Goal: Task Accomplishment & Management: Manage account settings

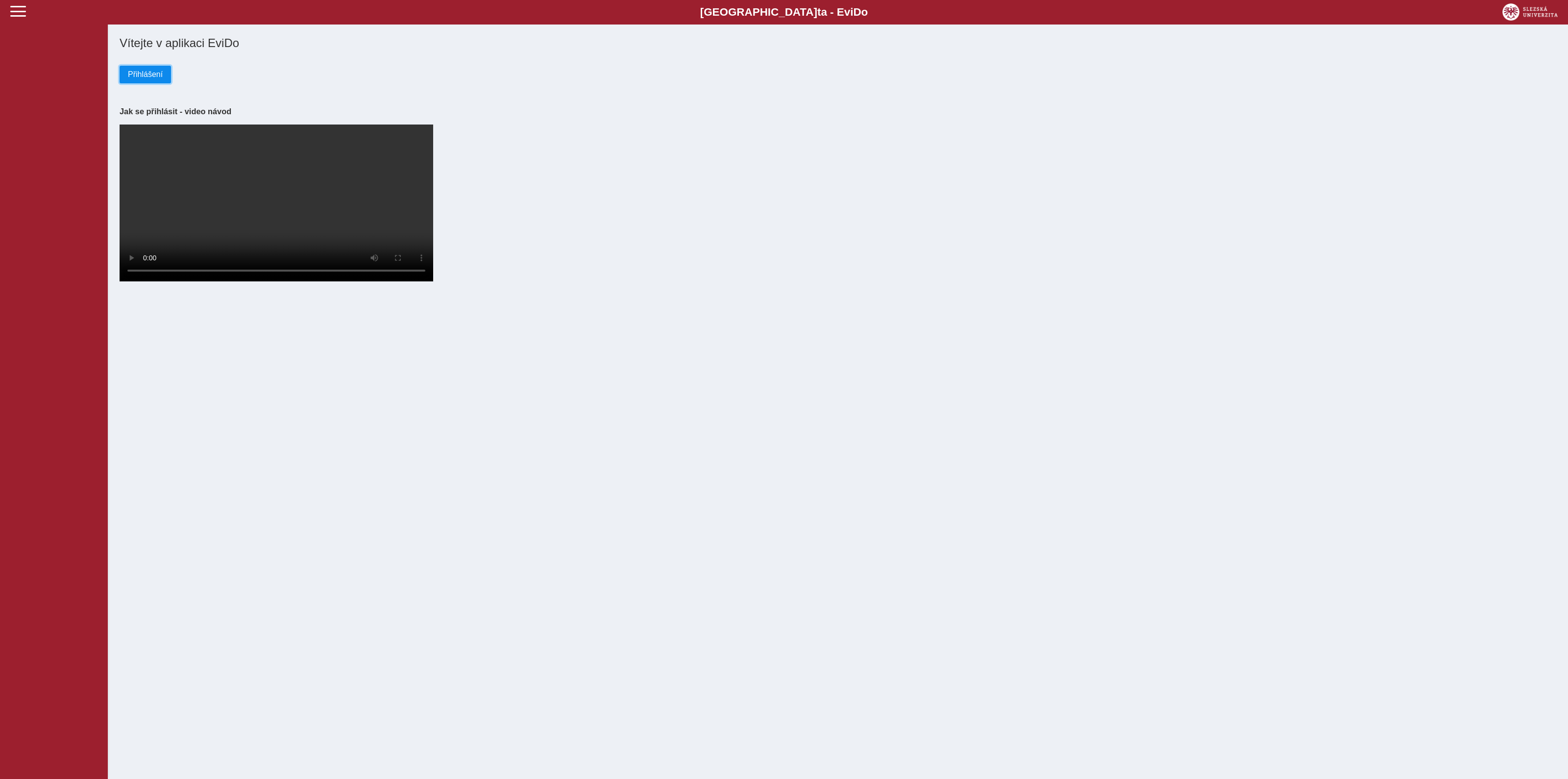
click at [143, 73] on span "Přihlášení" at bounding box center [145, 74] width 34 height 9
click at [144, 74] on span "Přihlášení" at bounding box center [145, 74] width 34 height 9
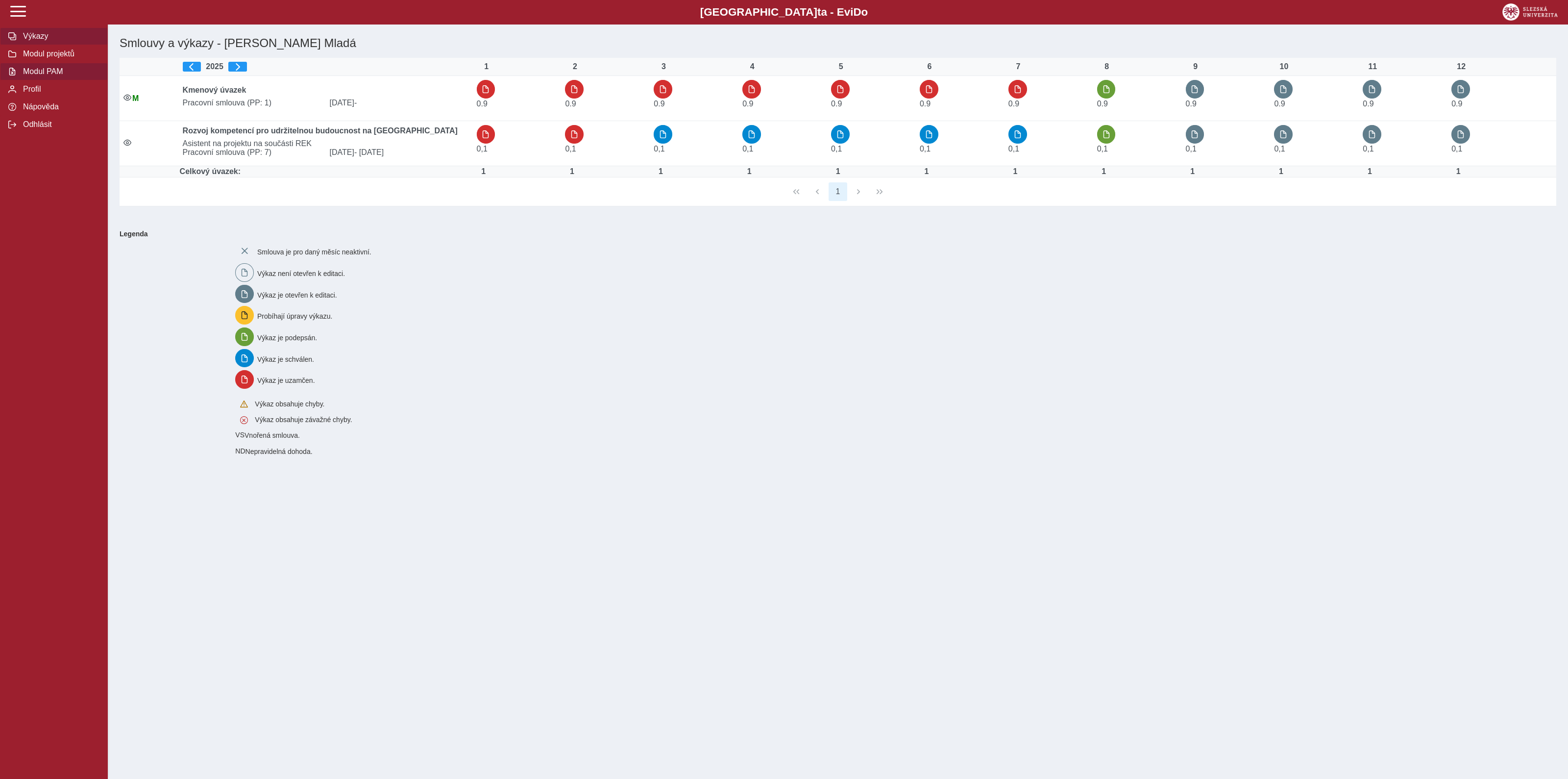
click at [36, 75] on span "Modul PAM" at bounding box center [59, 71] width 80 height 9
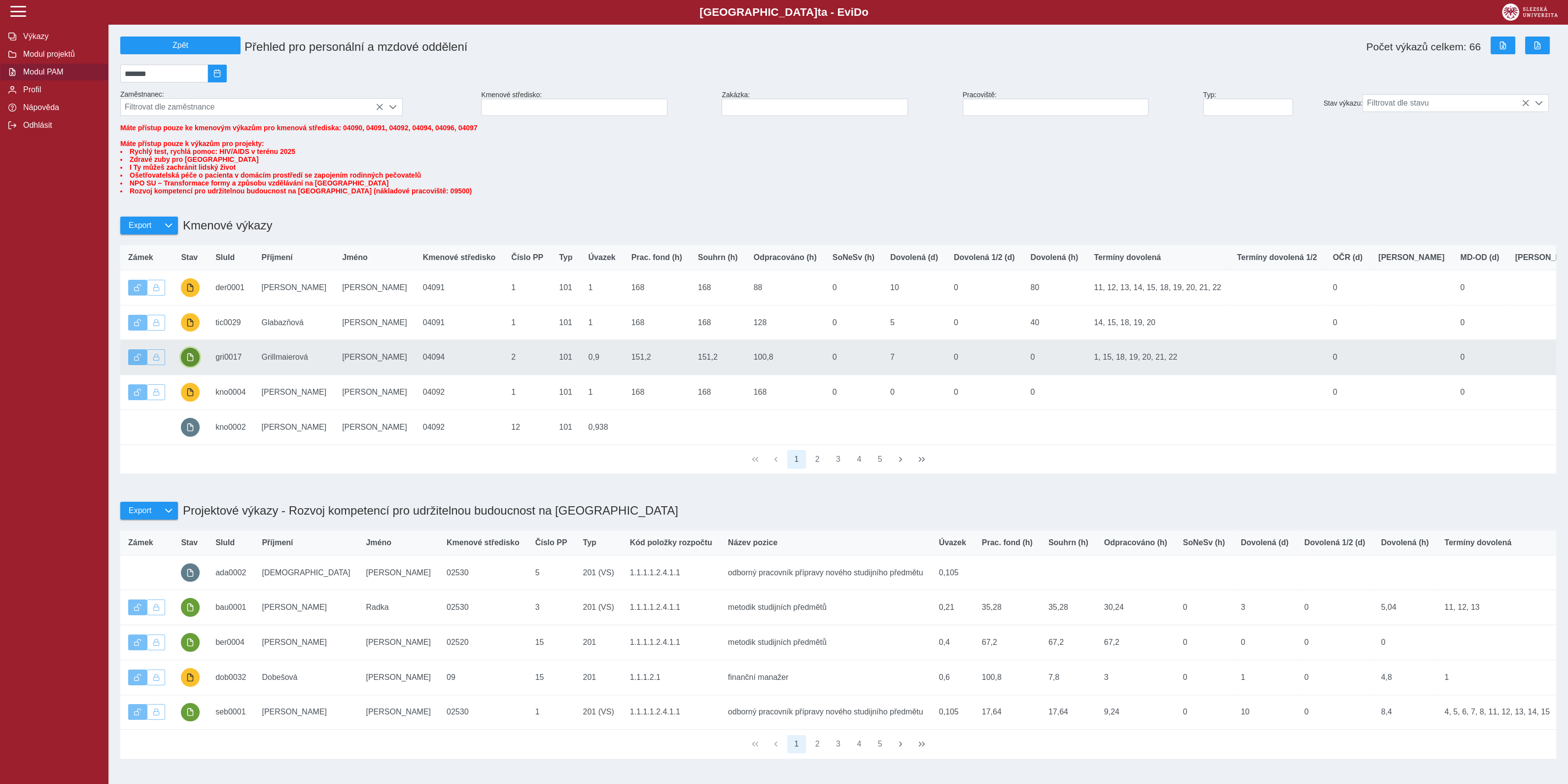
click at [191, 361] on span "button" at bounding box center [190, 357] width 8 height 8
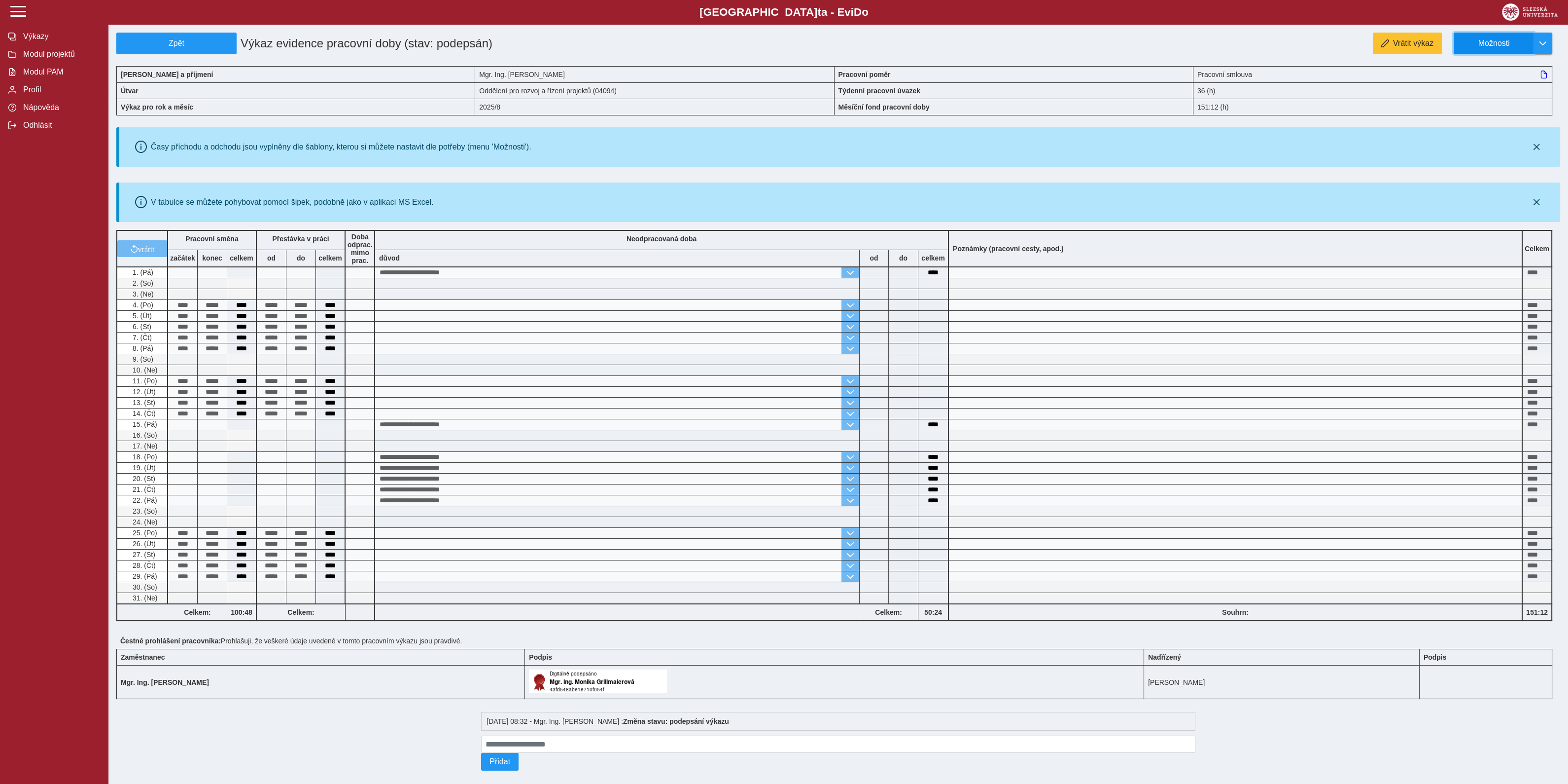
click at [1496, 39] on span "Možnosti" at bounding box center [1494, 43] width 63 height 9
click at [1496, 85] on span "Stáhnout PDF" at bounding box center [1499, 85] width 49 height 8
click at [173, 44] on span "Zpět" at bounding box center [176, 43] width 112 height 9
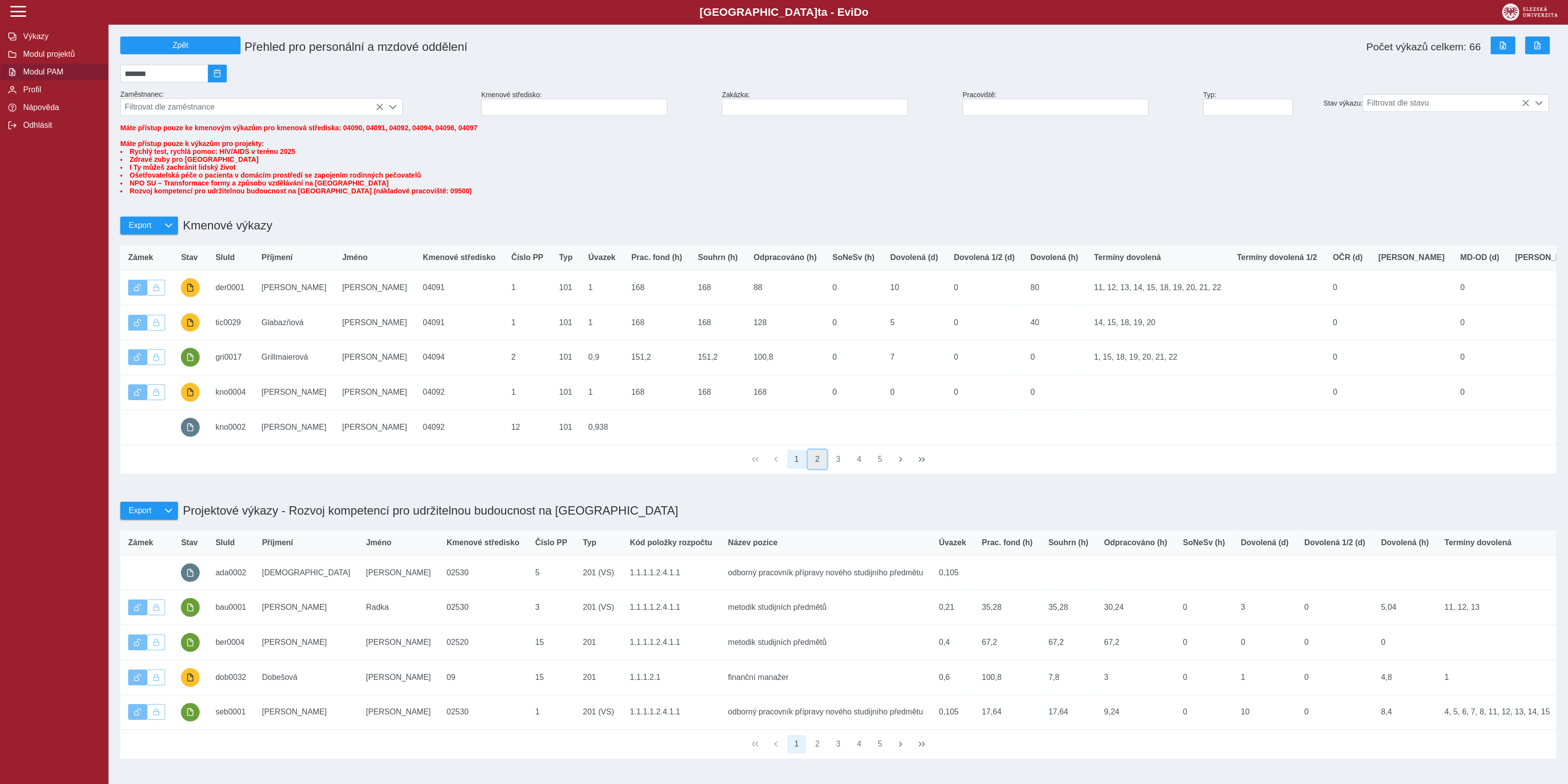
click at [817, 468] on button "2" at bounding box center [817, 459] width 19 height 19
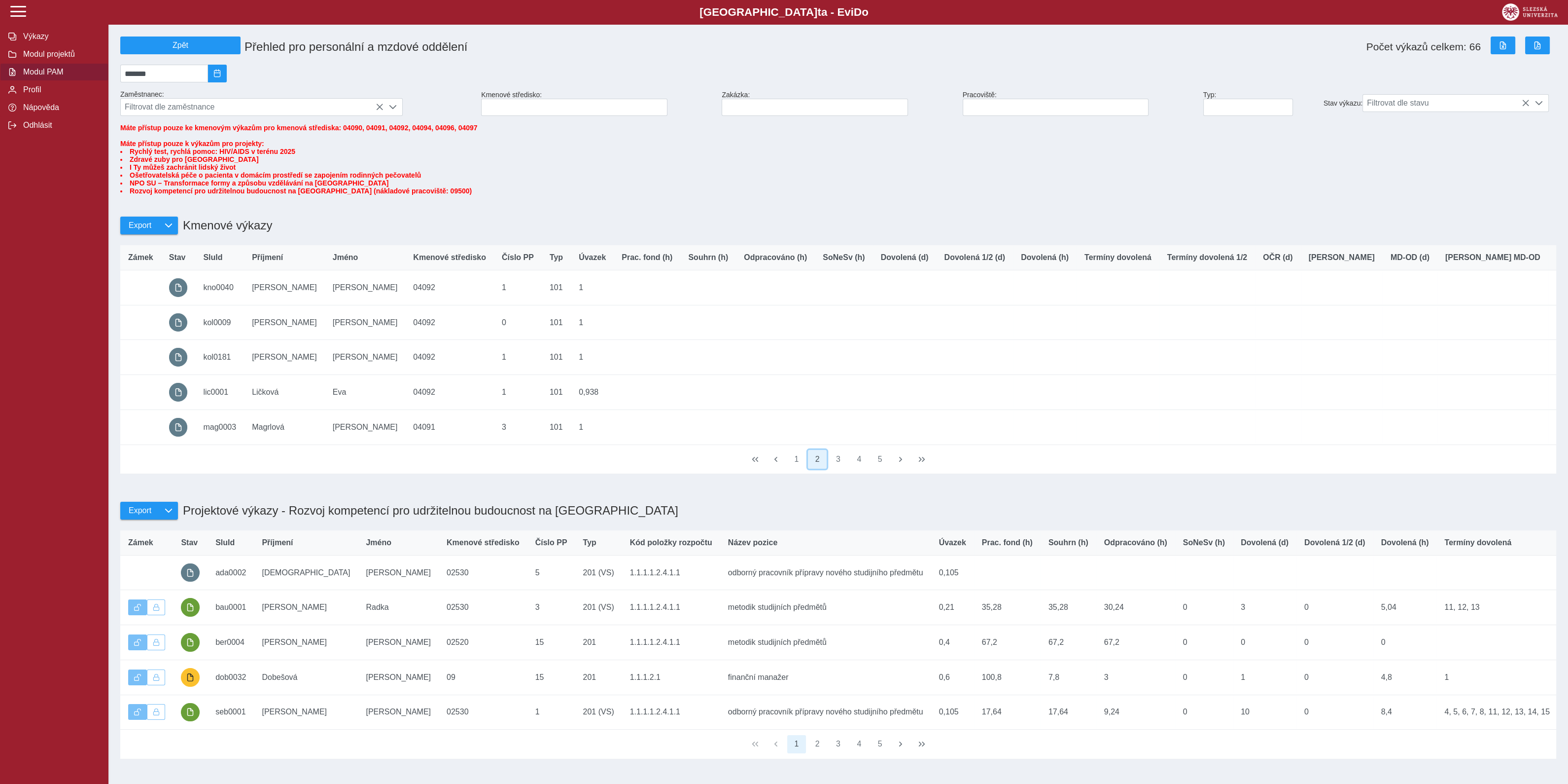
click at [817, 468] on button "2" at bounding box center [817, 459] width 19 height 19
click at [835, 468] on button "3" at bounding box center [838, 459] width 19 height 19
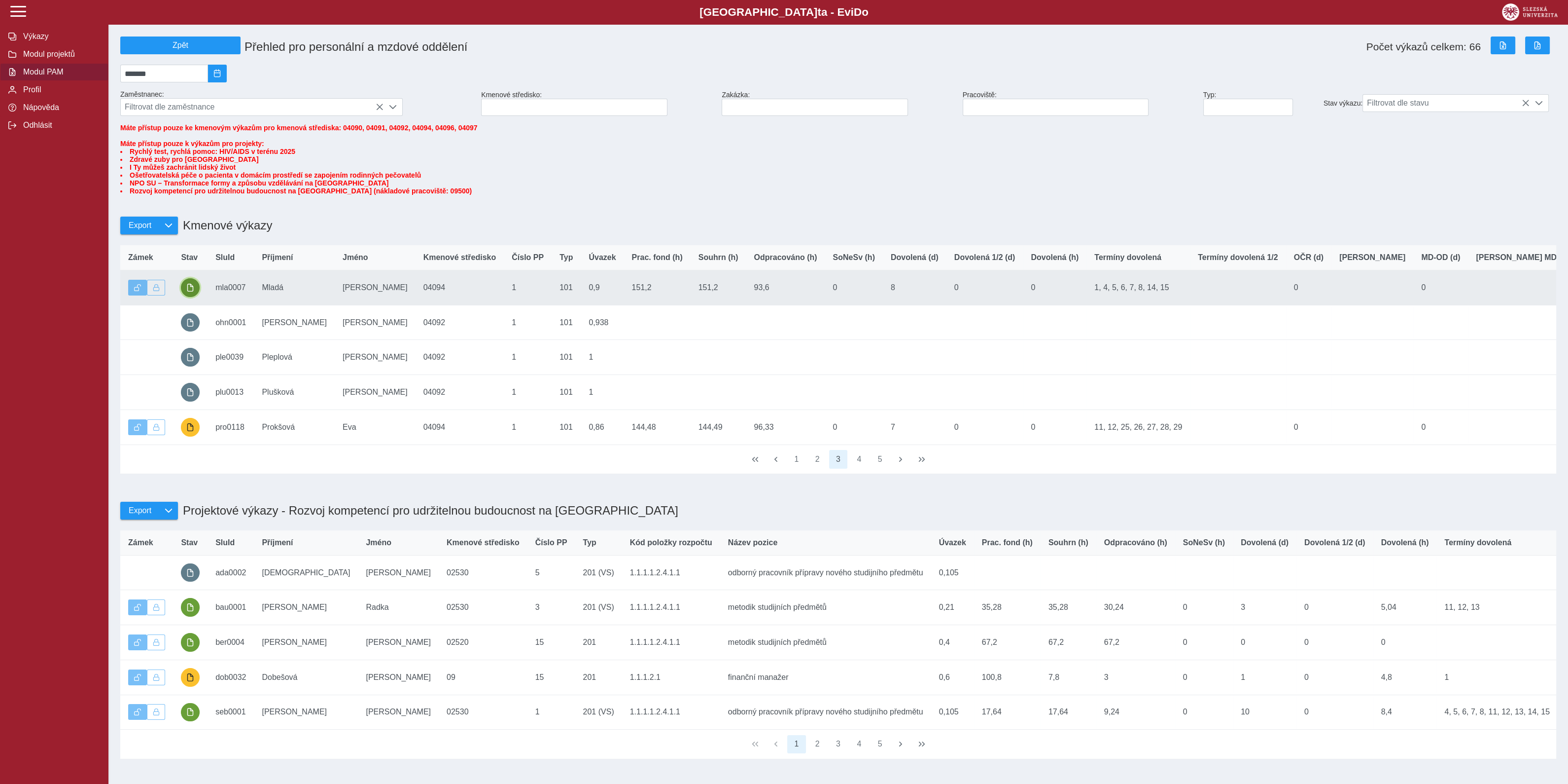
click at [192, 292] on span "button" at bounding box center [190, 288] width 8 height 8
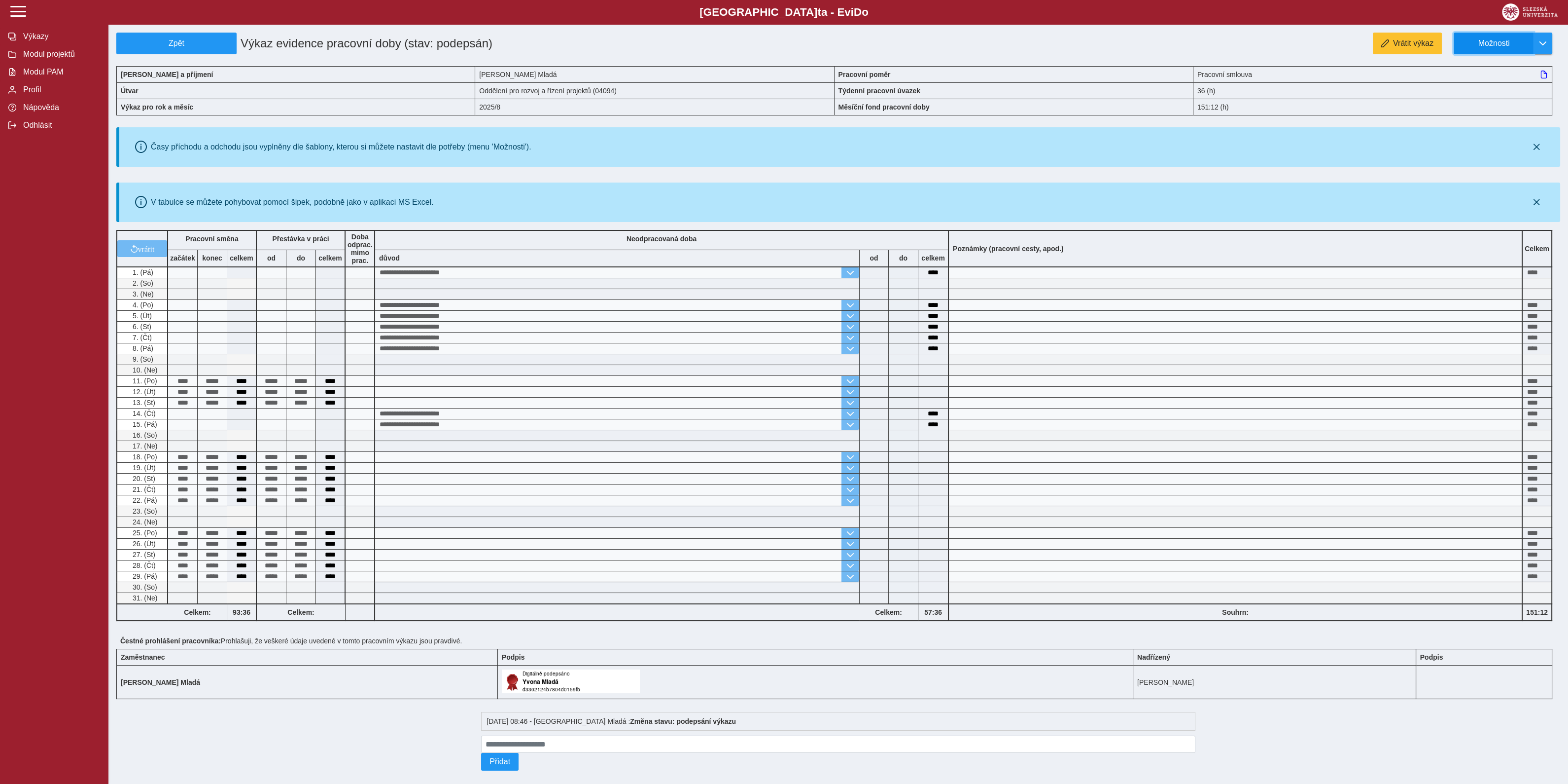
click at [1503, 42] on span "Možnosti" at bounding box center [1494, 43] width 63 height 9
click at [1490, 83] on span "Stáhnout PDF" at bounding box center [1499, 85] width 49 height 8
click at [185, 41] on span "Zpět" at bounding box center [176, 43] width 112 height 9
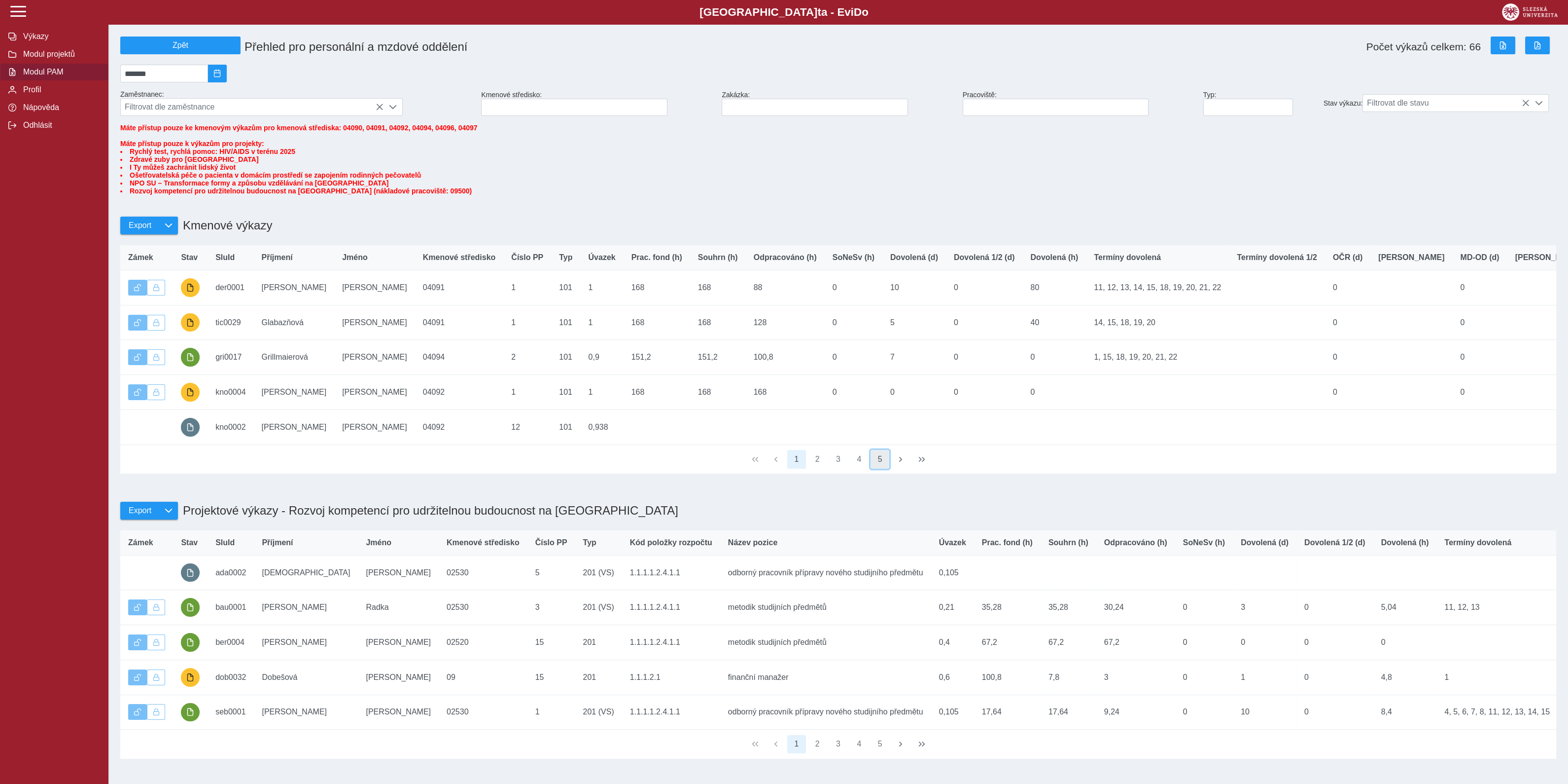
click at [880, 468] on button "5" at bounding box center [879, 459] width 19 height 19
click at [859, 468] on button "4" at bounding box center [859, 459] width 19 height 19
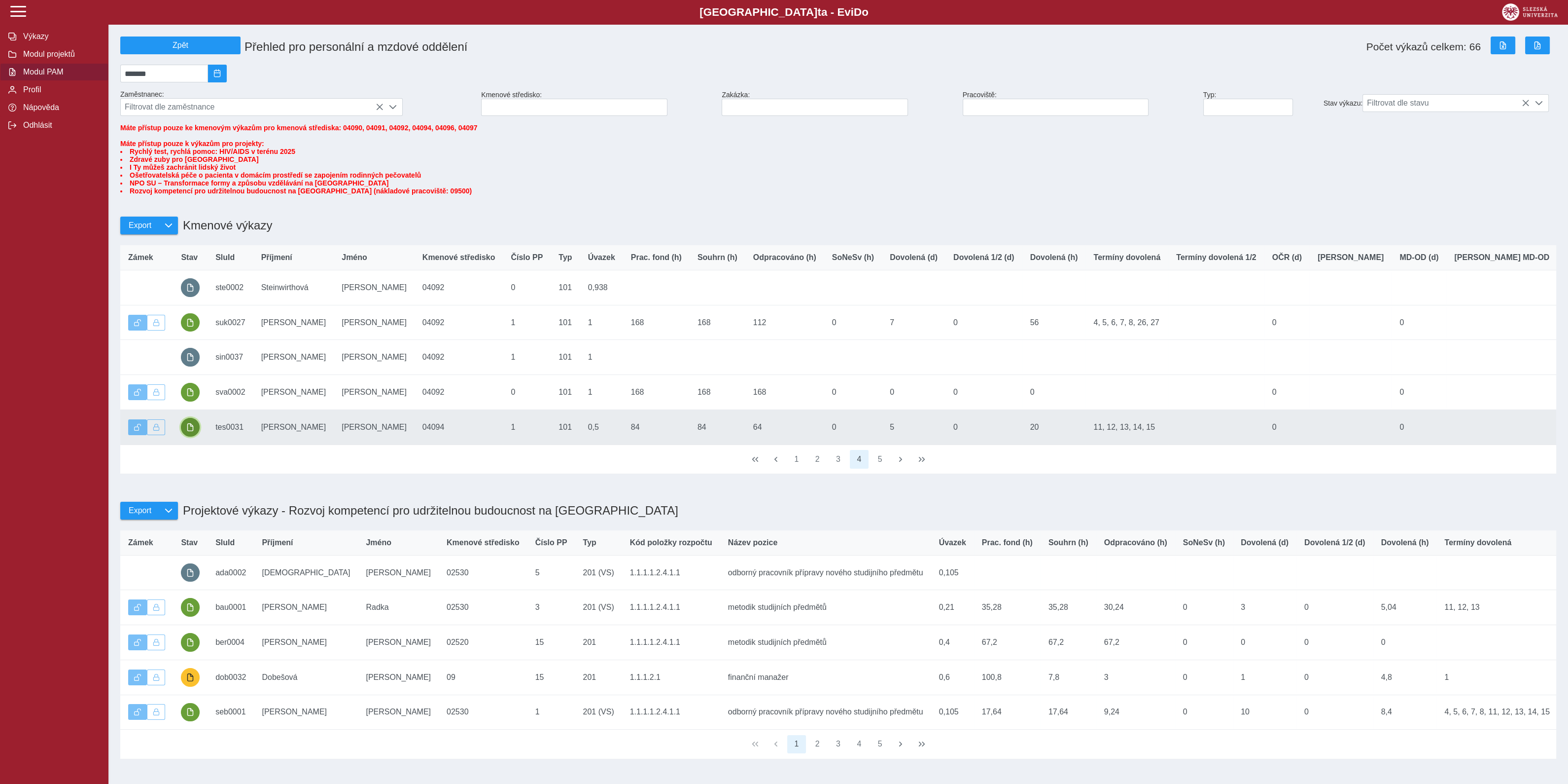
click at [189, 432] on span "button" at bounding box center [190, 428] width 8 height 8
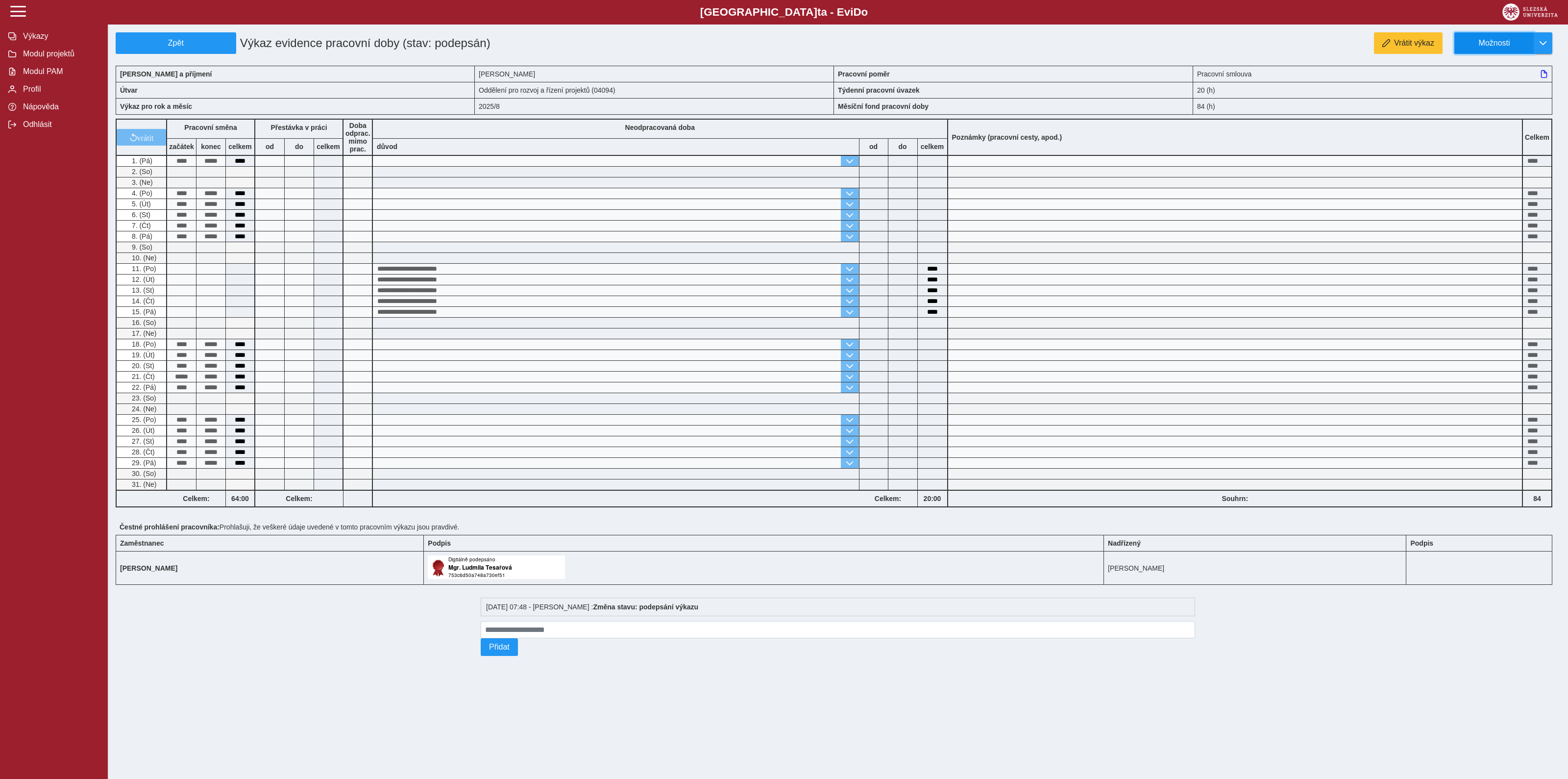
click at [1492, 43] on span "Možnosti" at bounding box center [1494, 42] width 63 height 9
click at [1487, 86] on span "Stáhnout PDF" at bounding box center [1498, 85] width 49 height 8
click at [211, 40] on span "Zpět" at bounding box center [176, 42] width 112 height 9
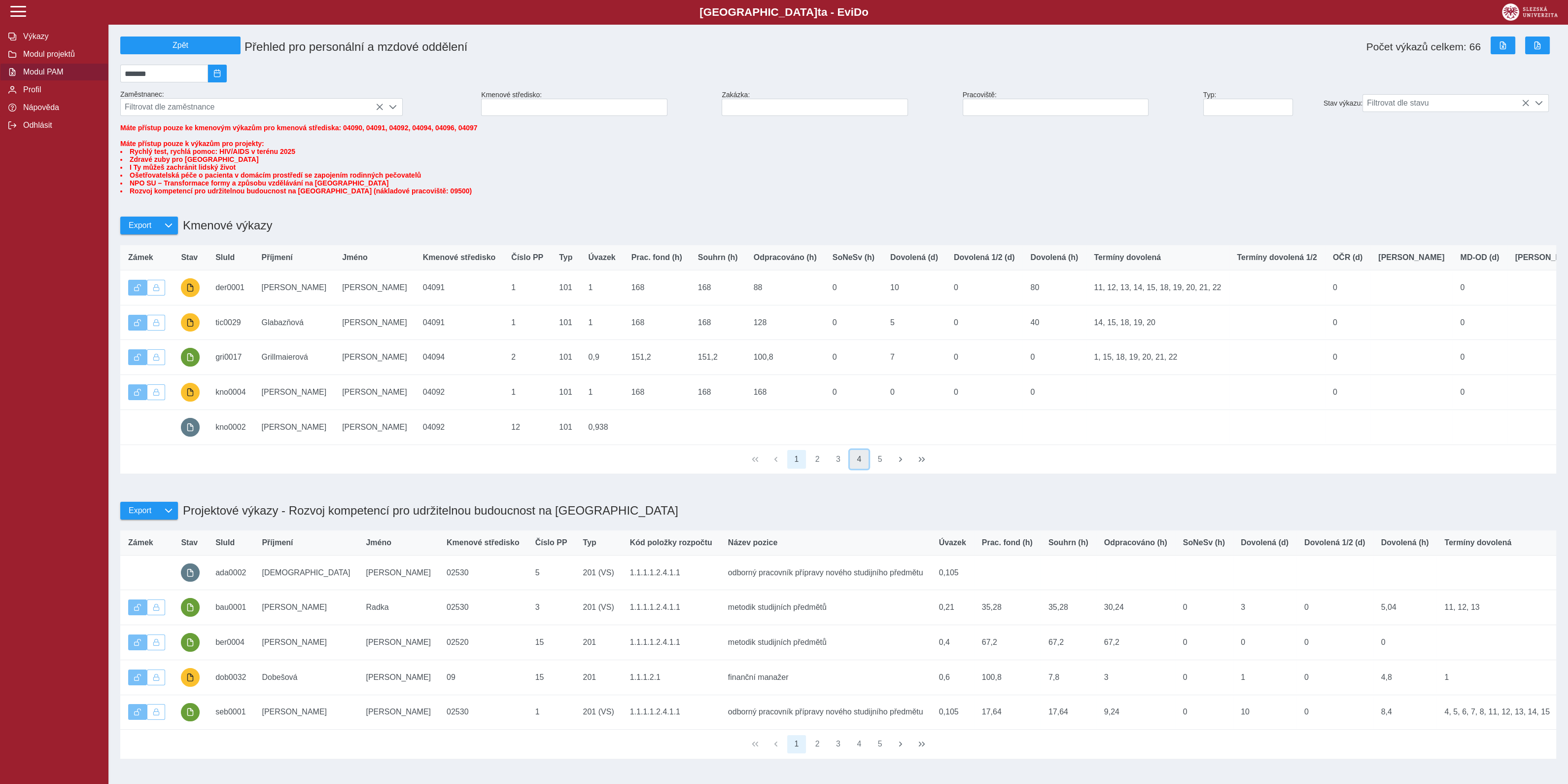
click at [855, 468] on button "4" at bounding box center [859, 459] width 19 height 19
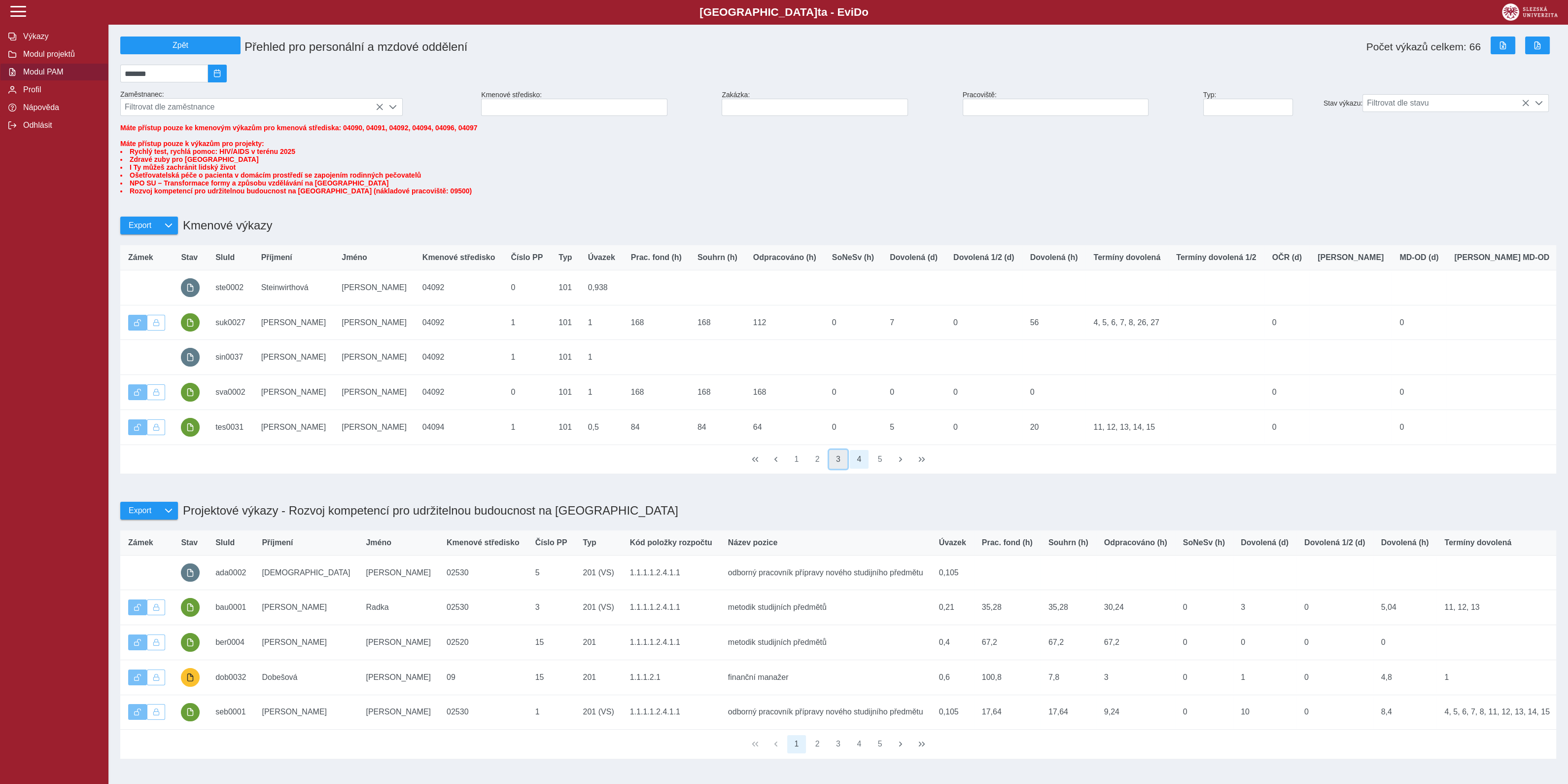
click at [838, 468] on button "3" at bounding box center [838, 459] width 19 height 19
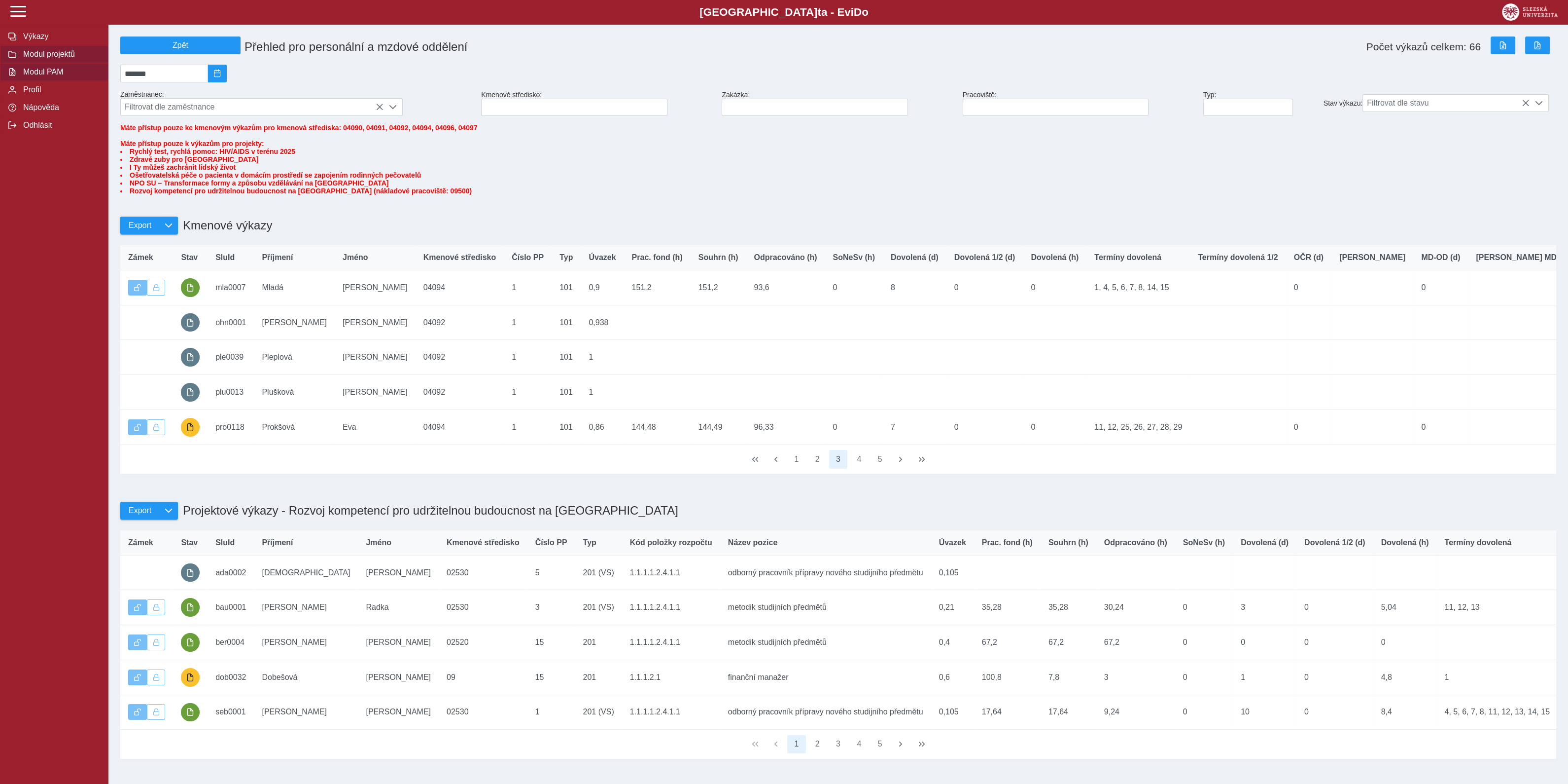
click at [52, 55] on span "Modul projektů" at bounding box center [59, 53] width 80 height 9
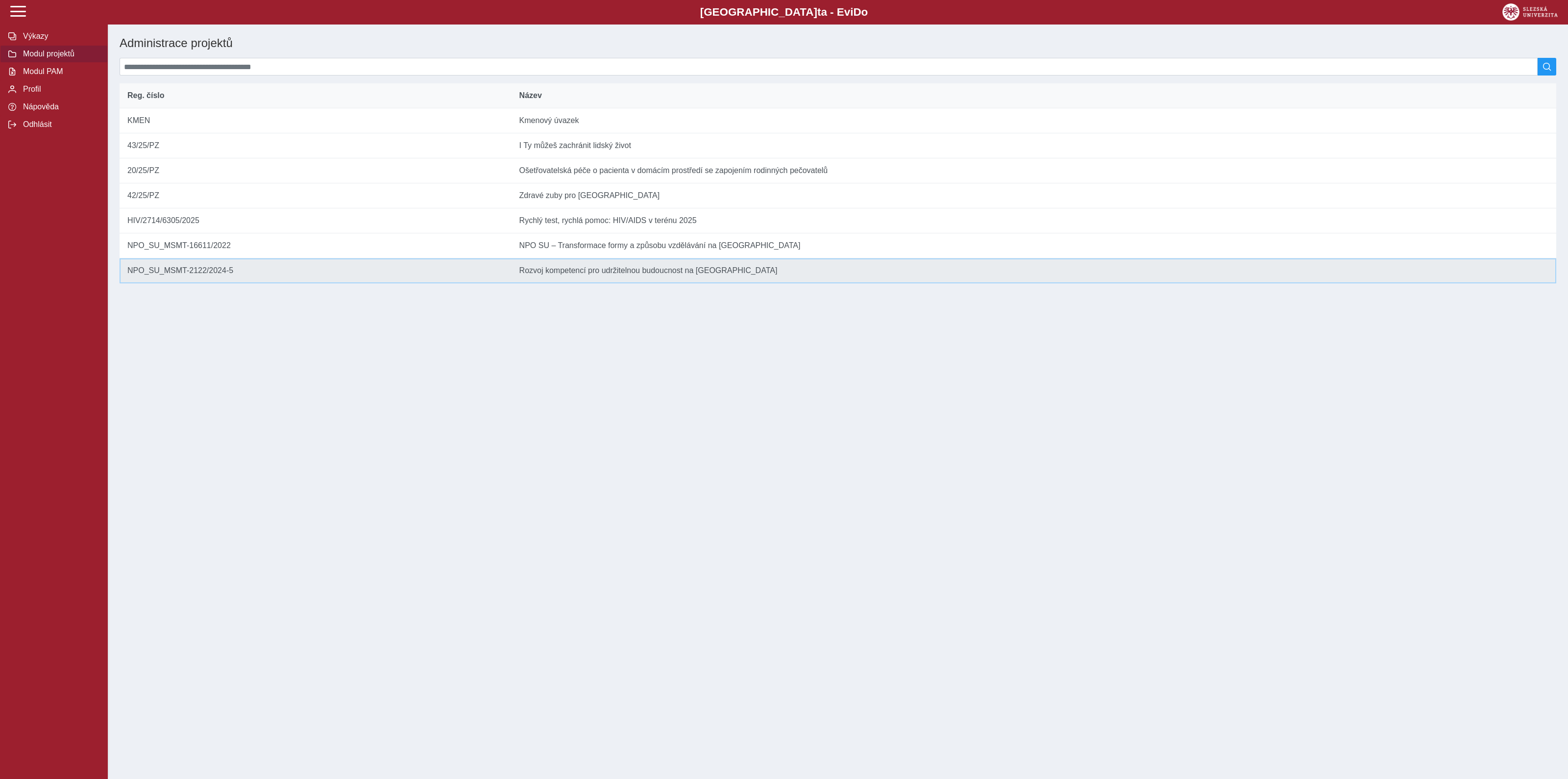
click at [576, 281] on td "Název Rozvoj kompetencí pro udržitelnou budoucnost na Slezské univerzitě v Opavě" at bounding box center [1033, 270] width 1045 height 25
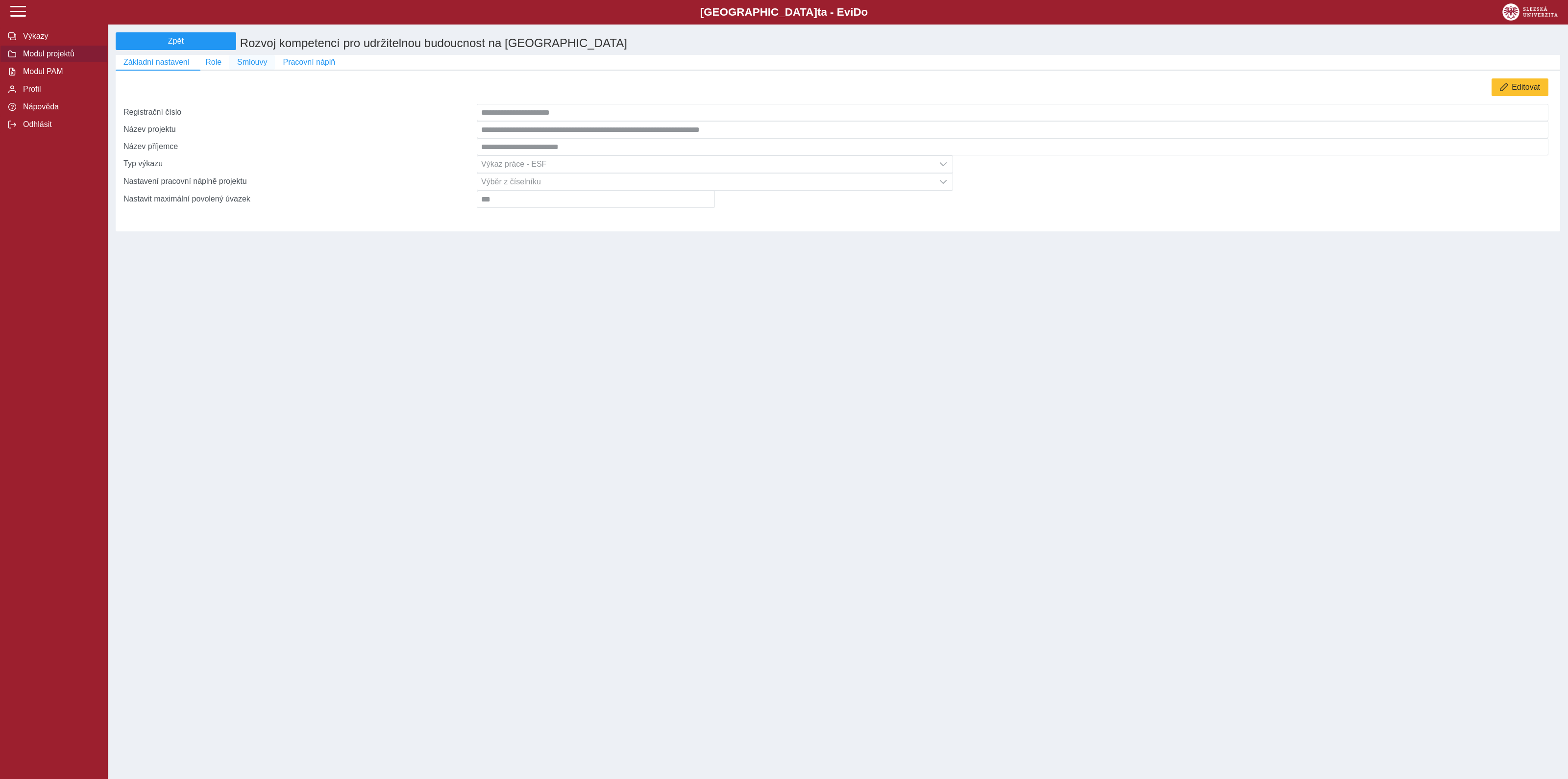
click at [249, 64] on span "Smlouvy" at bounding box center [252, 62] width 29 height 9
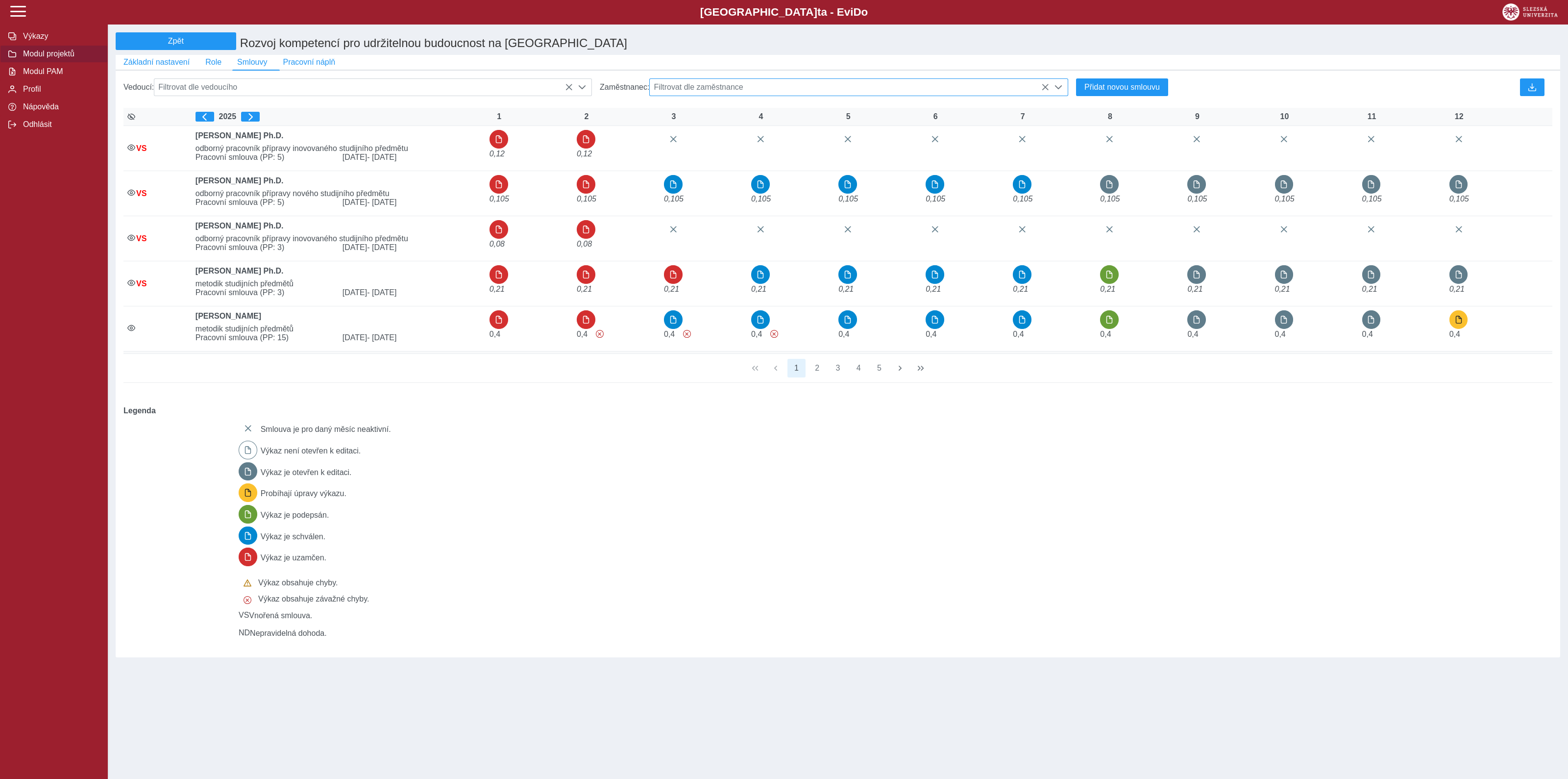
click at [858, 89] on span "Filtrovat dle zaměstnance" at bounding box center [849, 87] width 399 height 17
type input "******"
click at [716, 139] on li "doc. Ing. Pavel Tuleja Ph.D." at bounding box center [858, 135] width 418 height 17
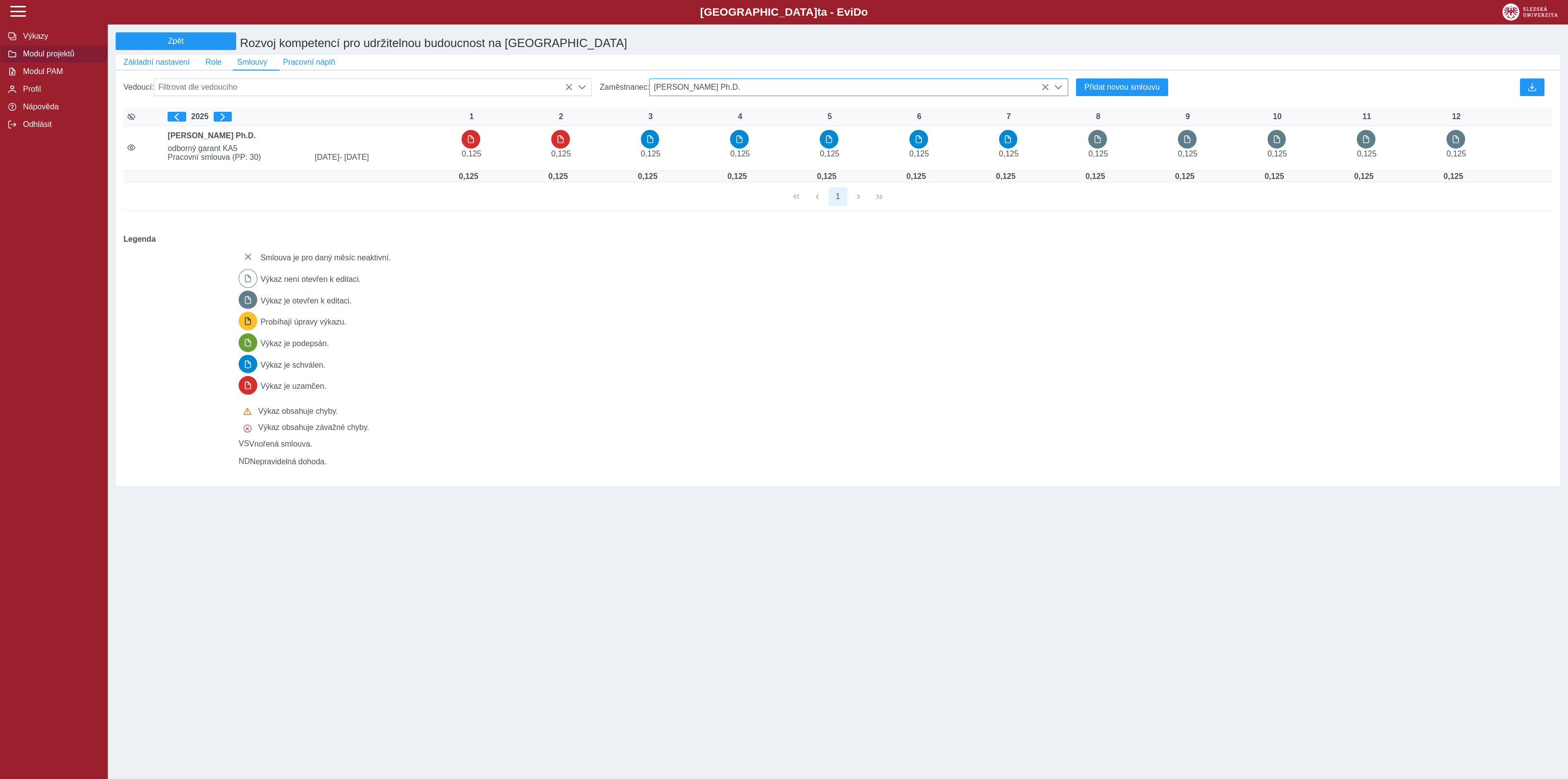
click at [759, 91] on span "doc. Ing. Pavel Tuleja Ph.D." at bounding box center [849, 87] width 399 height 17
type input "*******"
click at [708, 140] on li "Mgr. Klára Truparová" at bounding box center [858, 135] width 418 height 17
click at [754, 90] on span "Mgr. Klára Truparová" at bounding box center [849, 87] width 399 height 17
type input "*"
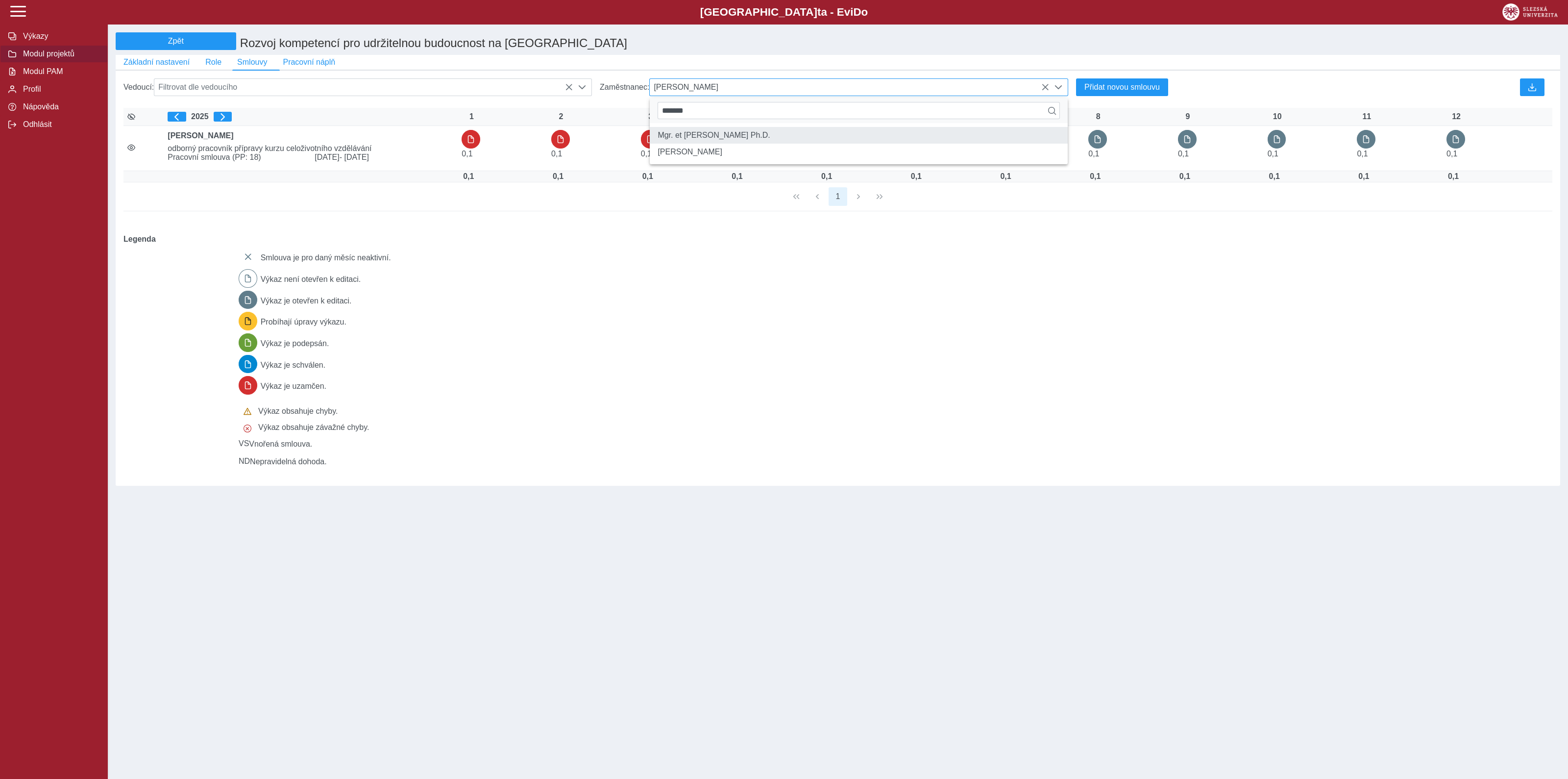
type input "*******"
click at [728, 141] on li "Mgr. et Mgr. Marta Kolaříková Ph.D." at bounding box center [858, 135] width 418 height 17
click at [803, 90] on span "Mgr. et Mgr. Marta Kolaříková Ph.D." at bounding box center [849, 87] width 399 height 17
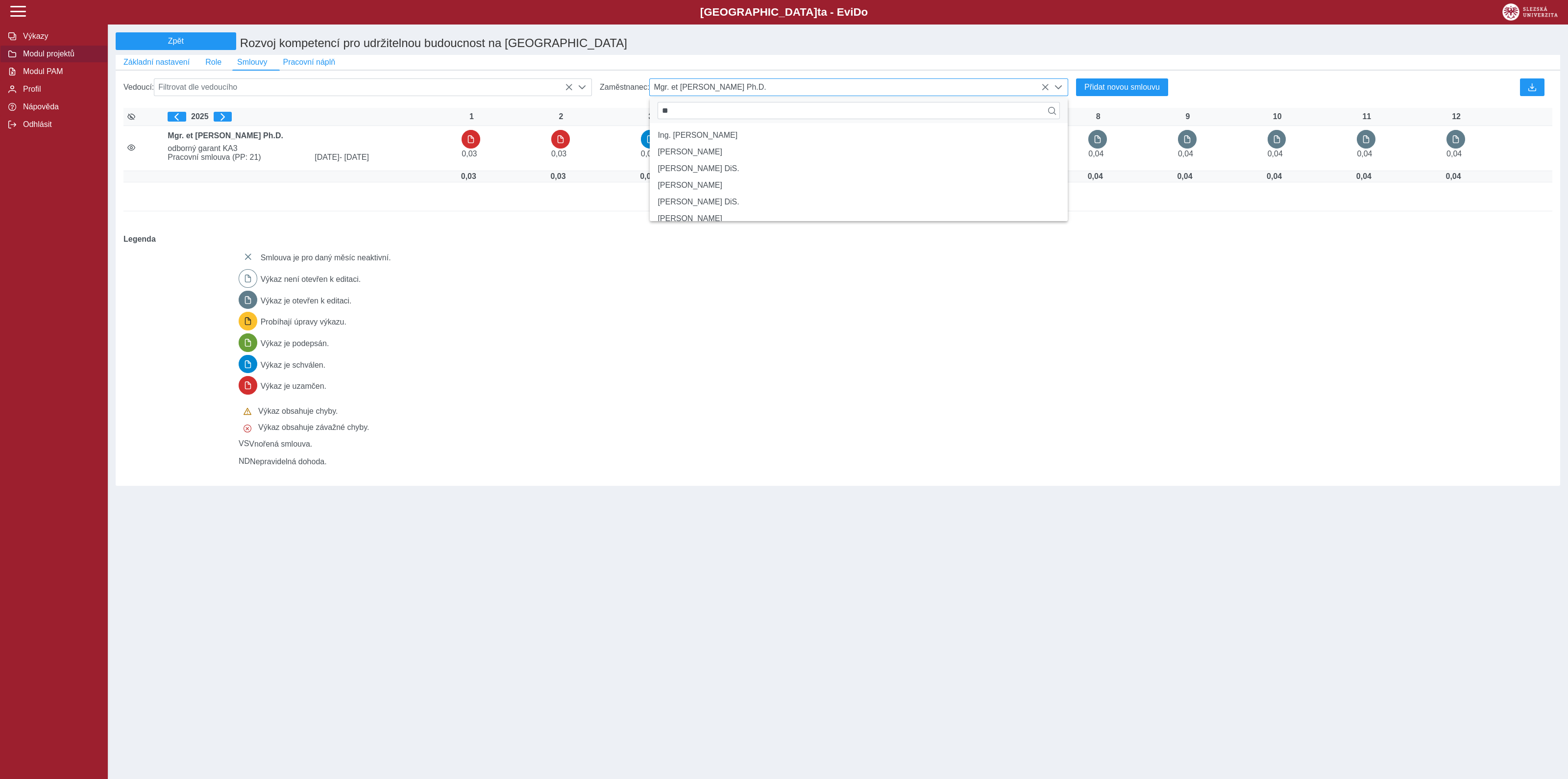
type input "*"
type input "*****"
click at [718, 160] on li "Ing. Josef Vícha" at bounding box center [858, 151] width 418 height 17
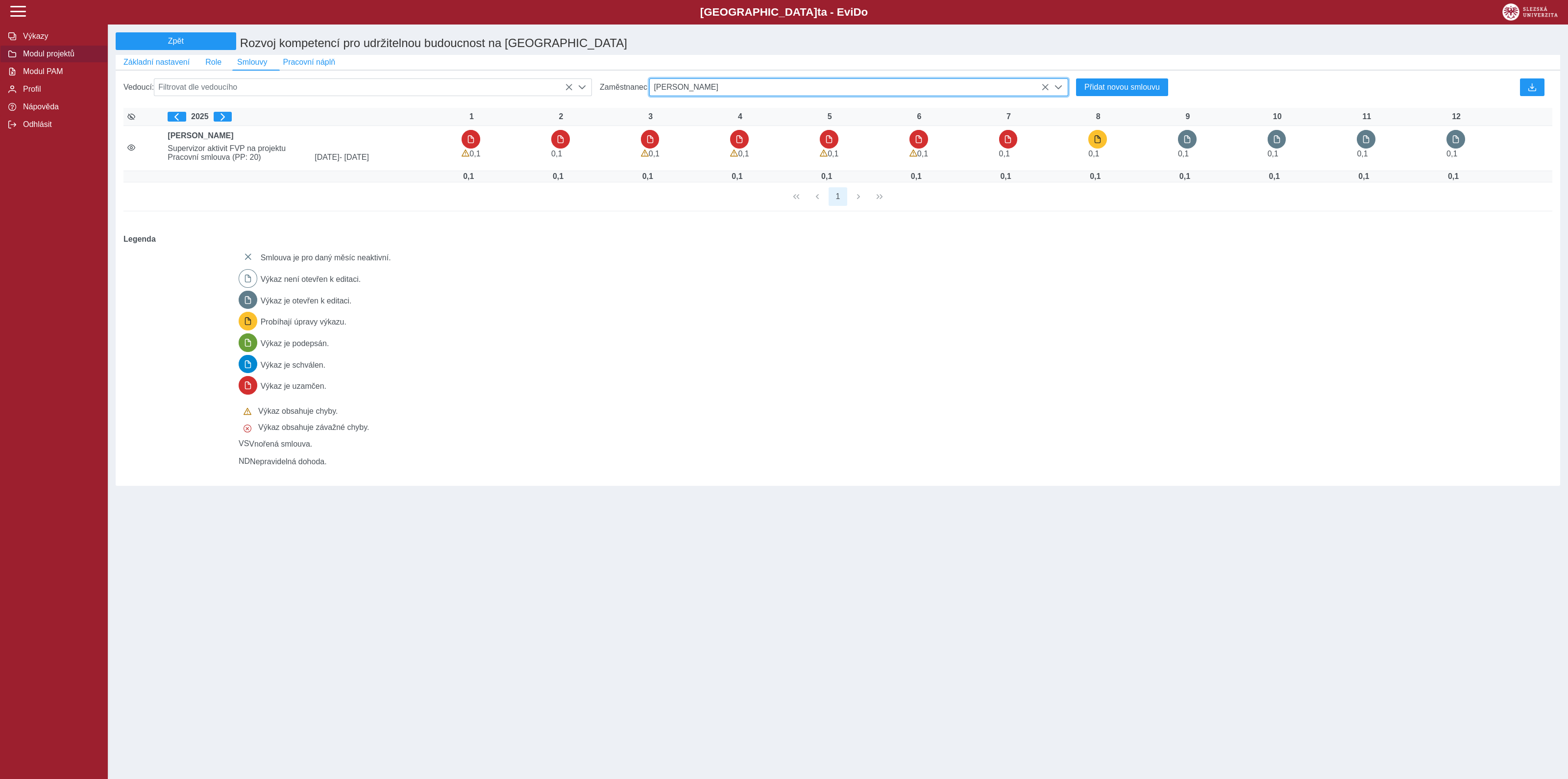
click at [746, 90] on span "Ing. Josef Vícha" at bounding box center [849, 87] width 399 height 17
type input "*"
type input "*******"
click at [703, 158] on li "Mgr. Nataša Matulayová PhD., BSBA" at bounding box center [858, 151] width 418 height 17
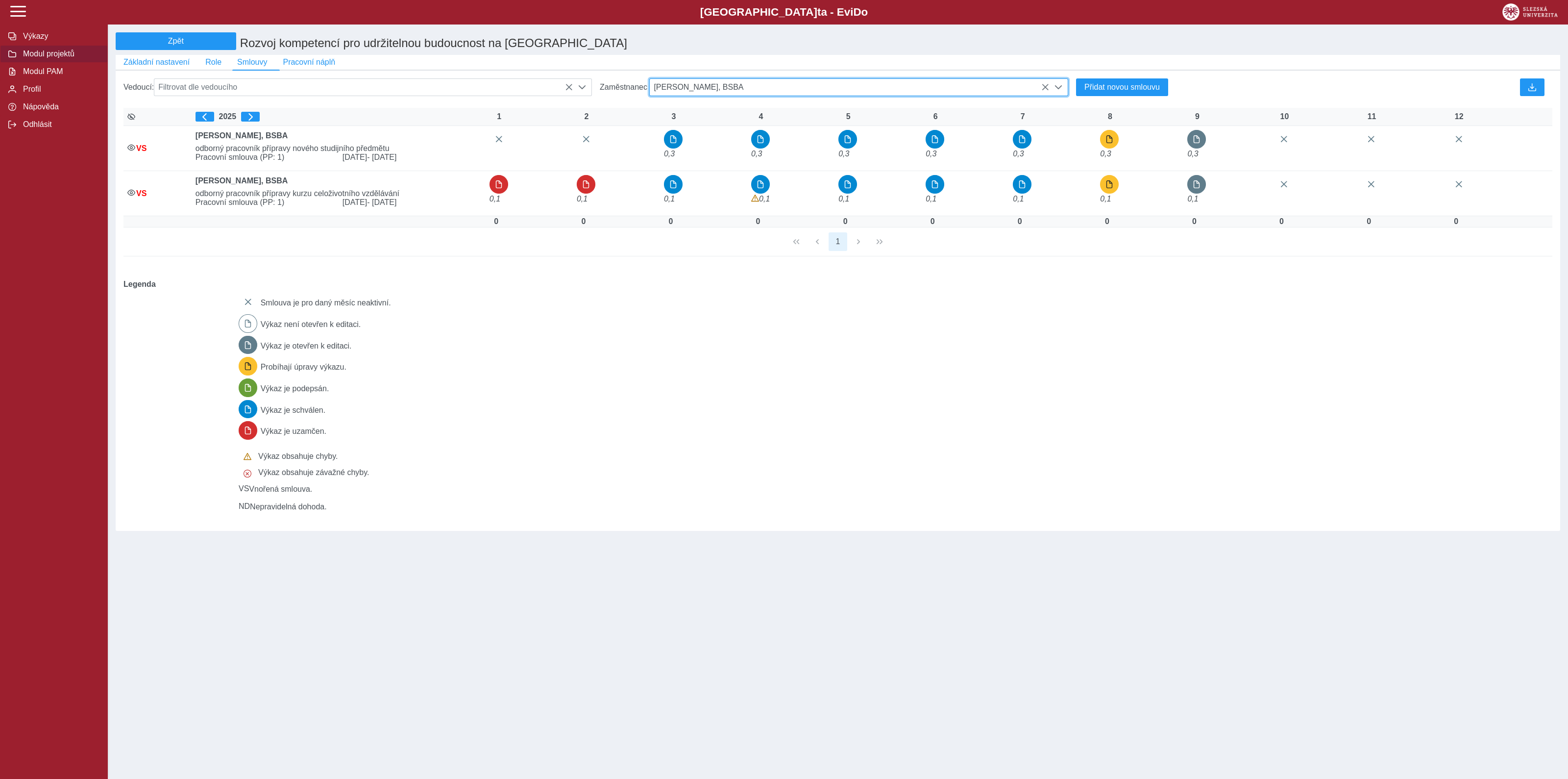
click at [1044, 90] on icon at bounding box center [1045, 88] width 8 height 8
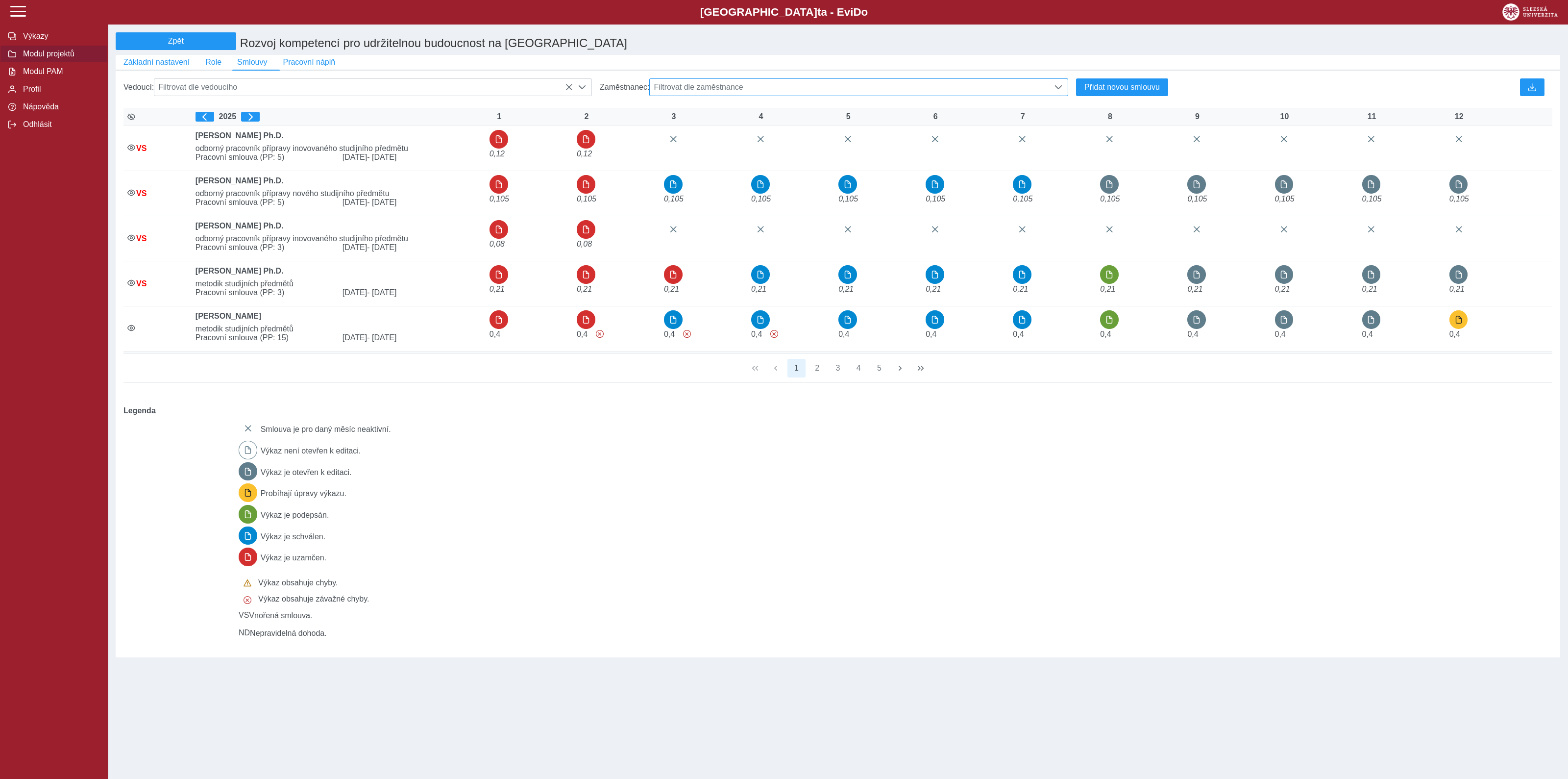
click at [946, 89] on span "Filtrovat dle zaměstnance" at bounding box center [849, 87] width 399 height 17
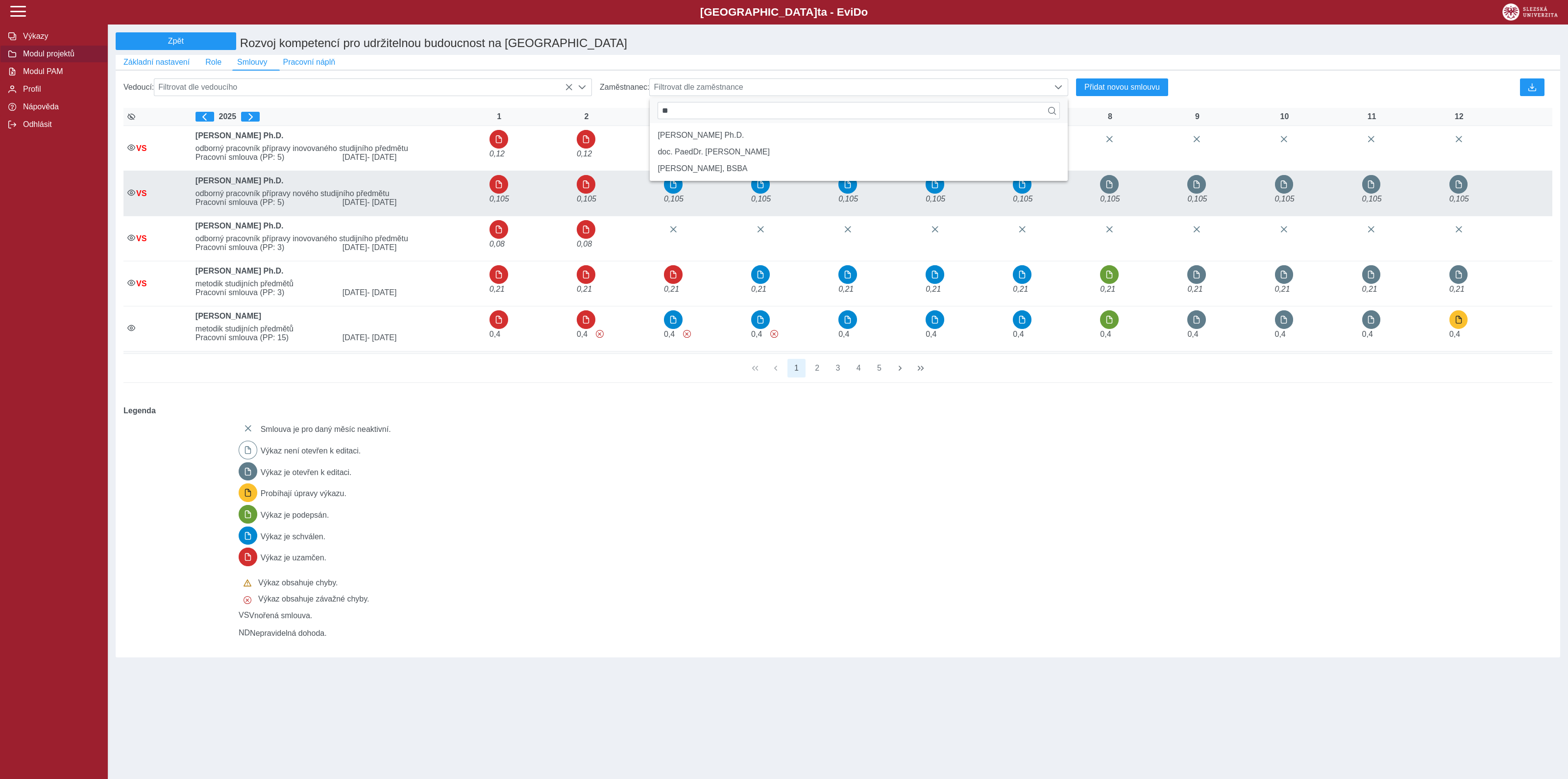
type input "*"
type input "*****"
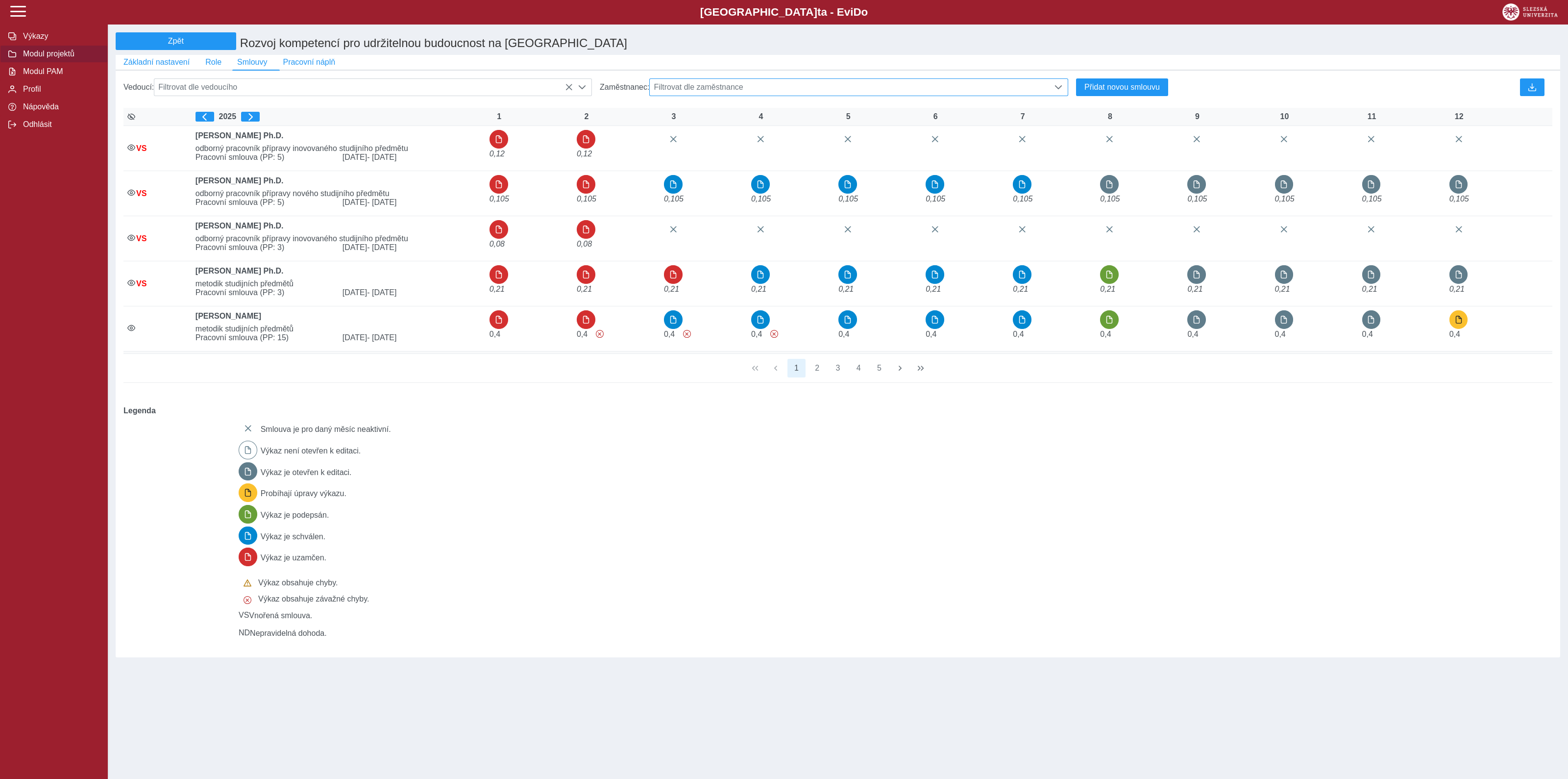
click at [779, 87] on span "Filtrovat dle zaměstnance" at bounding box center [849, 87] width 399 height 17
click at [709, 157] on li "Ing. Josef Vícha" at bounding box center [858, 151] width 418 height 17
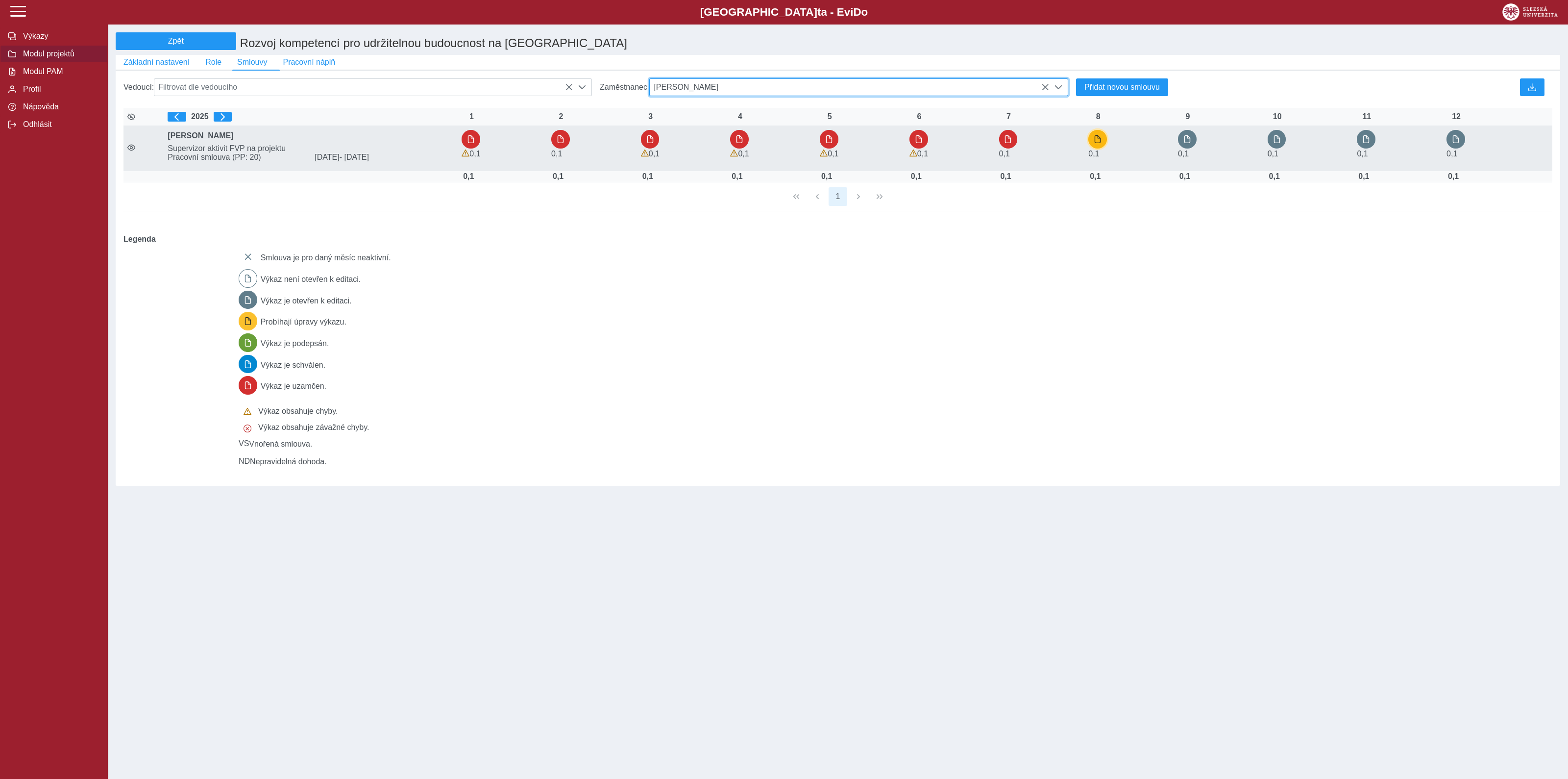
click at [1096, 144] on span "button" at bounding box center [1097, 140] width 8 height 8
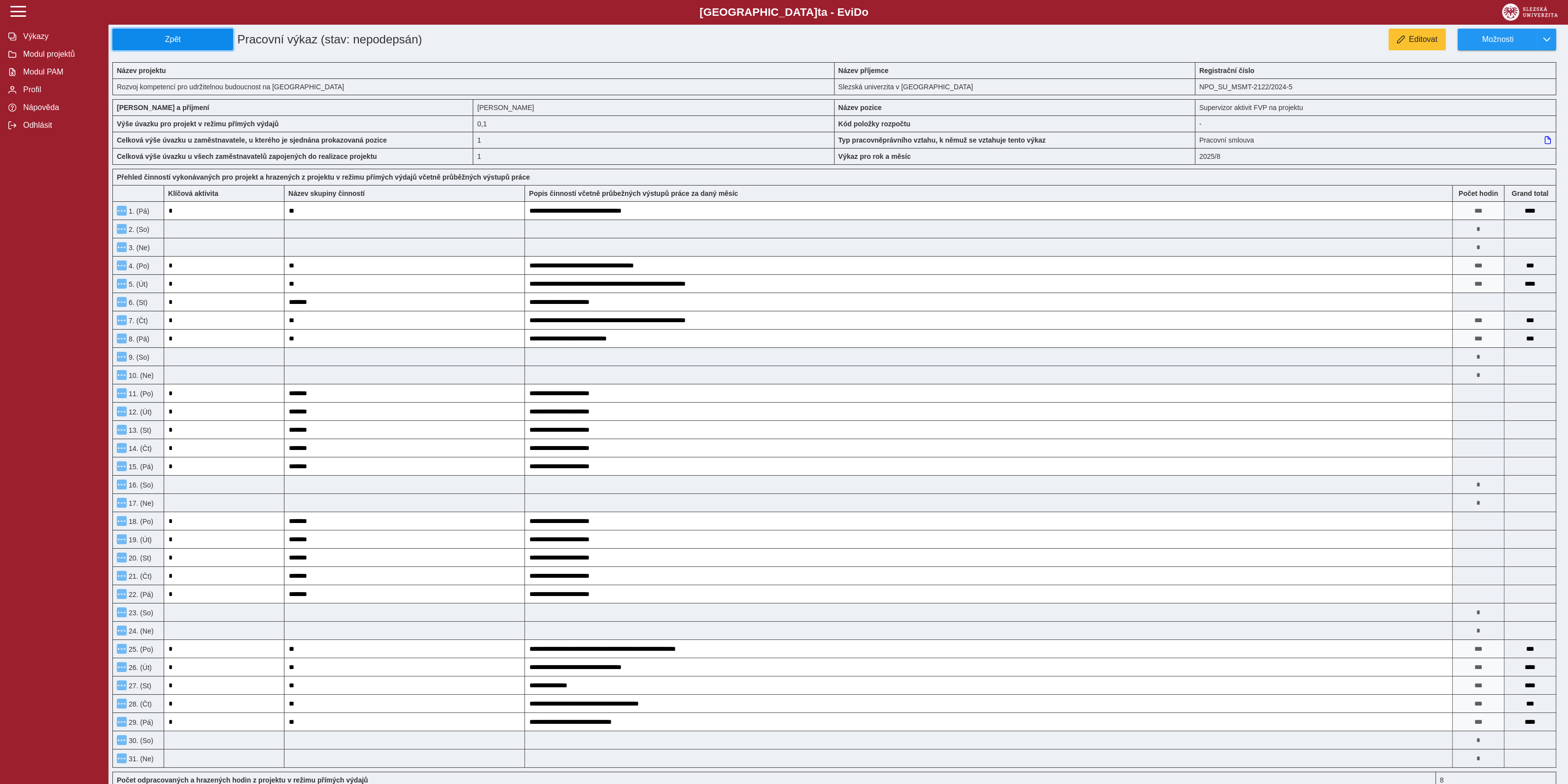
click at [188, 41] on span "Zpět" at bounding box center [172, 39] width 112 height 9
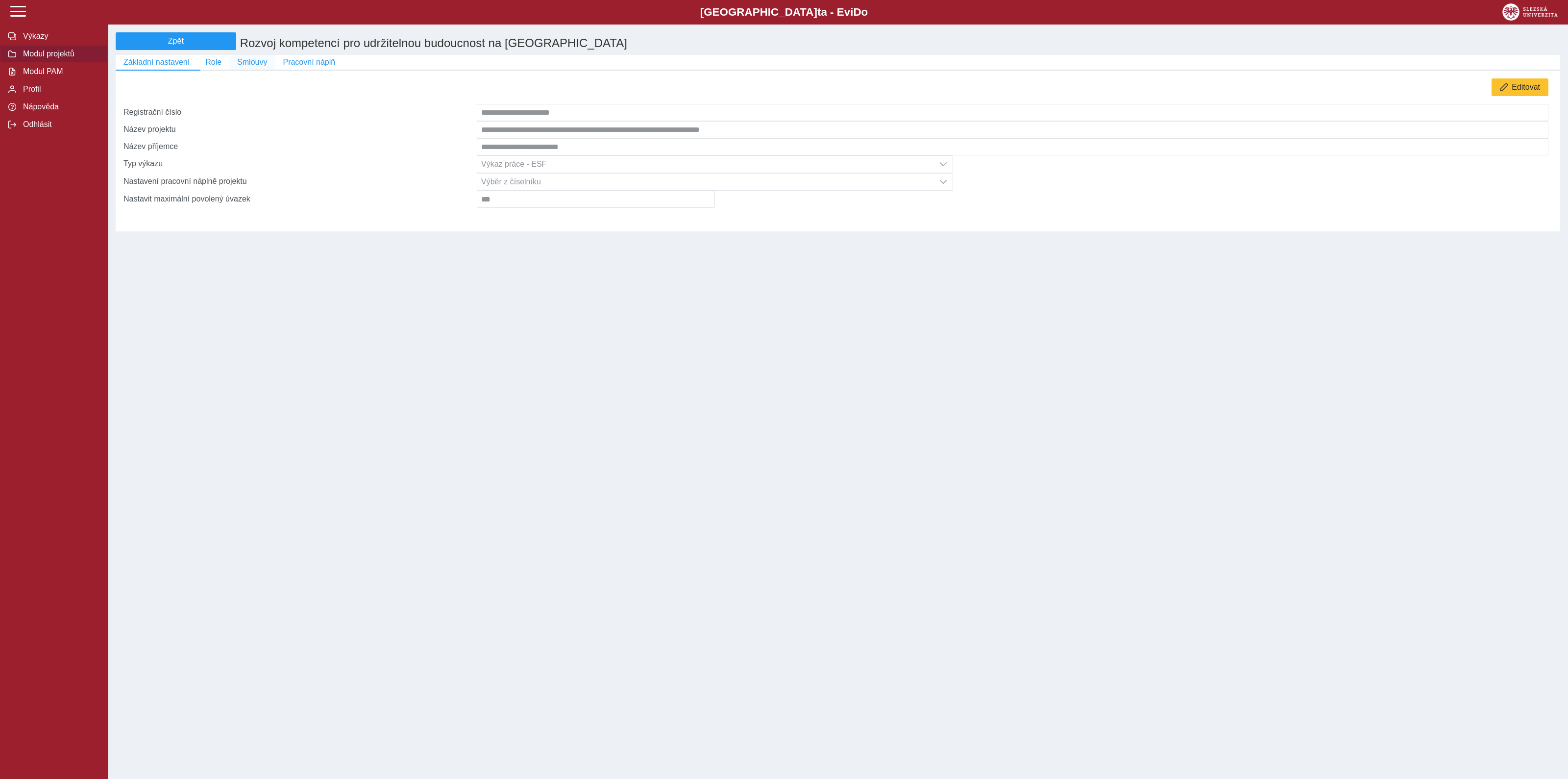
click at [250, 63] on span "Smlouvy" at bounding box center [252, 62] width 29 height 9
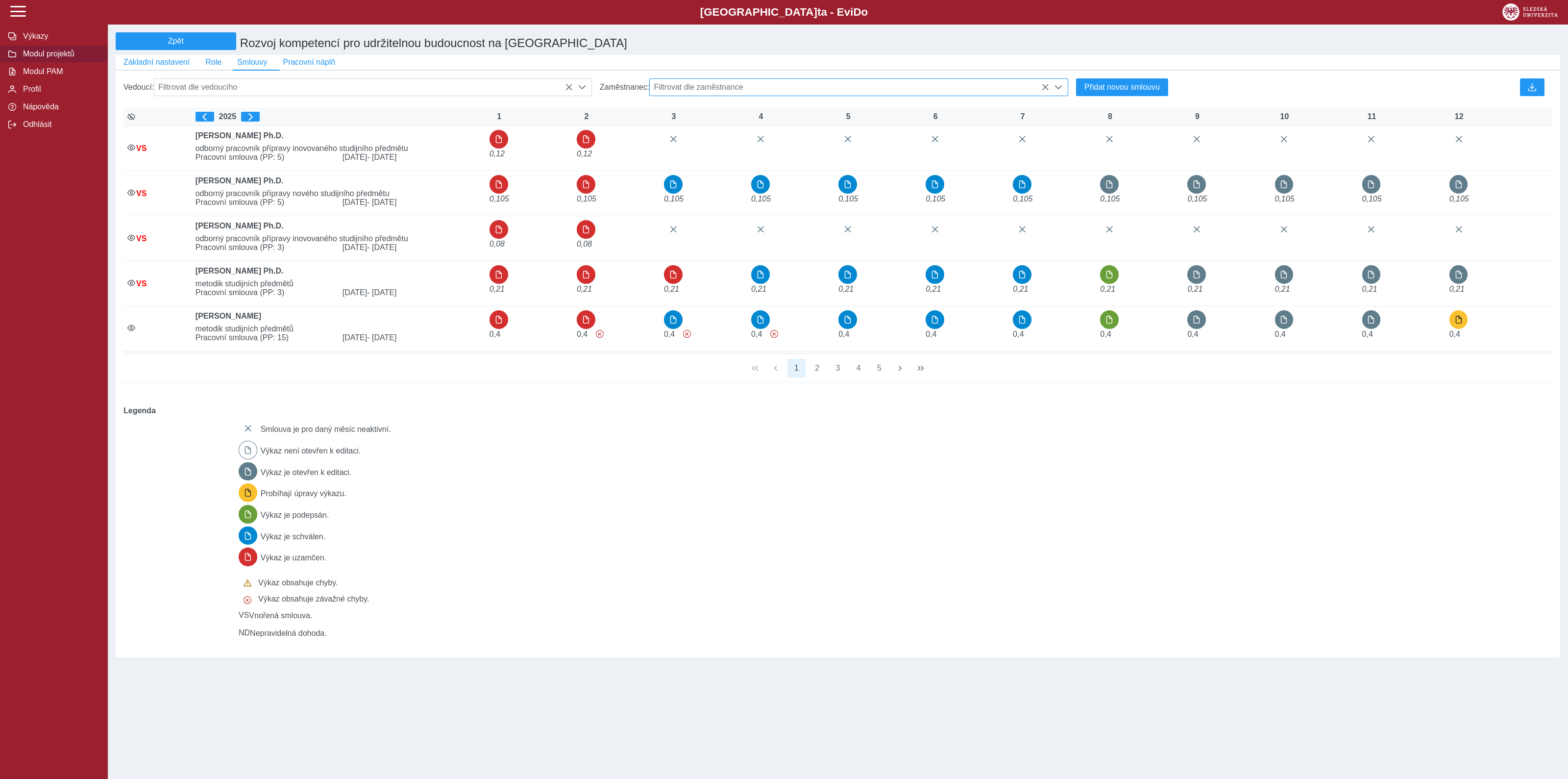
click at [845, 88] on span "Filtrovat dle zaměstnance" at bounding box center [849, 87] width 399 height 17
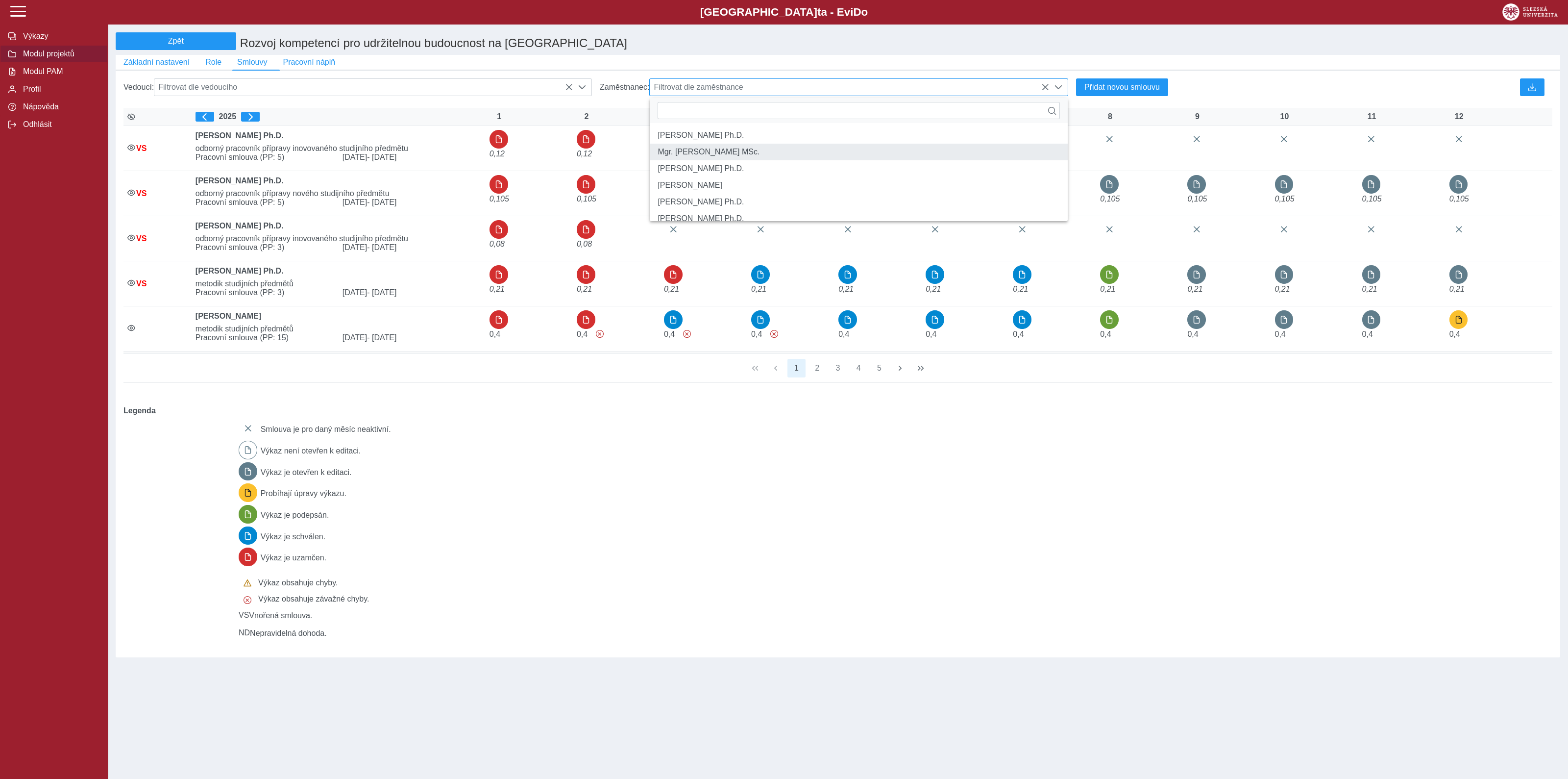
scroll to position [6, 41]
type input "*****"
click at [700, 157] on li "Ing. Josef Vícha" at bounding box center [858, 151] width 418 height 17
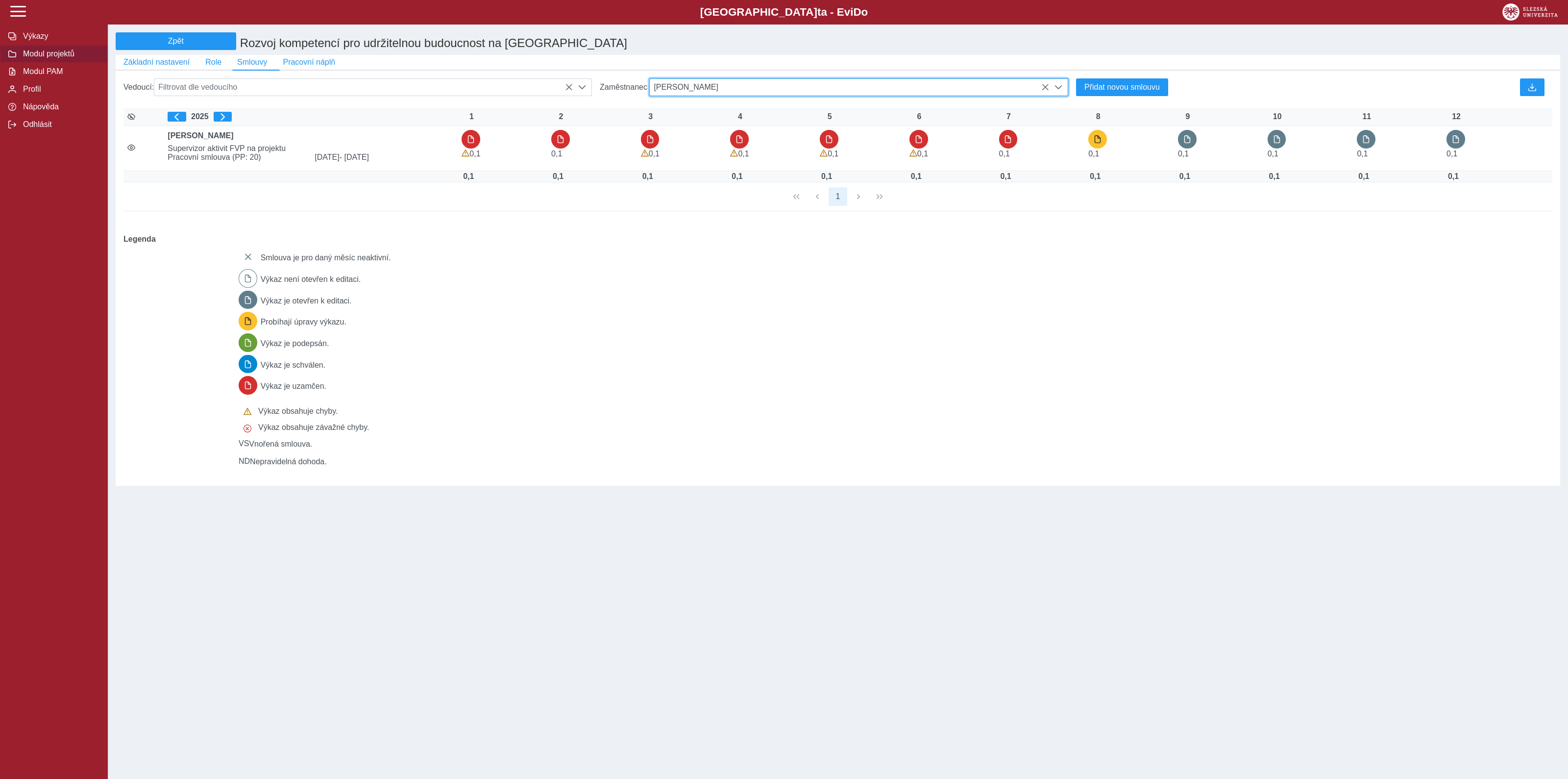
click at [1045, 90] on icon at bounding box center [1045, 88] width 8 height 8
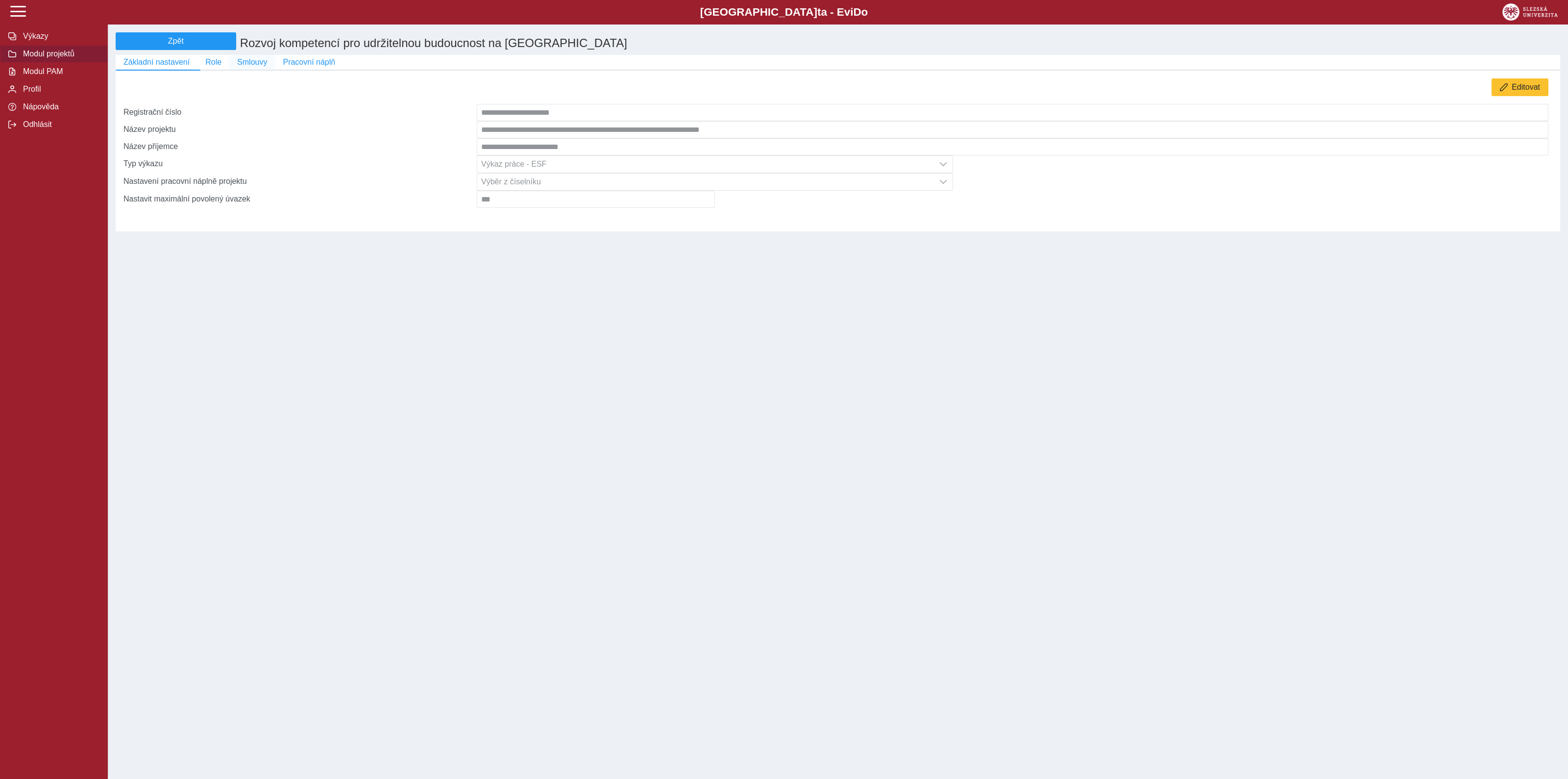
click at [256, 67] on span "Smlouvy" at bounding box center [252, 62] width 29 height 9
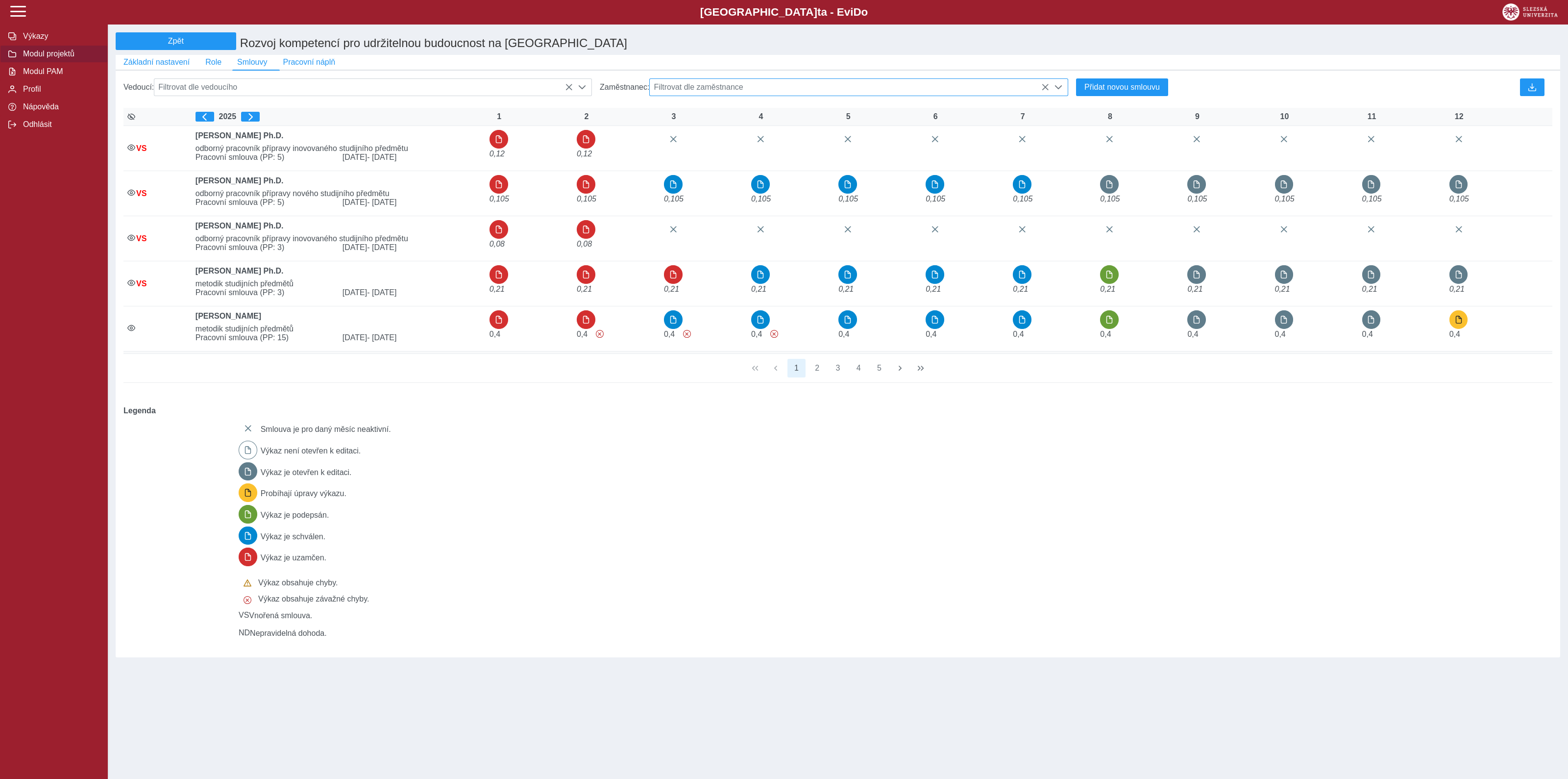
click at [824, 89] on span "Filtrovat dle zaměstnance" at bounding box center [849, 87] width 399 height 17
type input "*****"
click at [704, 155] on li "[PERSON_NAME]" at bounding box center [858, 151] width 418 height 17
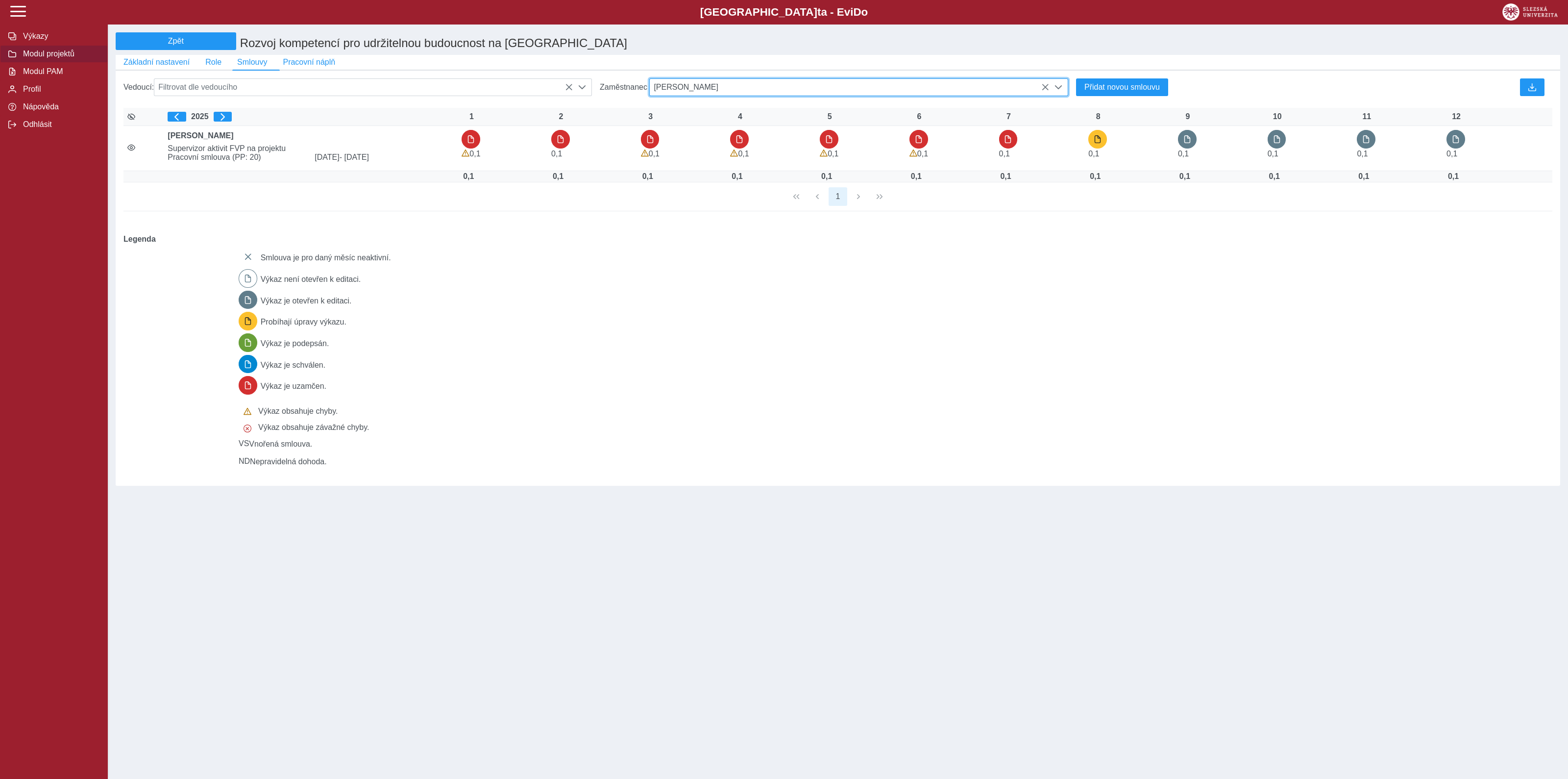
click at [1044, 90] on icon at bounding box center [1045, 88] width 8 height 8
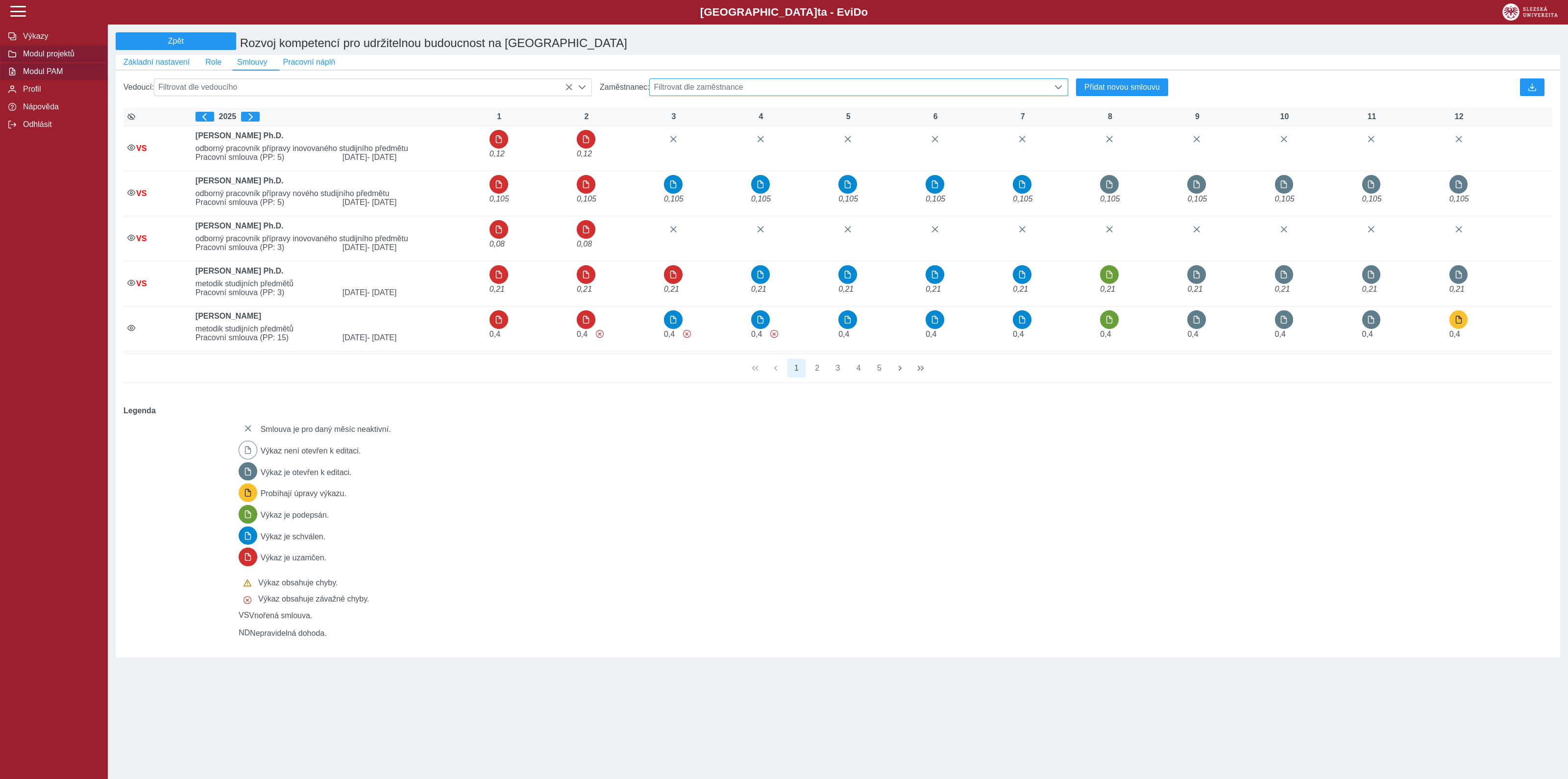
click at [42, 74] on span "Modul PAM" at bounding box center [59, 71] width 80 height 9
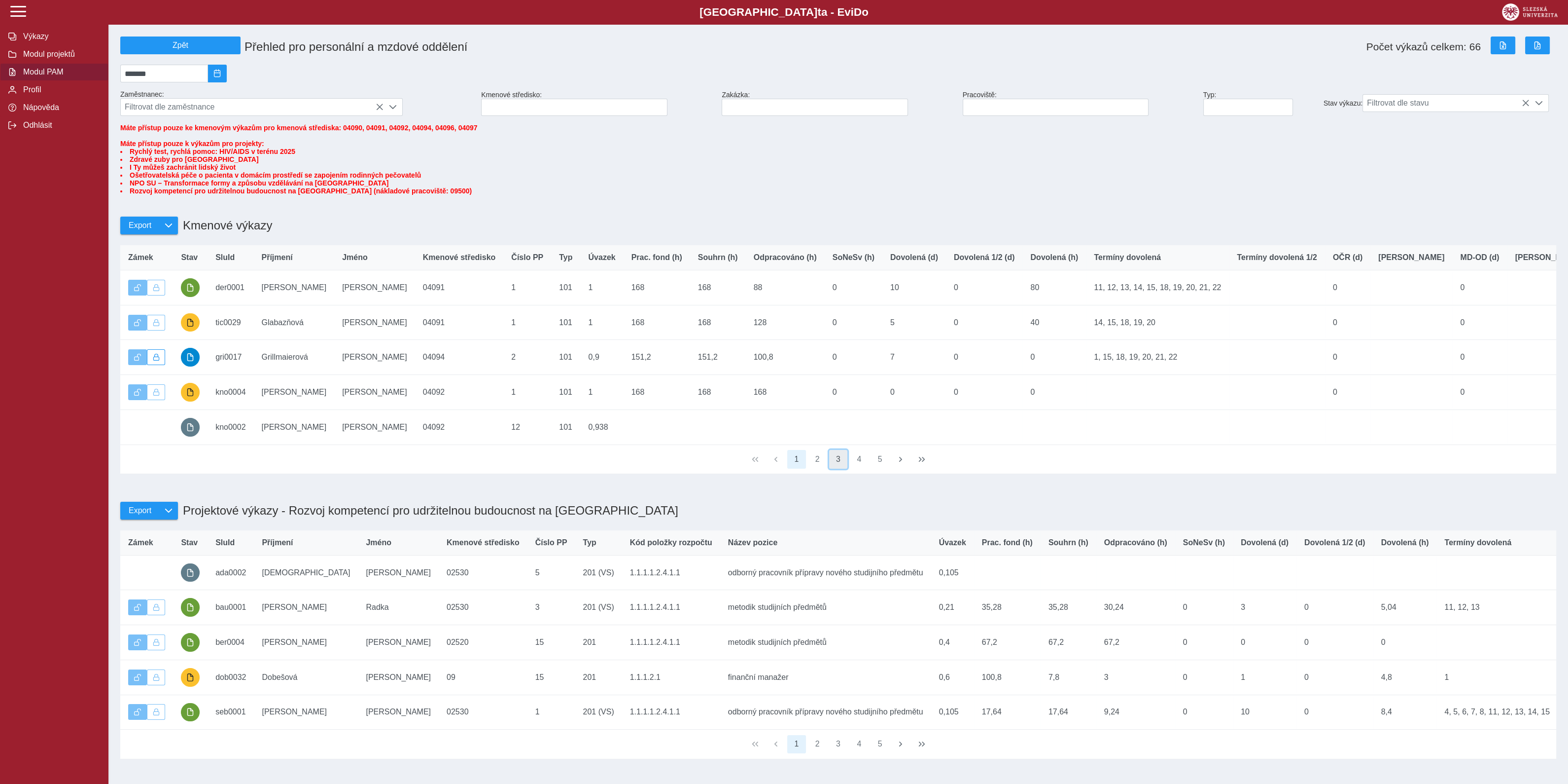
click at [839, 468] on button "3" at bounding box center [838, 459] width 19 height 19
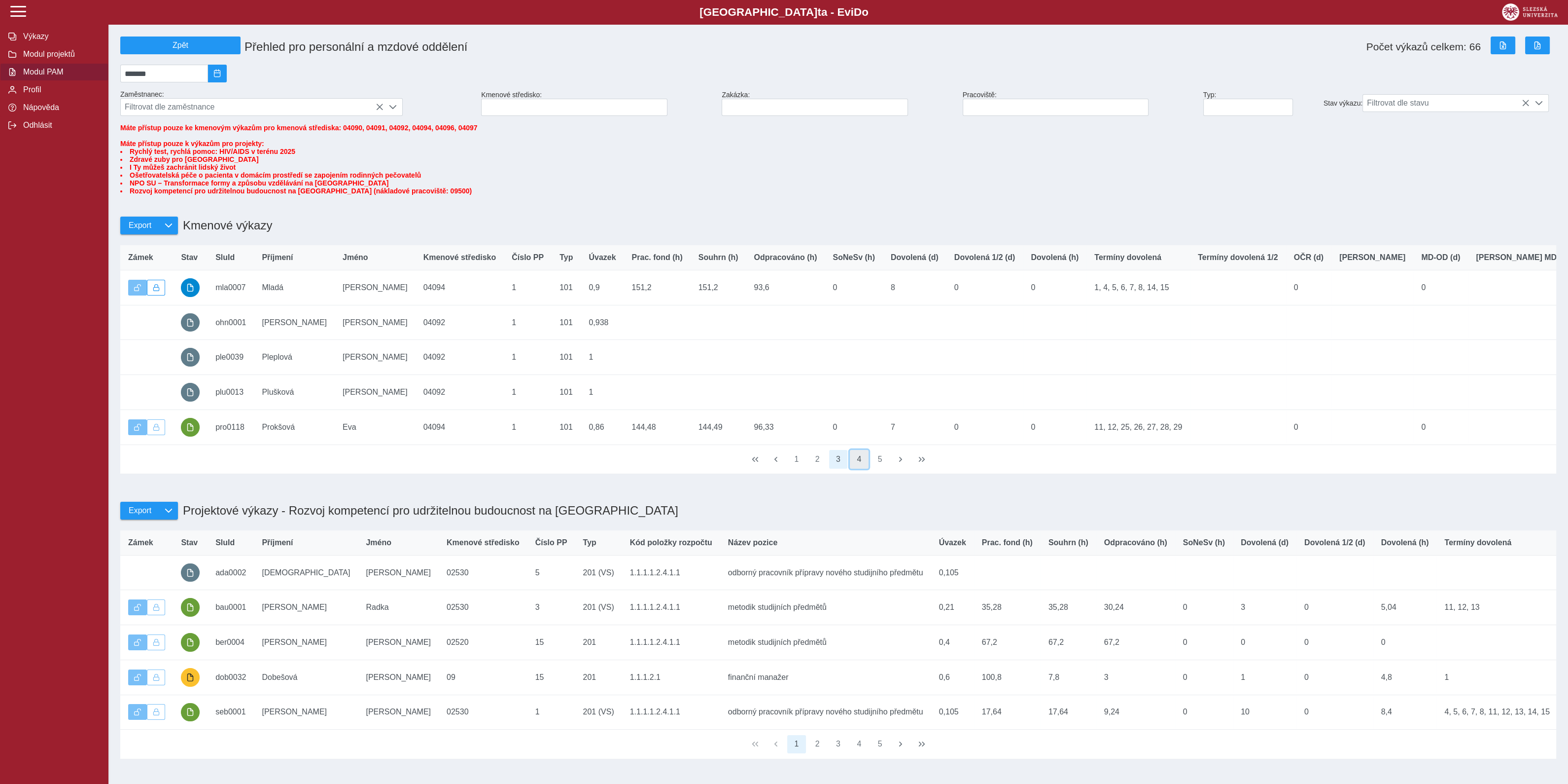
click at [863, 468] on button "4" at bounding box center [859, 459] width 19 height 19
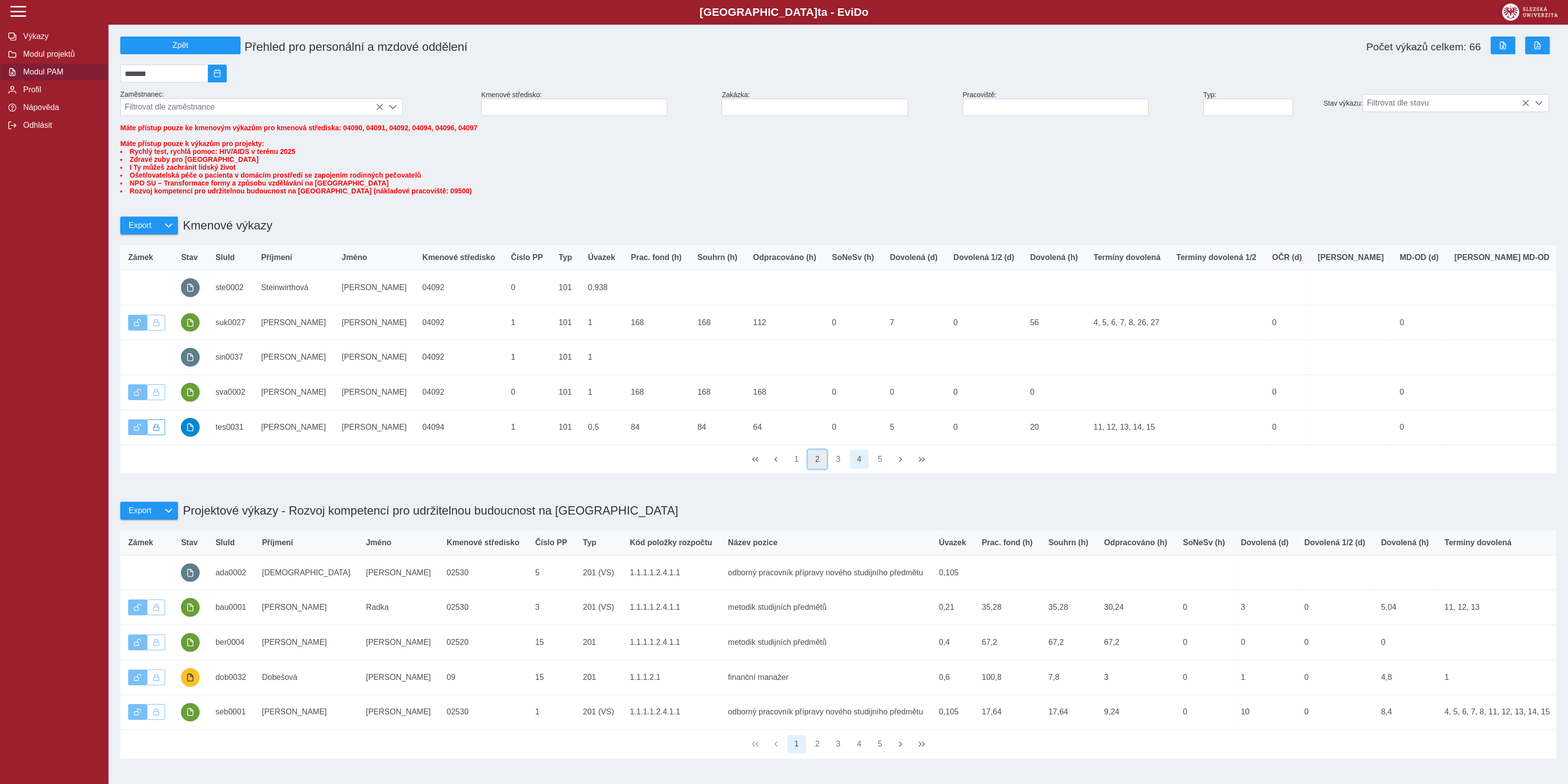
click at [818, 468] on button "2" at bounding box center [817, 459] width 19 height 19
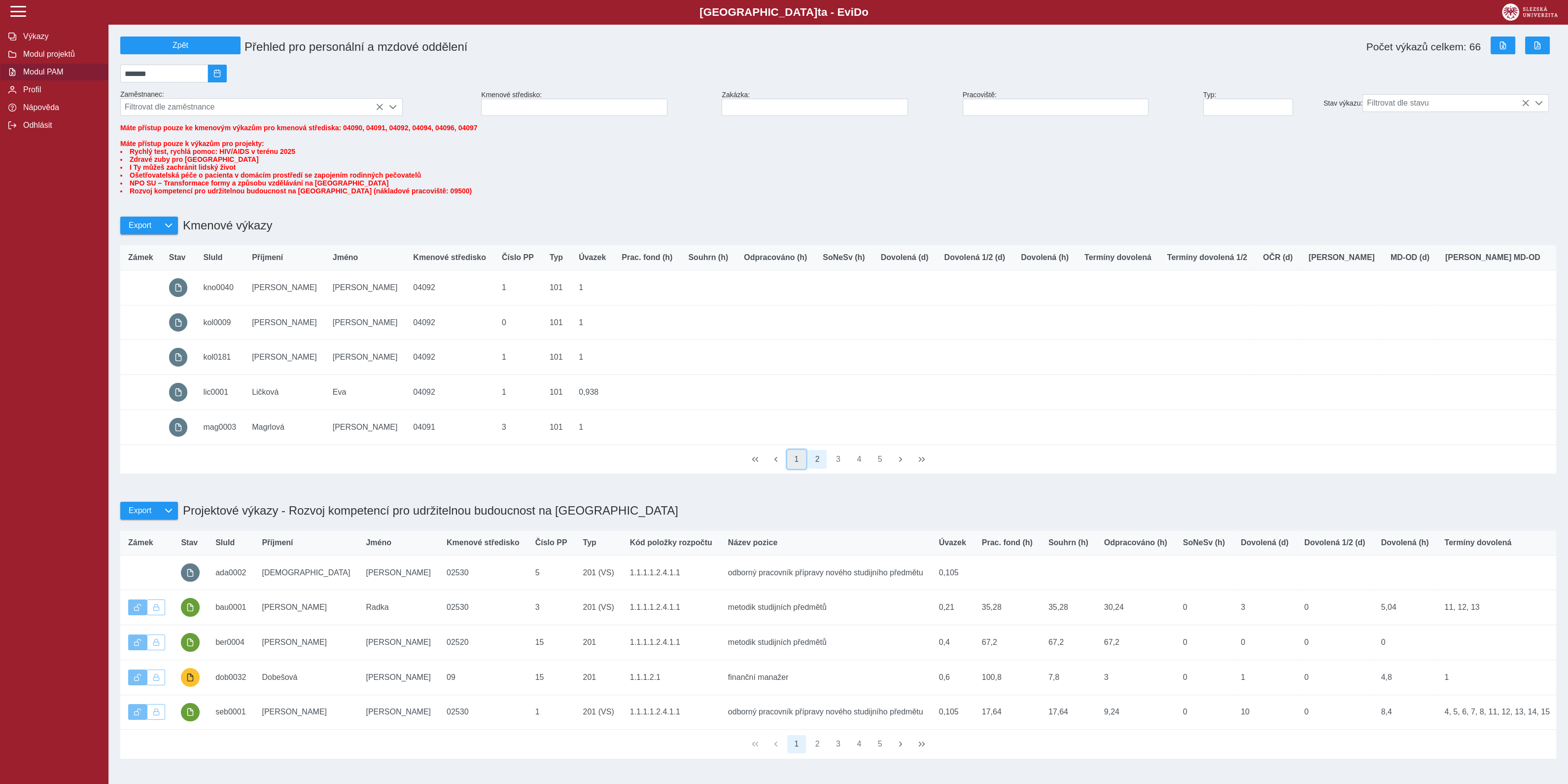
click at [801, 468] on button "1" at bounding box center [796, 459] width 19 height 19
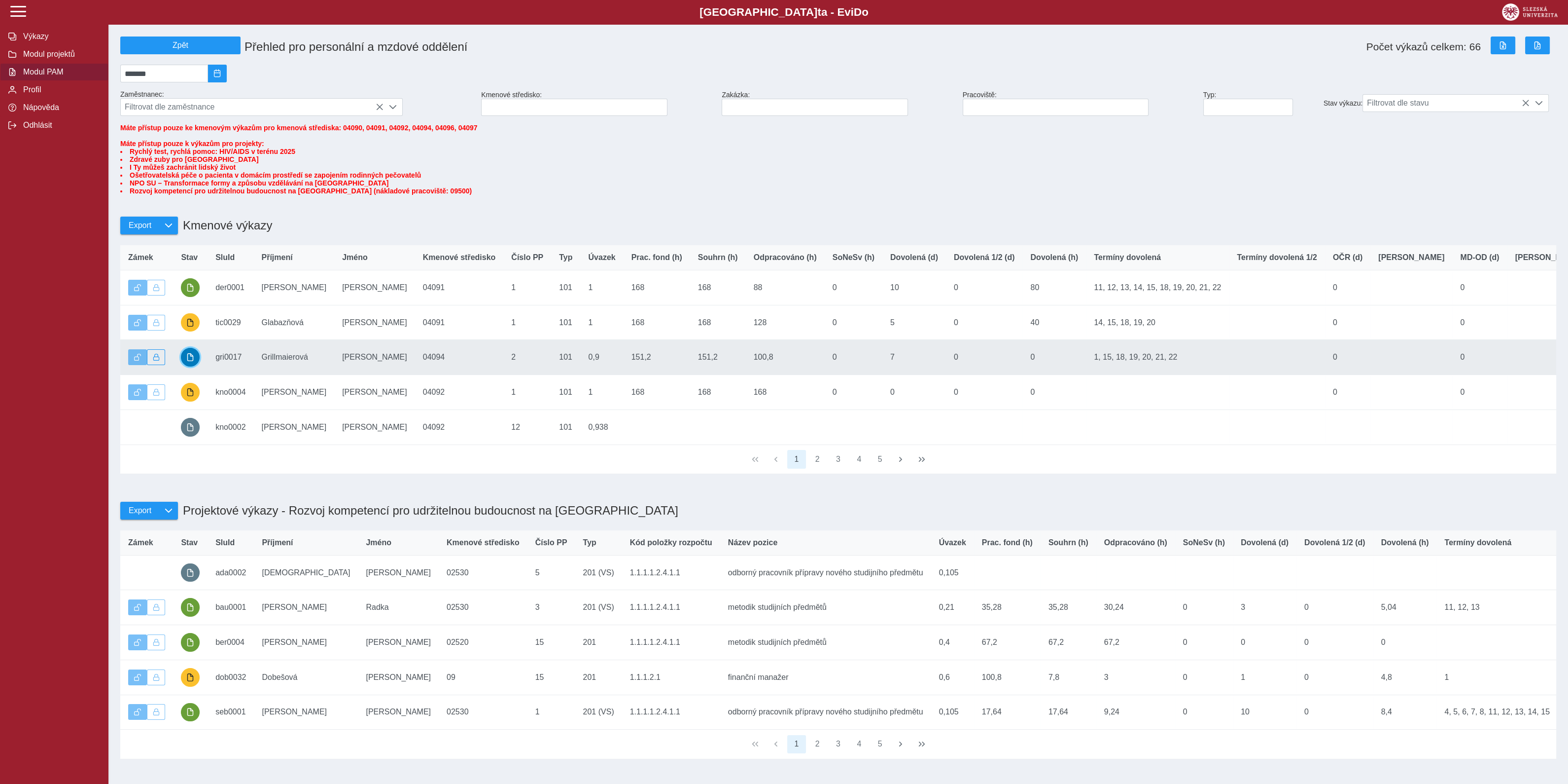
click at [189, 361] on button "button" at bounding box center [190, 356] width 19 height 19
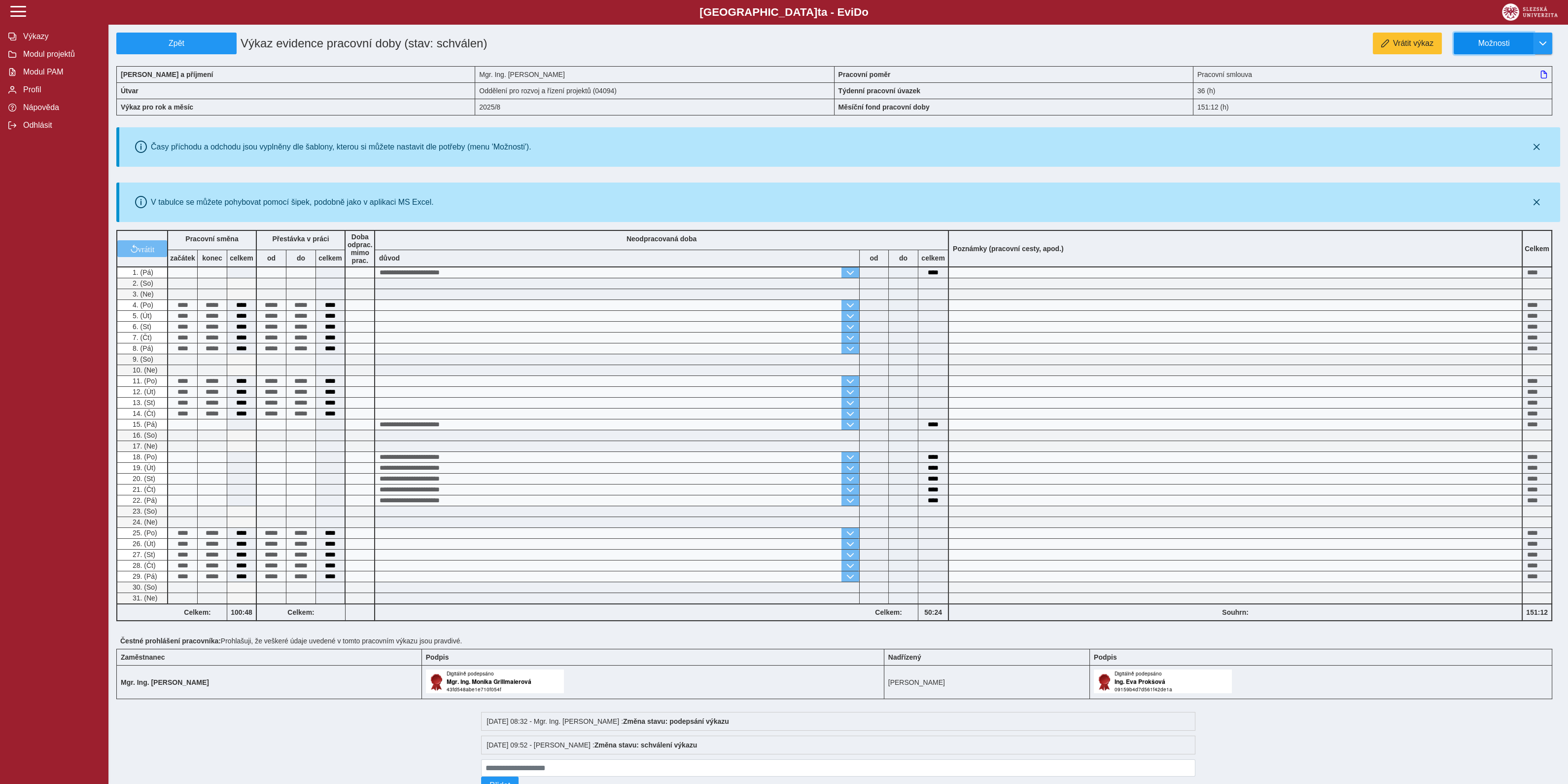
click at [1490, 41] on span "Možnosti" at bounding box center [1494, 43] width 63 height 9
click at [1495, 82] on span "Stáhnout PDF" at bounding box center [1499, 85] width 49 height 8
click at [167, 47] on span "Zpět" at bounding box center [176, 43] width 112 height 9
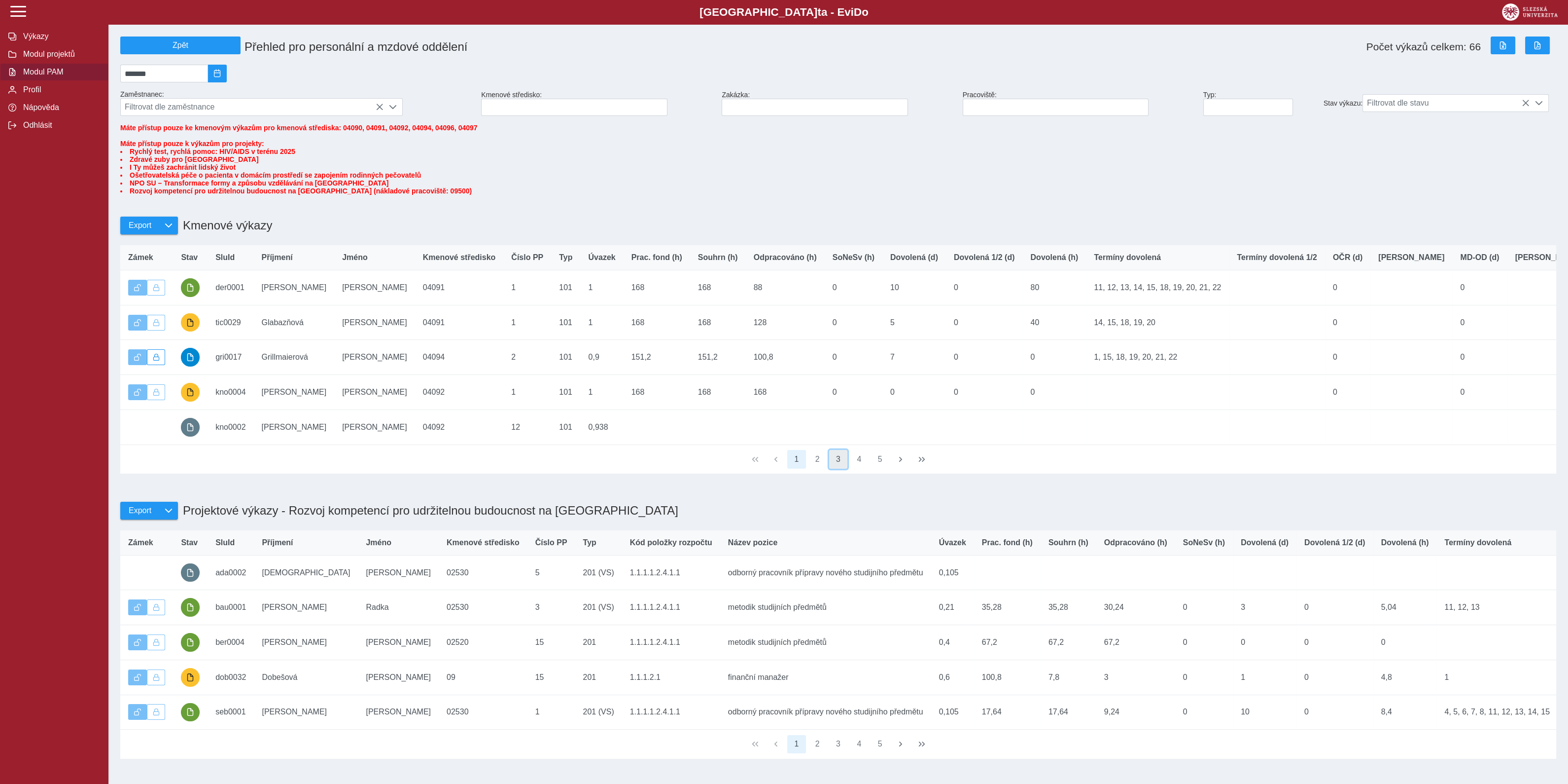
click at [840, 468] on button "3" at bounding box center [838, 459] width 19 height 19
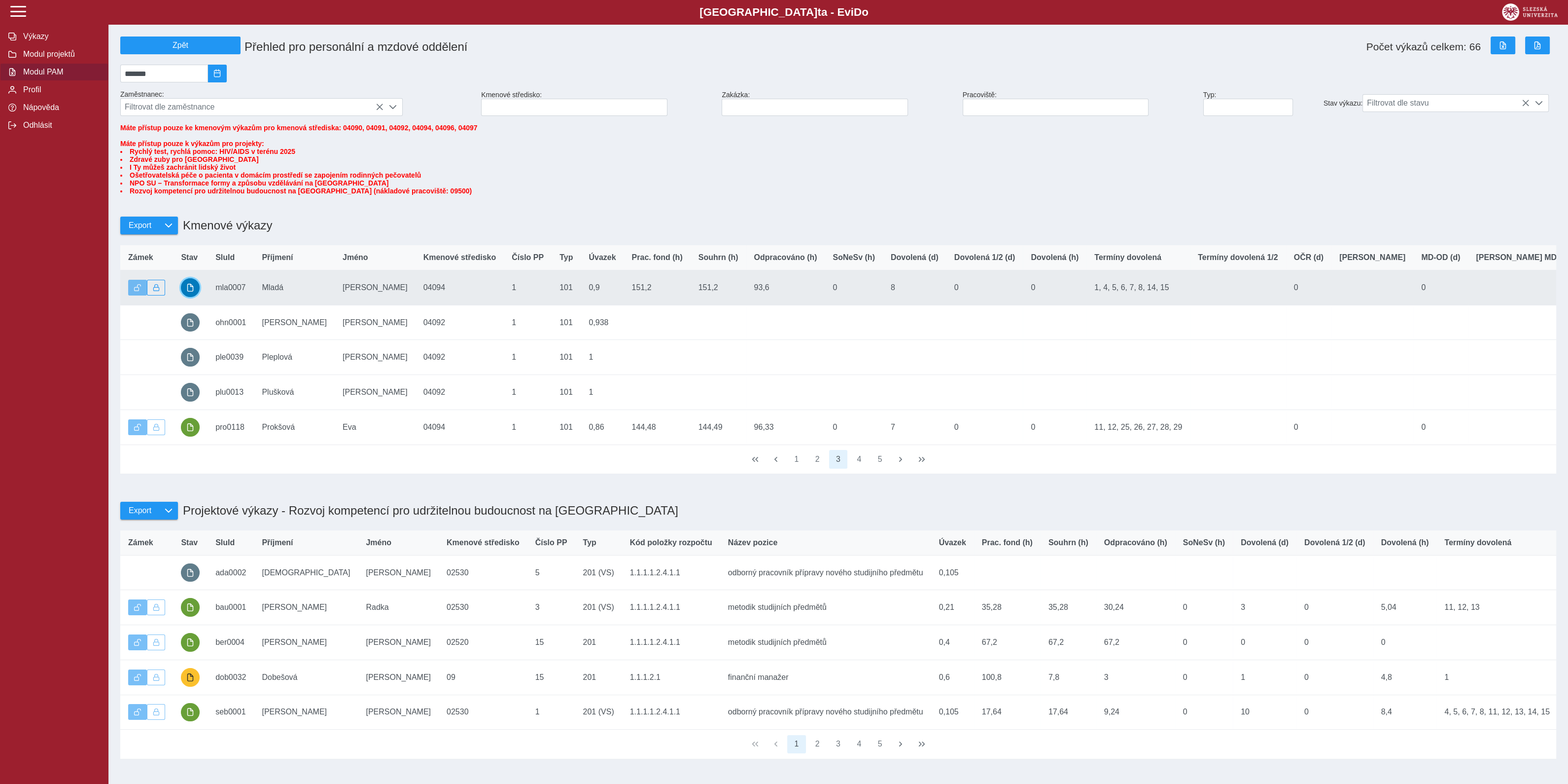
click at [188, 292] on span "button" at bounding box center [190, 288] width 8 height 8
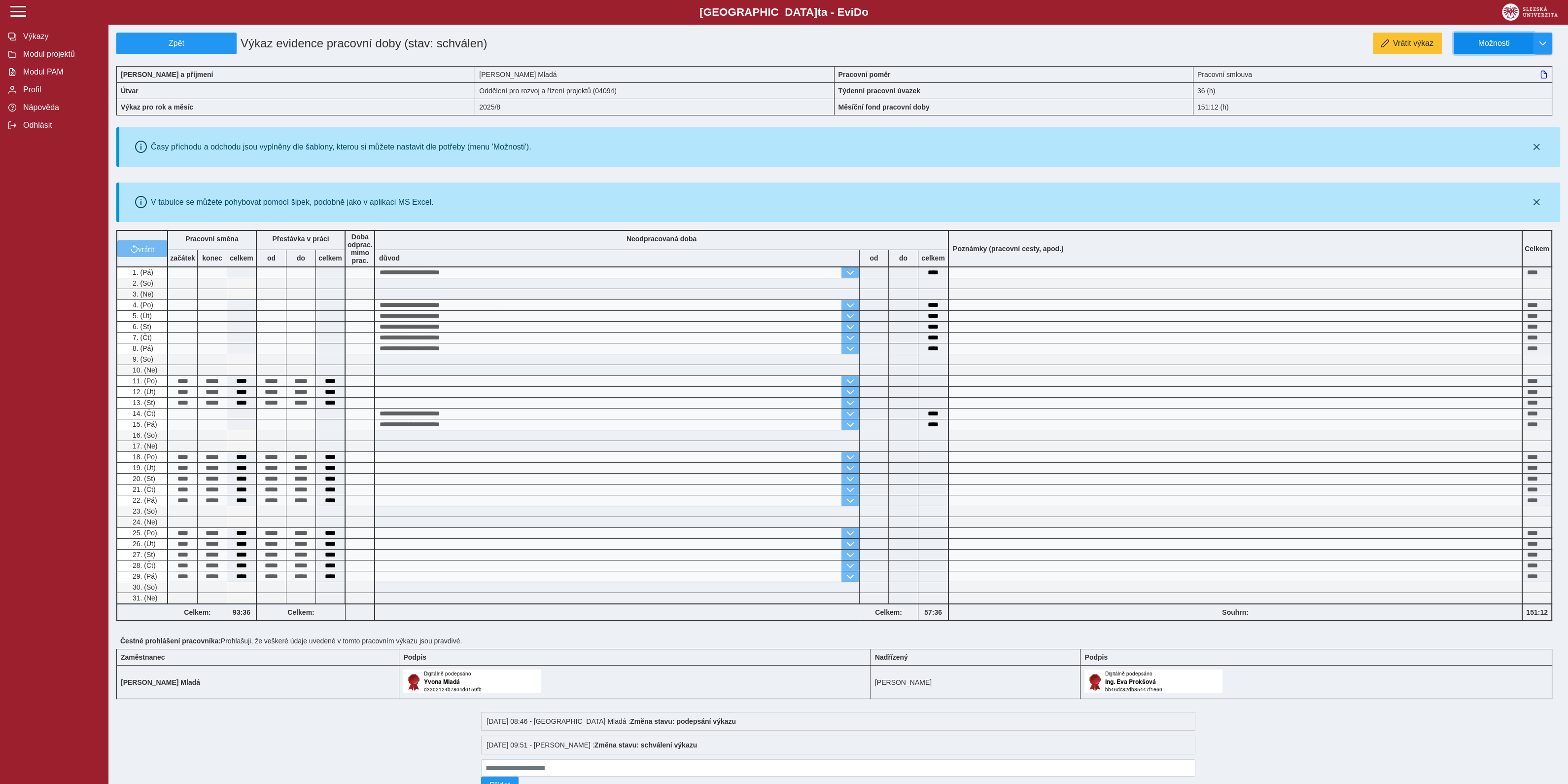
click at [1493, 39] on span "Možnosti" at bounding box center [1494, 43] width 63 height 9
click at [1489, 81] on span "Stáhnout PDF" at bounding box center [1499, 85] width 49 height 8
click at [170, 42] on span "Zpět" at bounding box center [176, 43] width 112 height 9
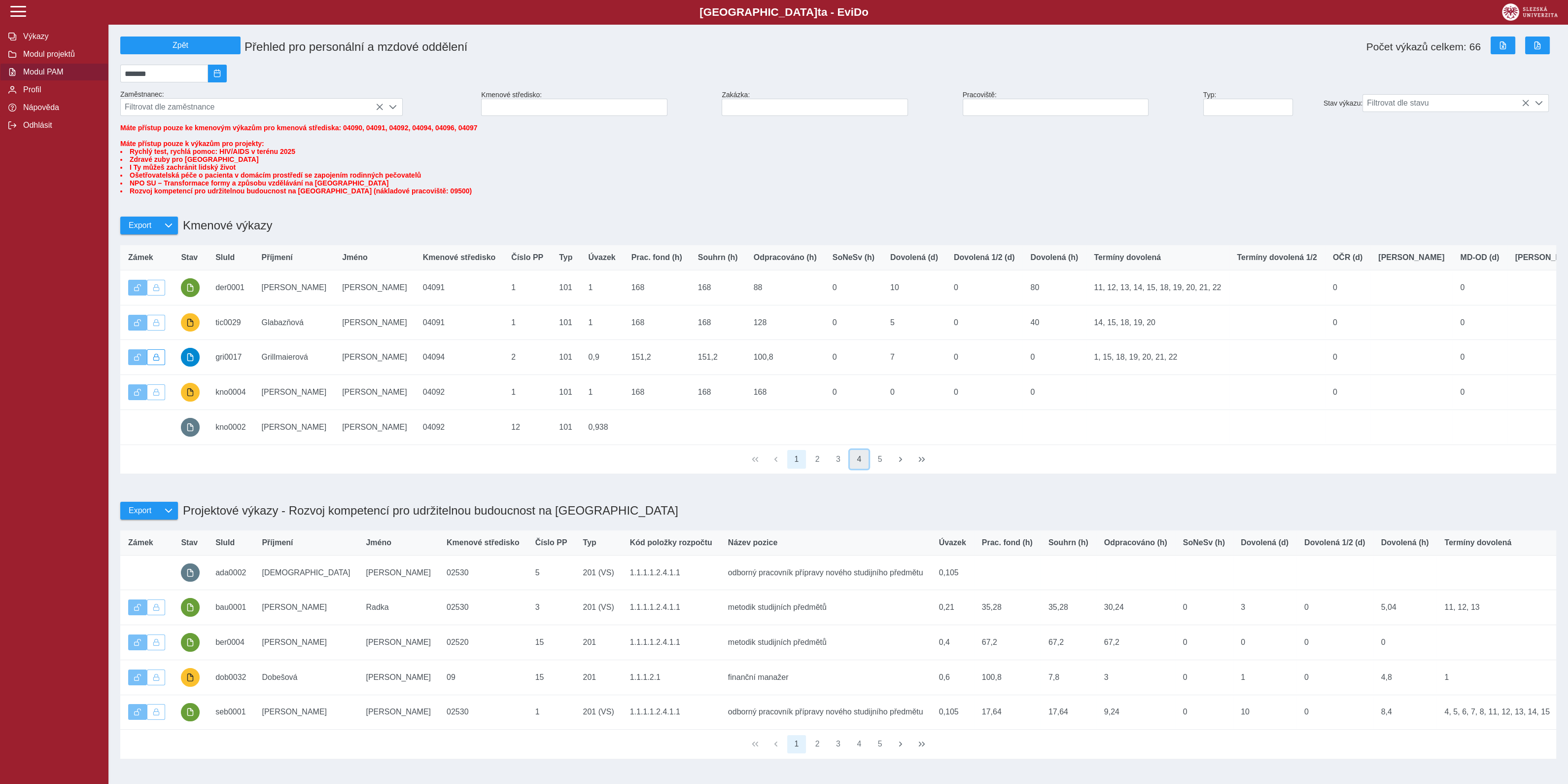
click at [859, 468] on button "4" at bounding box center [859, 459] width 19 height 19
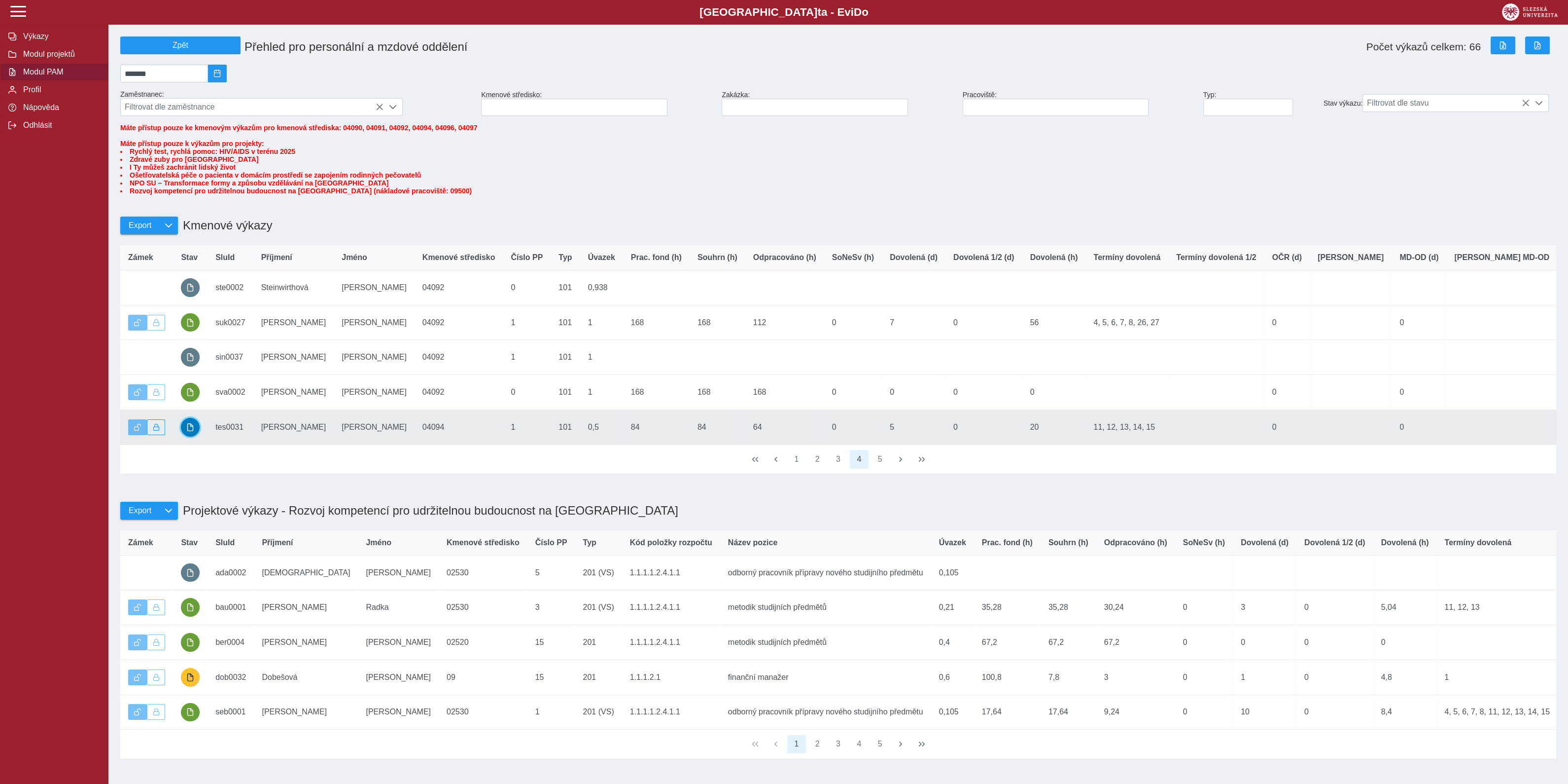
click at [190, 432] on span "button" at bounding box center [190, 428] width 8 height 8
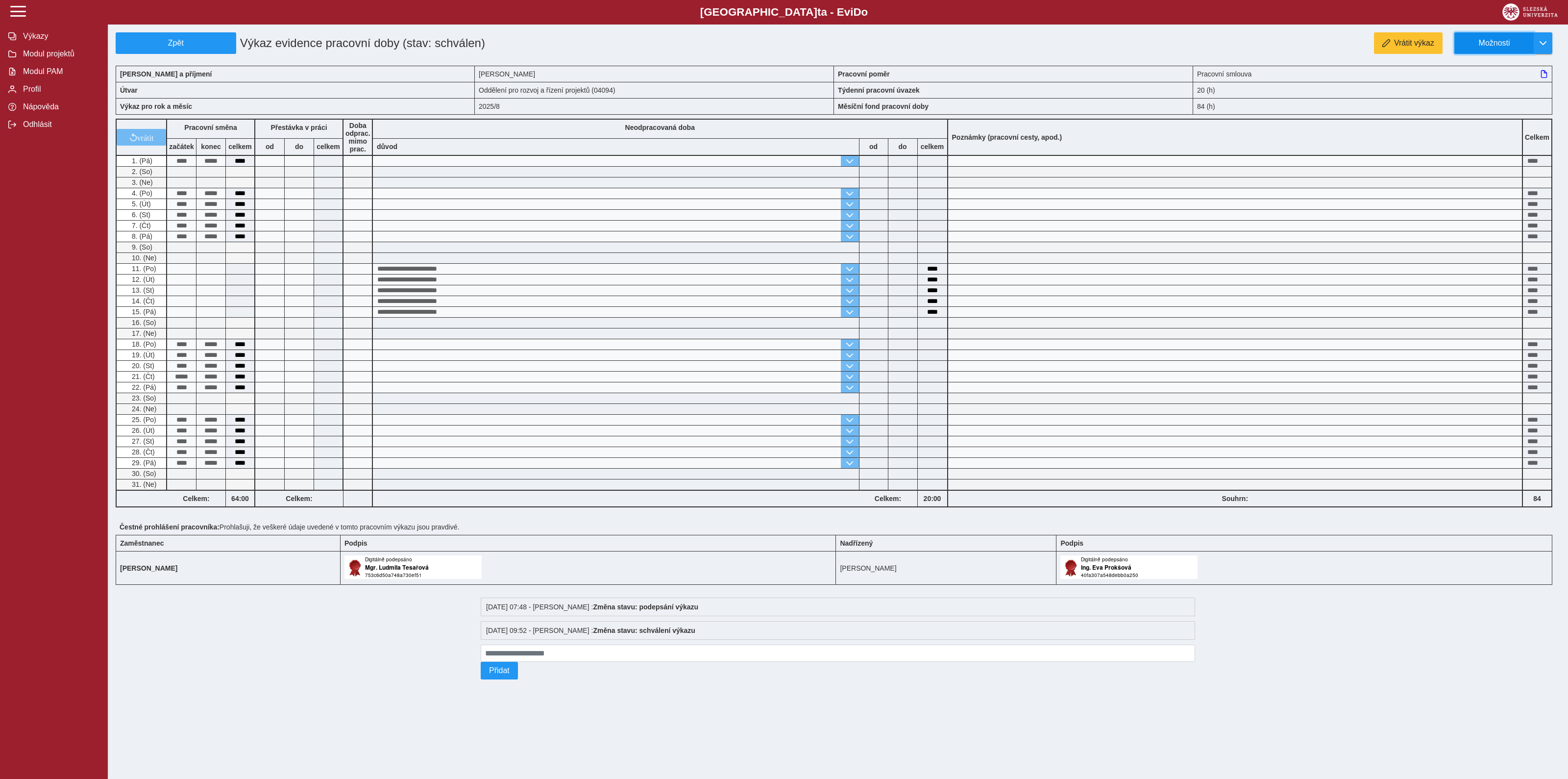
click at [1491, 42] on span "Možnosti" at bounding box center [1494, 42] width 63 height 9
click at [1490, 84] on span "Stáhnout PDF" at bounding box center [1498, 85] width 49 height 8
click at [186, 41] on span "Zpět" at bounding box center [176, 42] width 112 height 9
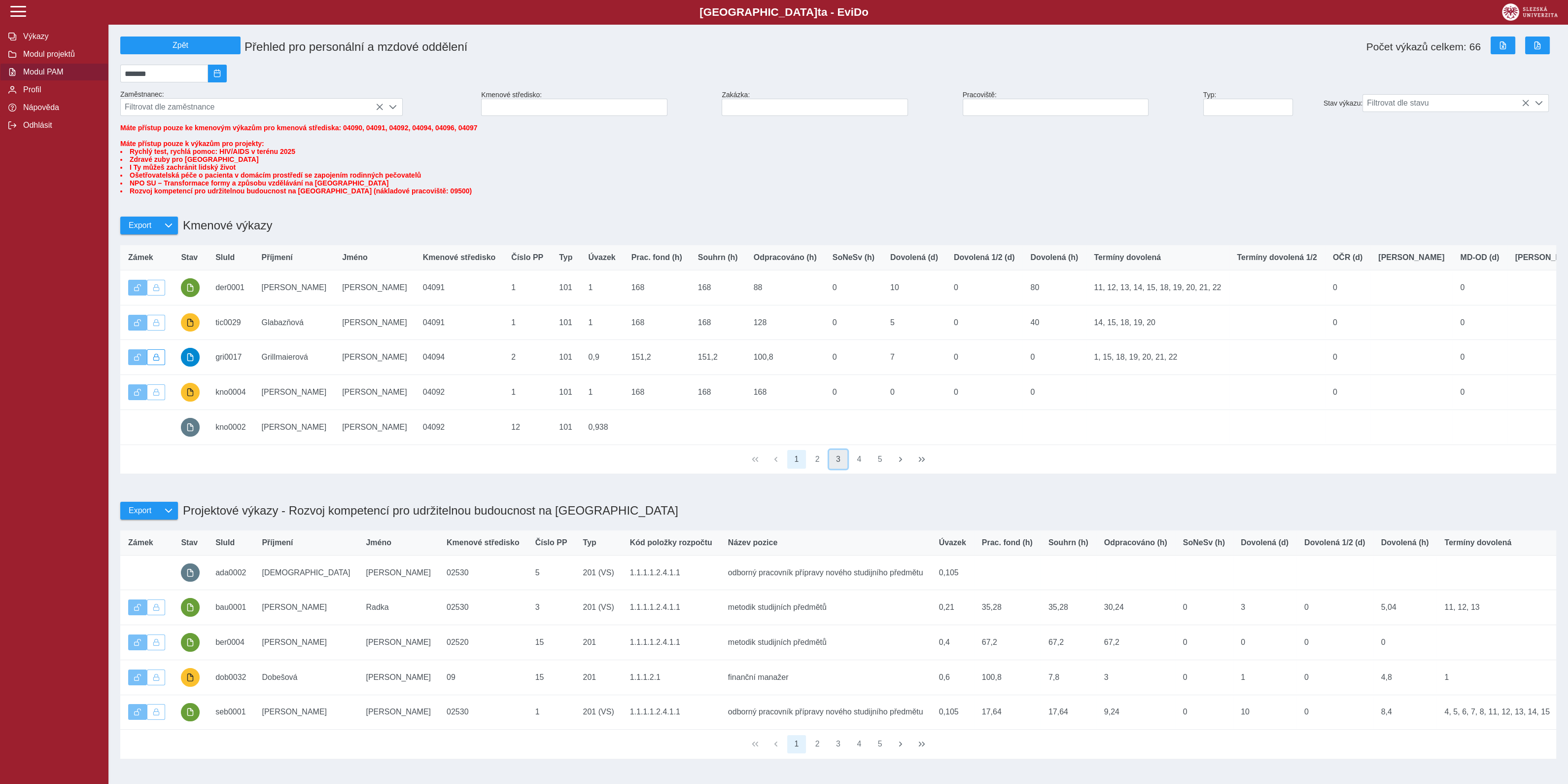
click at [840, 468] on button "3" at bounding box center [838, 459] width 19 height 19
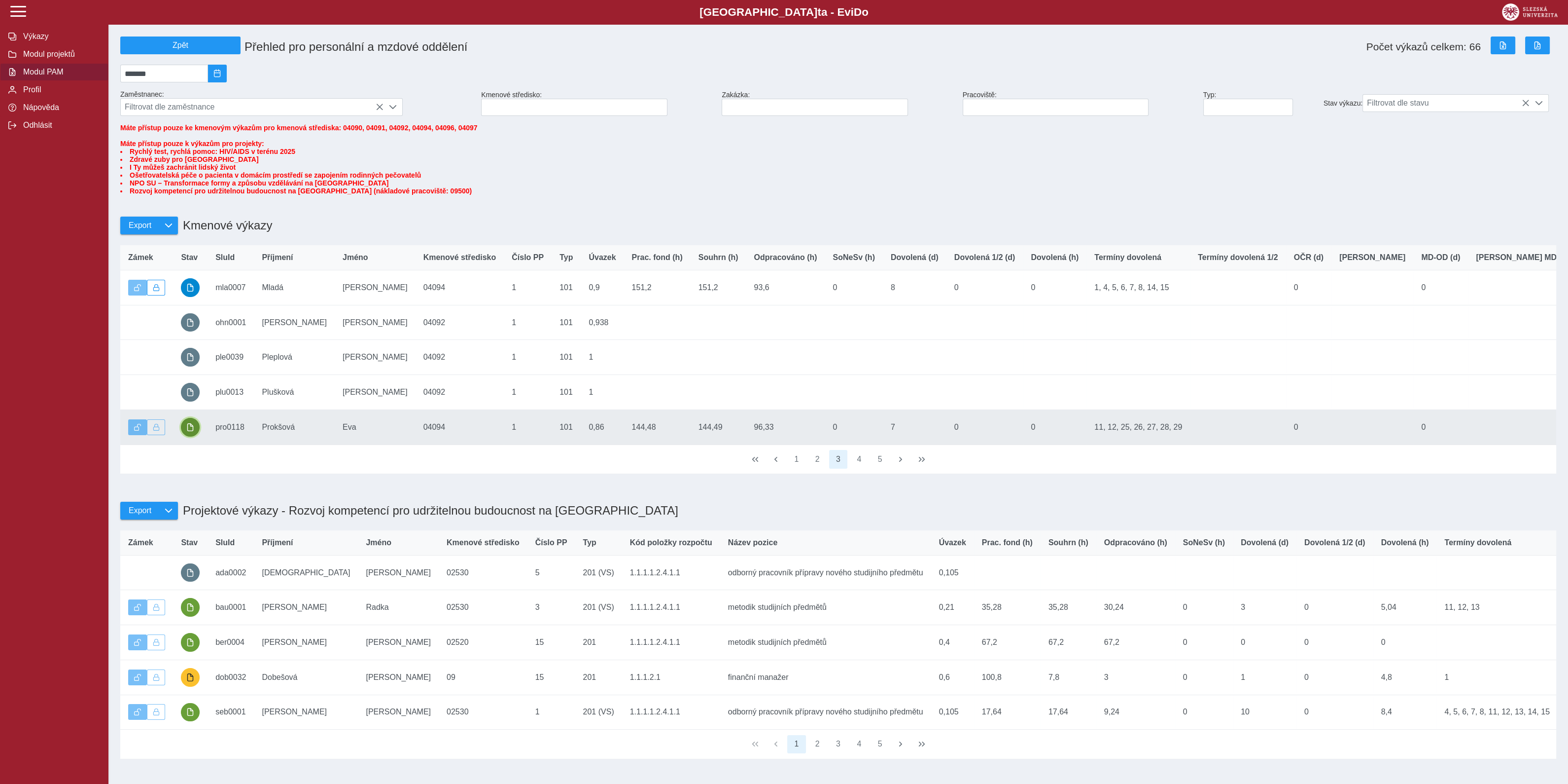
click at [194, 432] on span "button" at bounding box center [190, 428] width 8 height 8
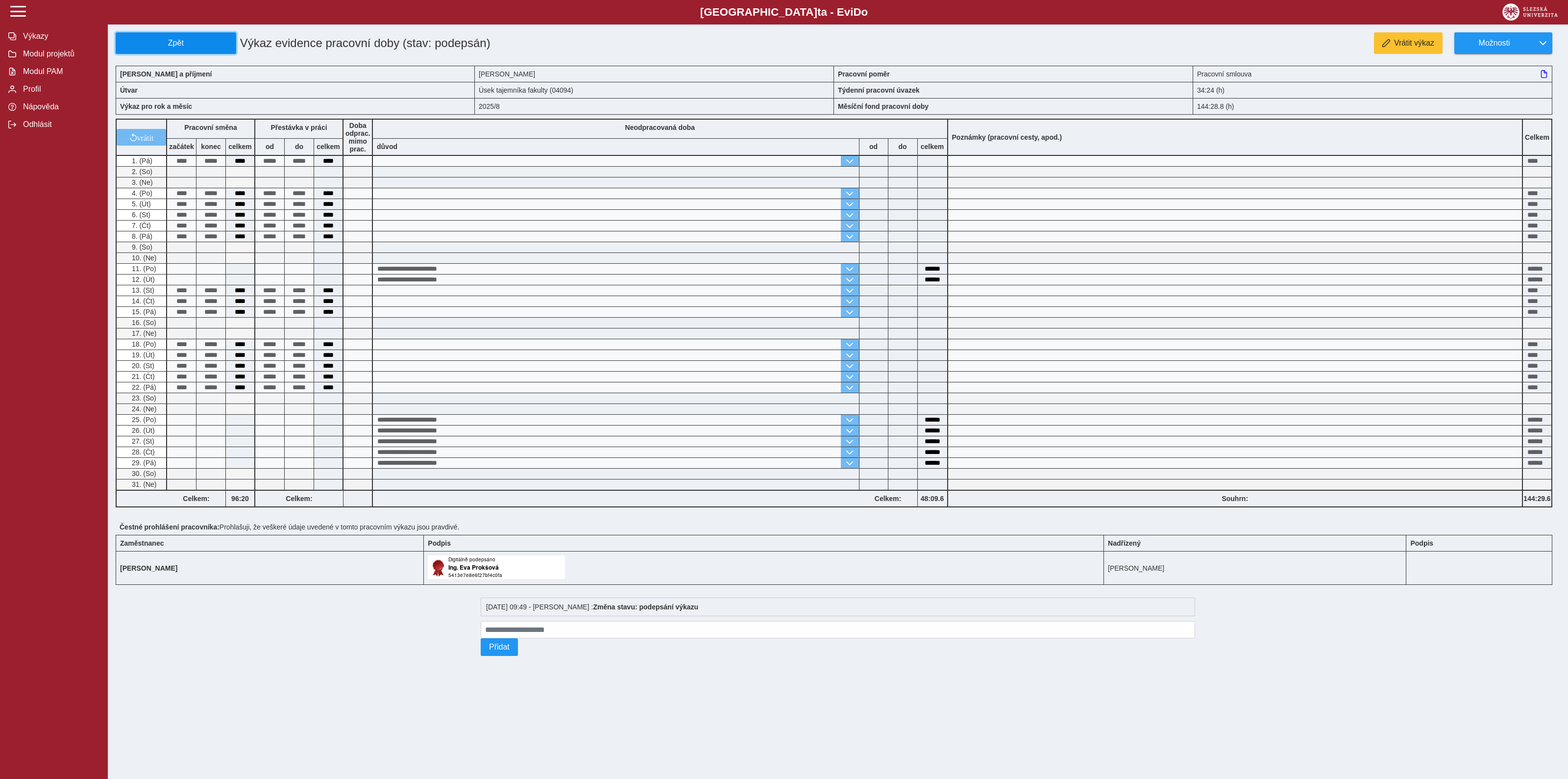
click at [203, 44] on span "Zpět" at bounding box center [176, 42] width 112 height 9
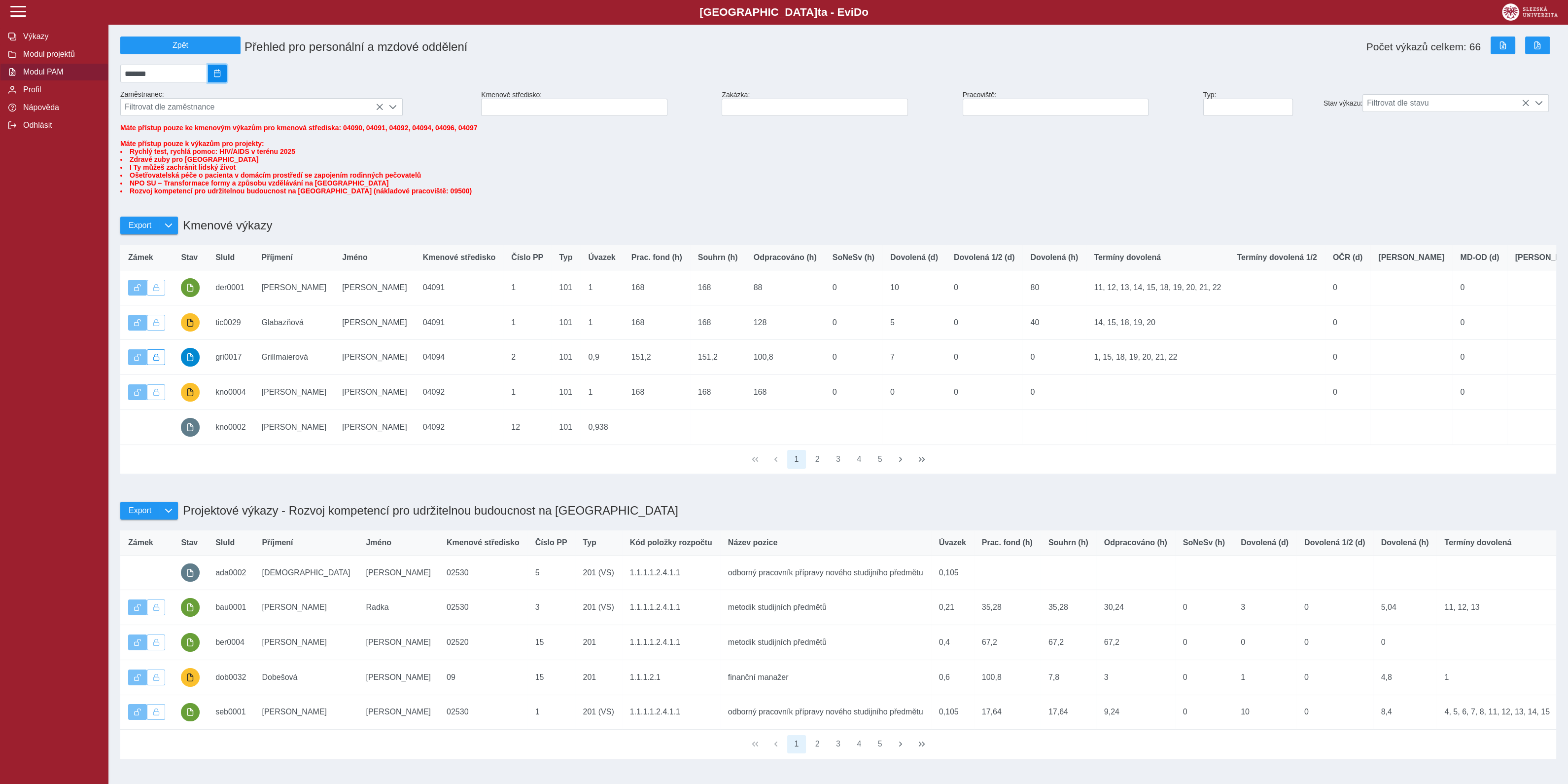
click at [225, 70] on button "2025/08" at bounding box center [217, 73] width 19 height 18
click at [214, 164] on span "Zář" at bounding box center [206, 158] width 33 height 17
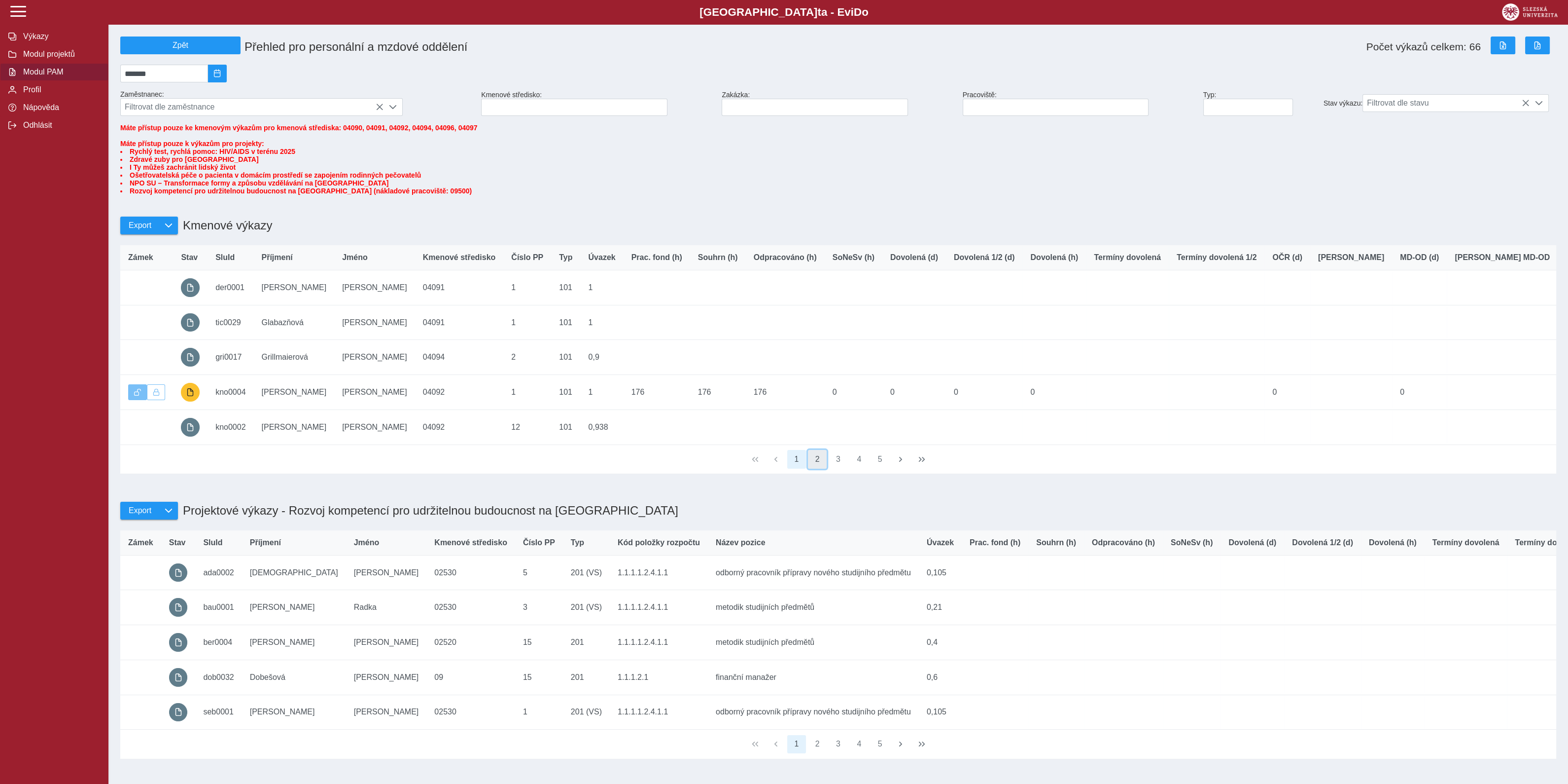
click at [813, 468] on button "2" at bounding box center [817, 459] width 19 height 19
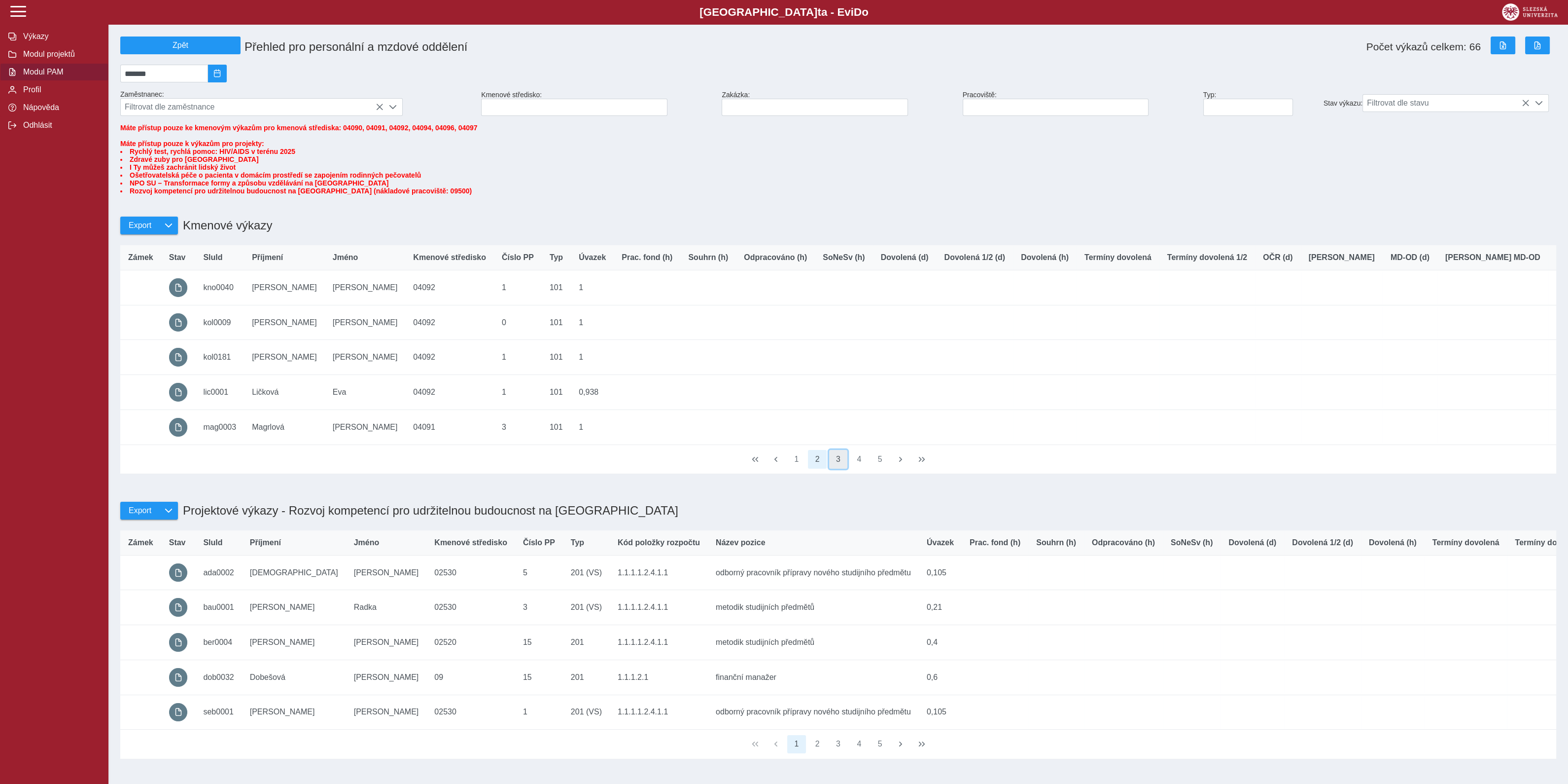
click at [840, 468] on button "3" at bounding box center [838, 459] width 19 height 19
click at [222, 74] on span "2025/09" at bounding box center [218, 73] width 8 height 8
click at [174, 161] on span "Srp" at bounding box center [173, 158] width 33 height 17
type input "*******"
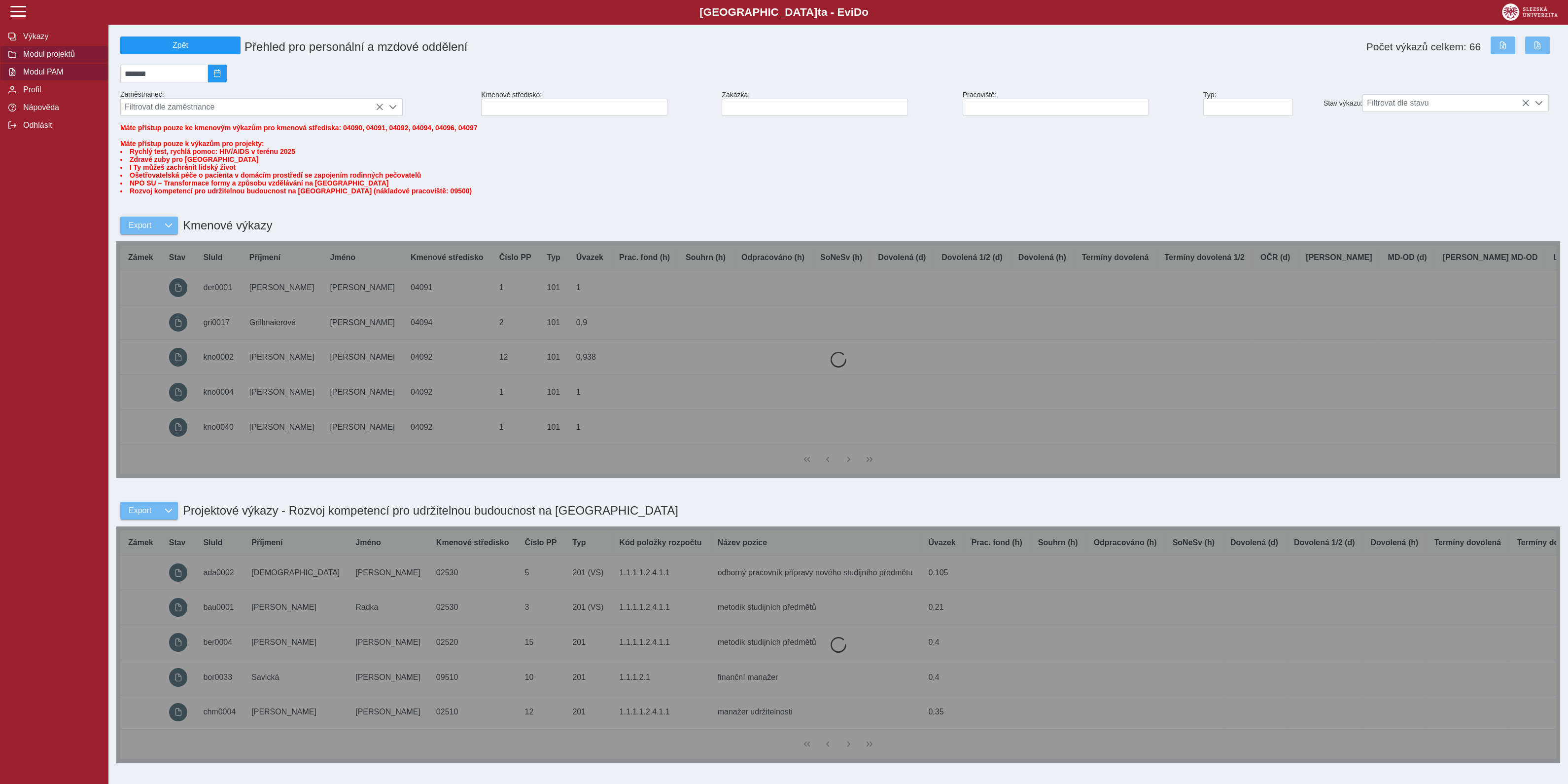
click at [43, 55] on span "Modul projektů" at bounding box center [59, 53] width 80 height 9
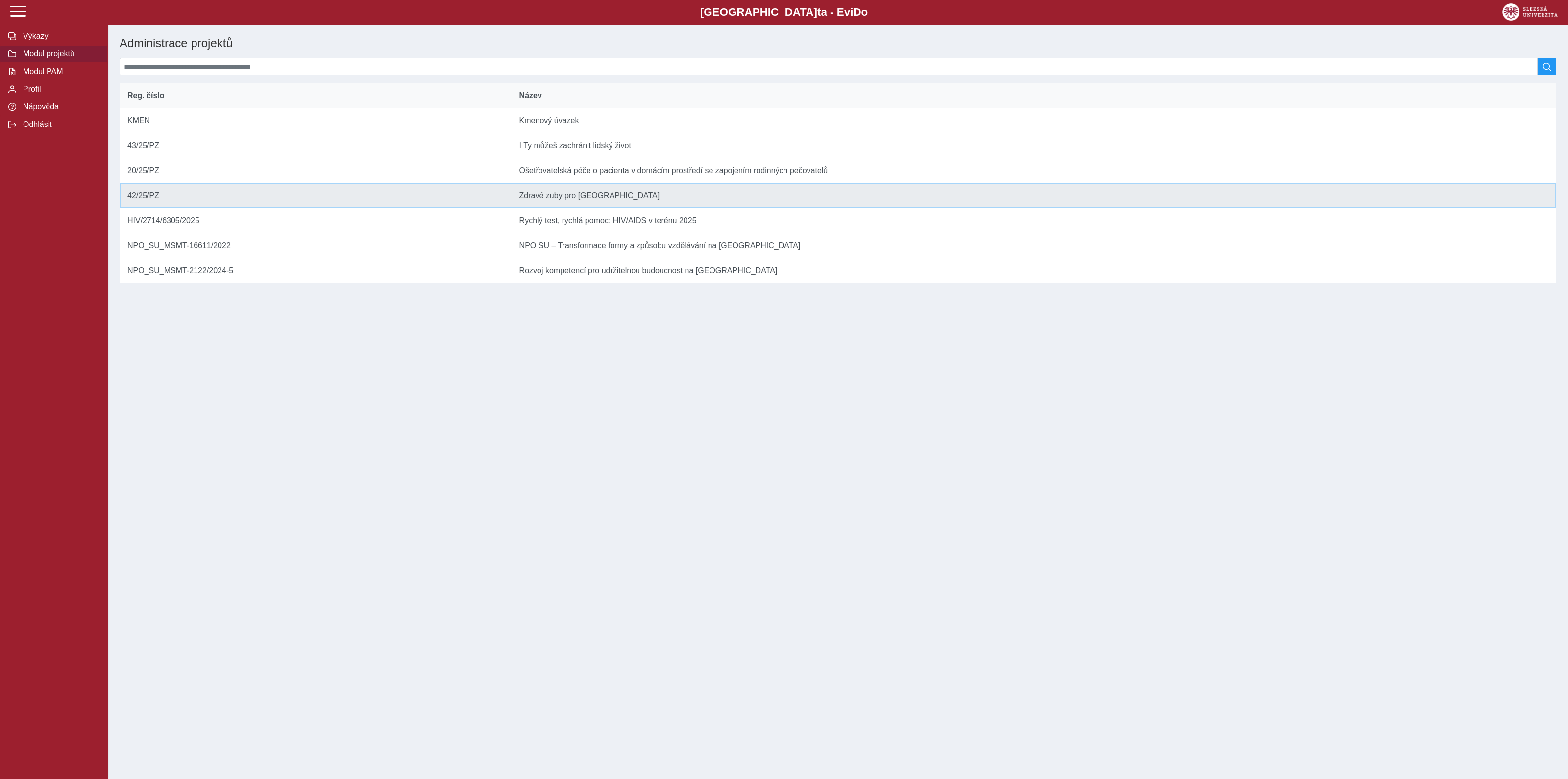
click at [540, 209] on td "Název Zdravé zuby pro Moravskoslezský kraj" at bounding box center [1033, 195] width 1045 height 25
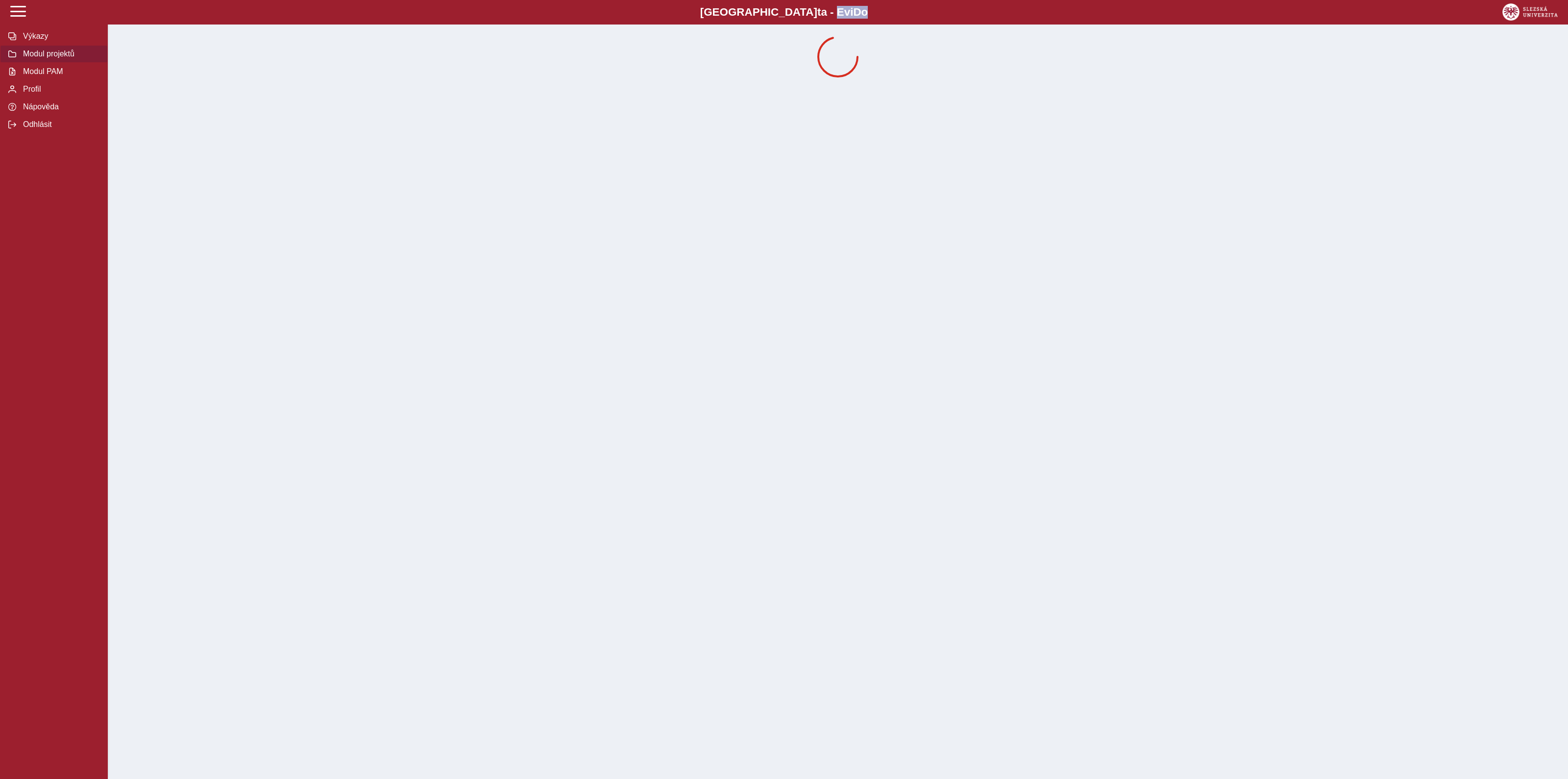
click at [540, 209] on div "Slezská univerzi t a - Evi D o EviDo Výkazy Modul projektů Modul PAM Profil Náp…" at bounding box center [784, 390] width 1568 height 779
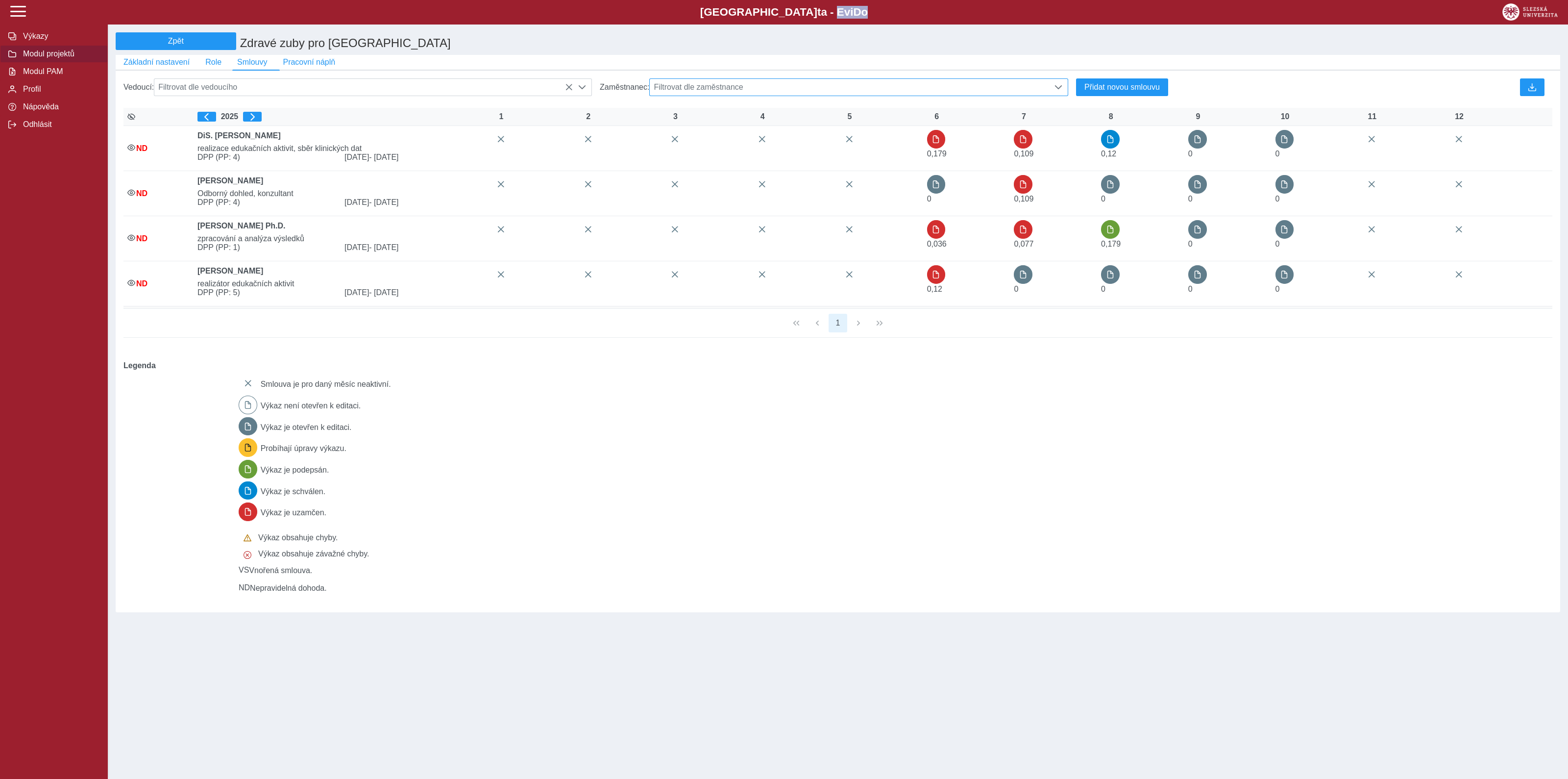
click at [762, 94] on span "Filtrovat dle zaměstnance" at bounding box center [849, 87] width 399 height 17
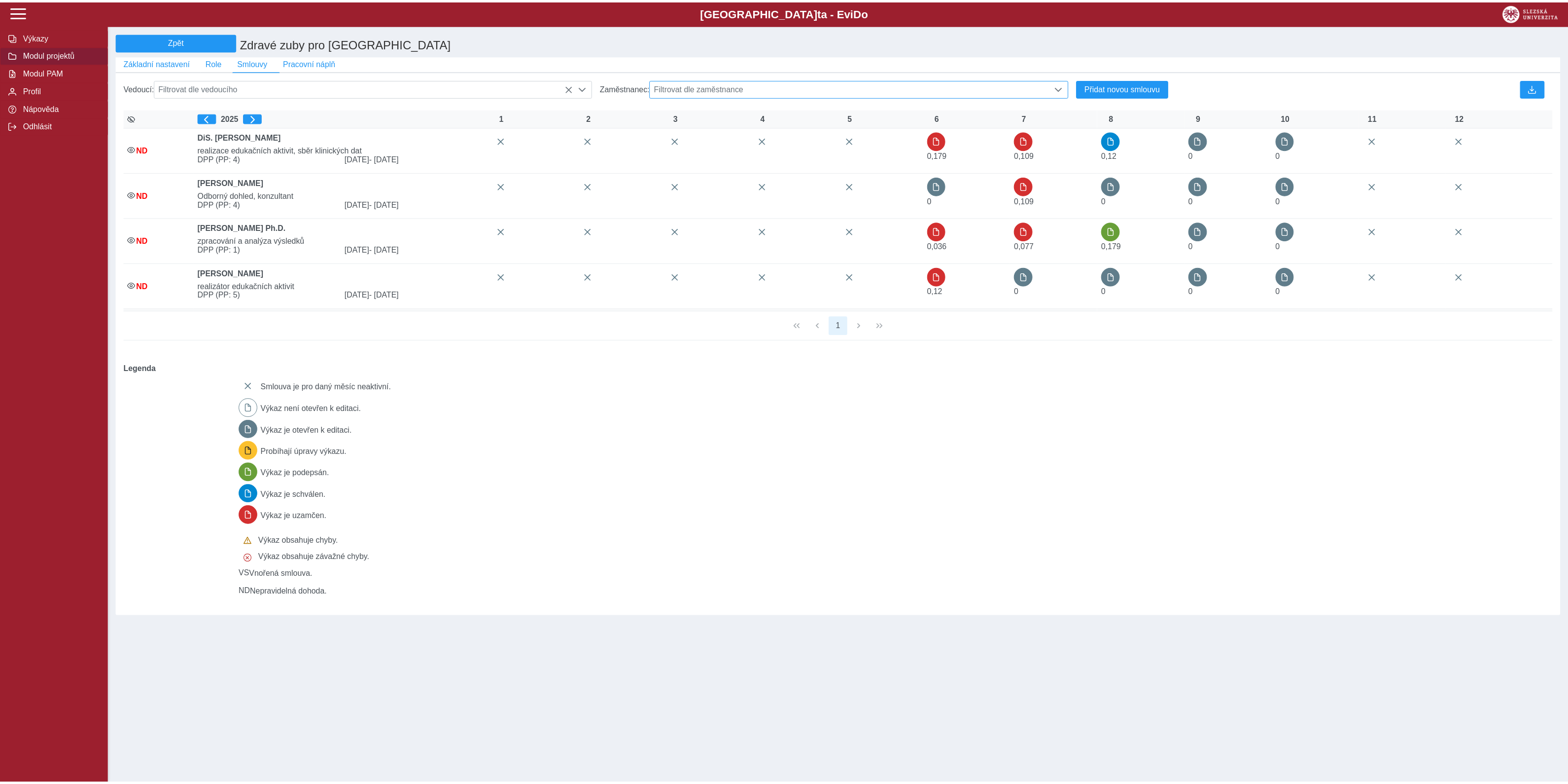
scroll to position [6, 42]
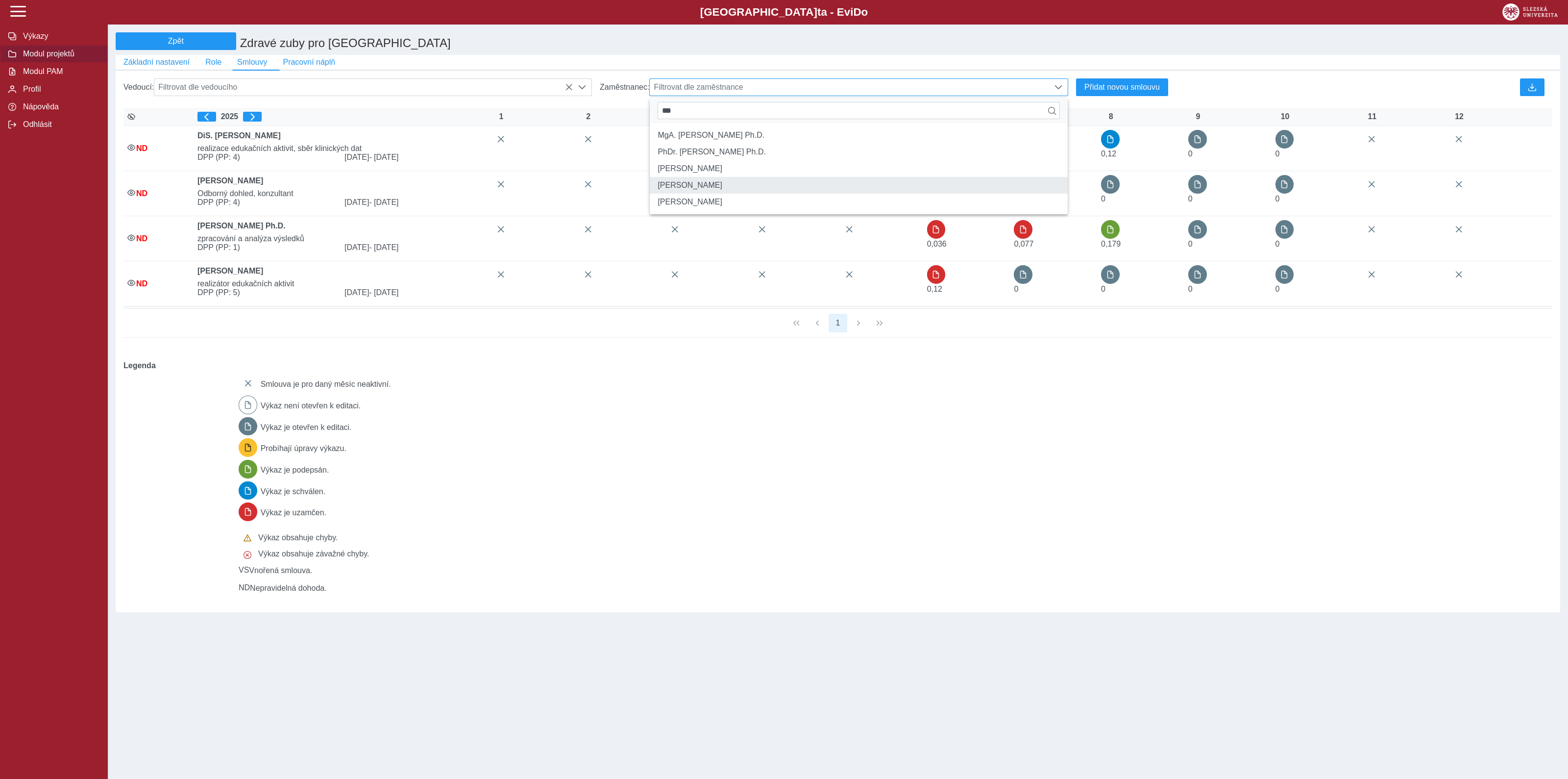
type input "***"
click at [701, 194] on li "MUDr. Naděžda Skibová" at bounding box center [858, 185] width 418 height 17
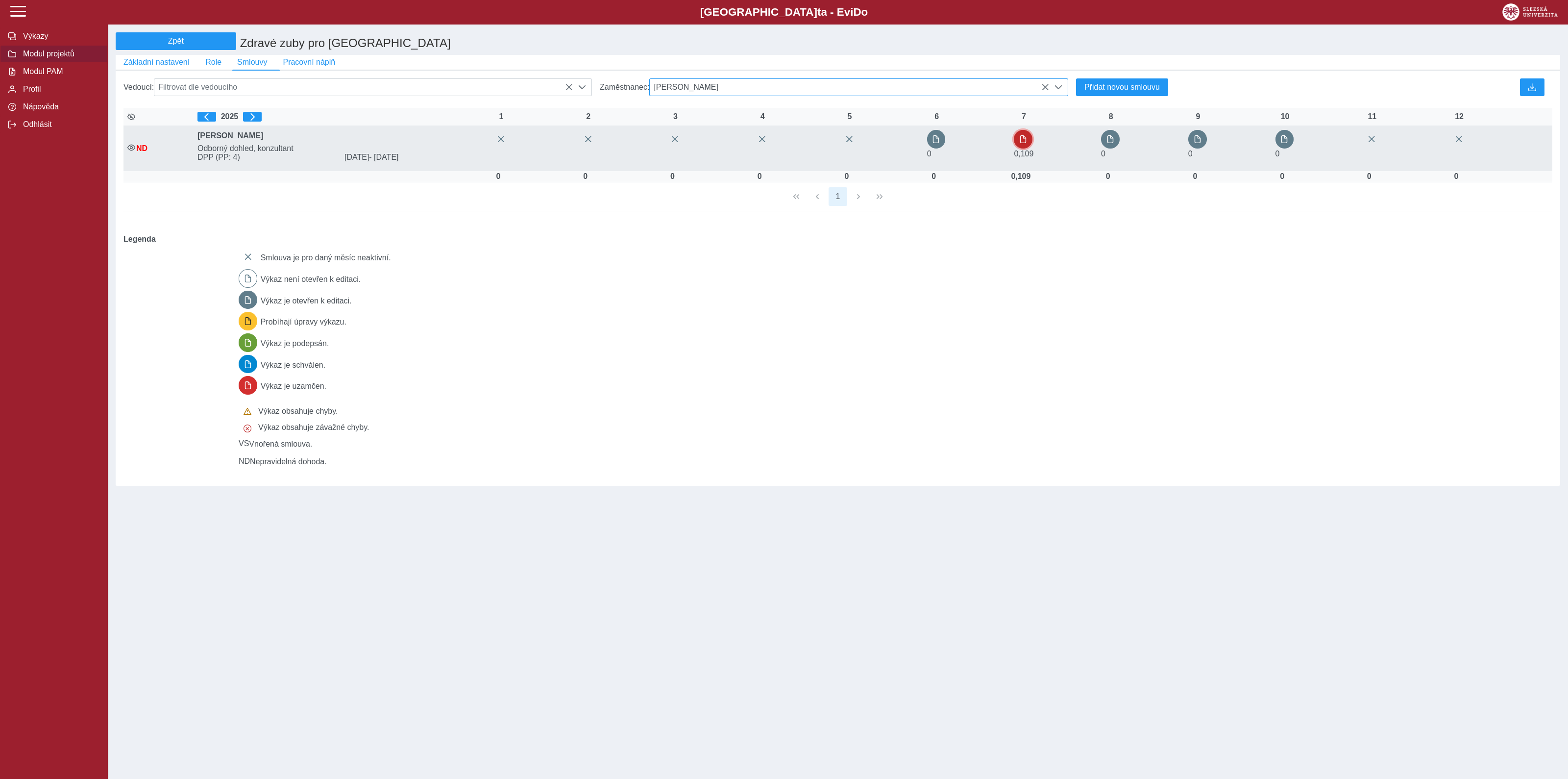
click at [1026, 144] on span "button" at bounding box center [1023, 140] width 8 height 8
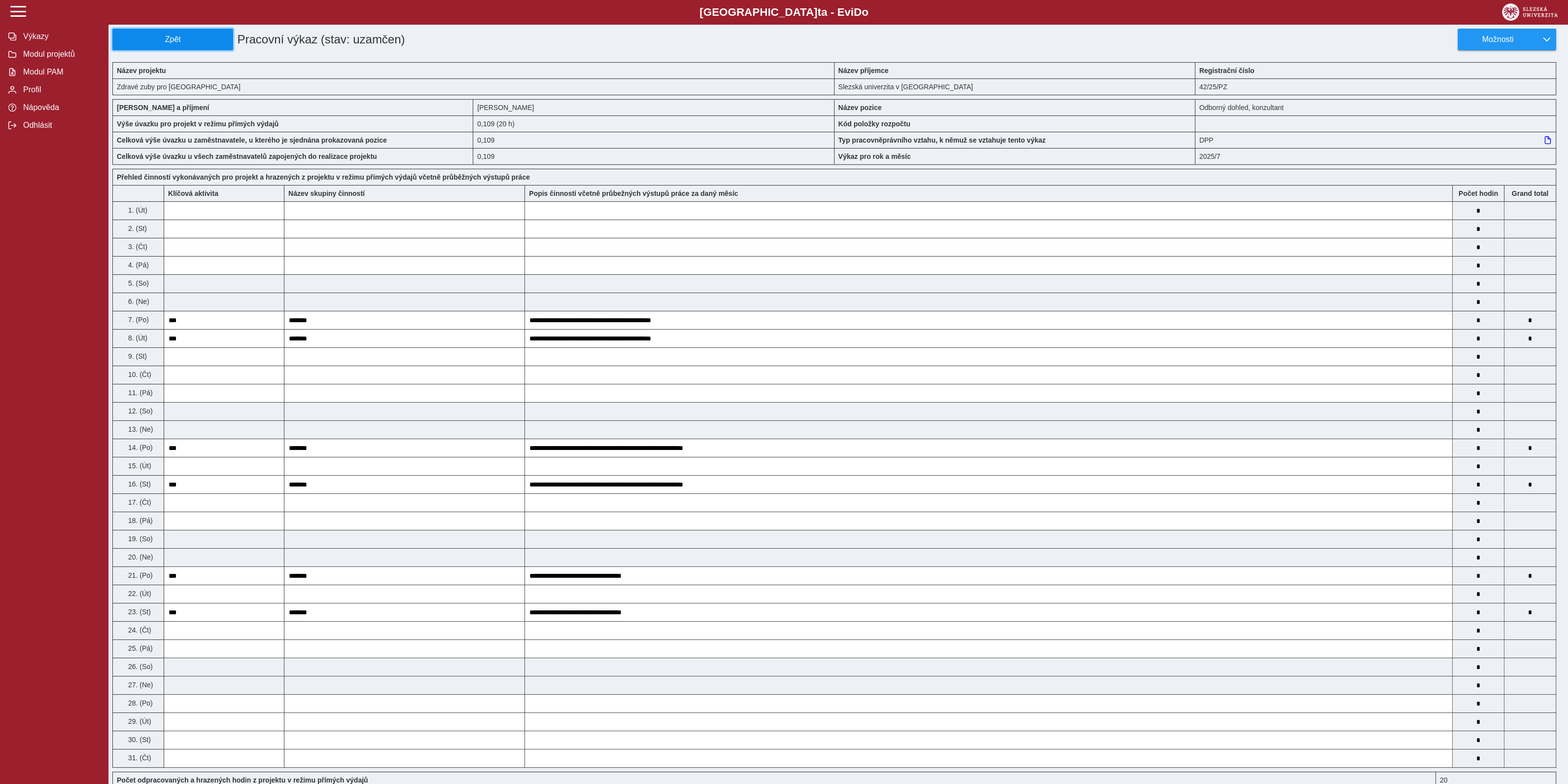
click at [176, 40] on span "Zpět" at bounding box center [172, 39] width 112 height 9
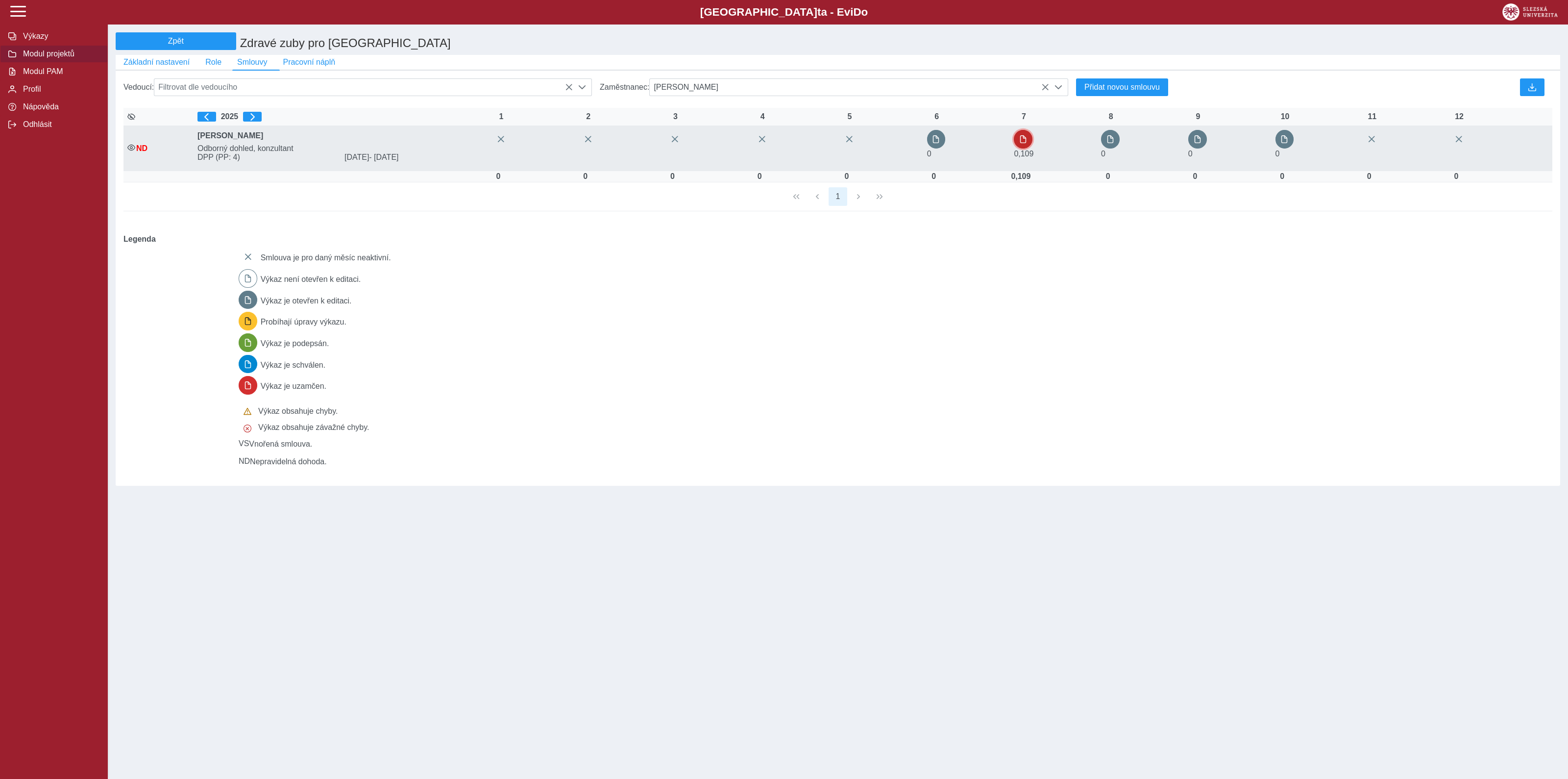
click at [1026, 142] on span "button" at bounding box center [1023, 140] width 8 height 8
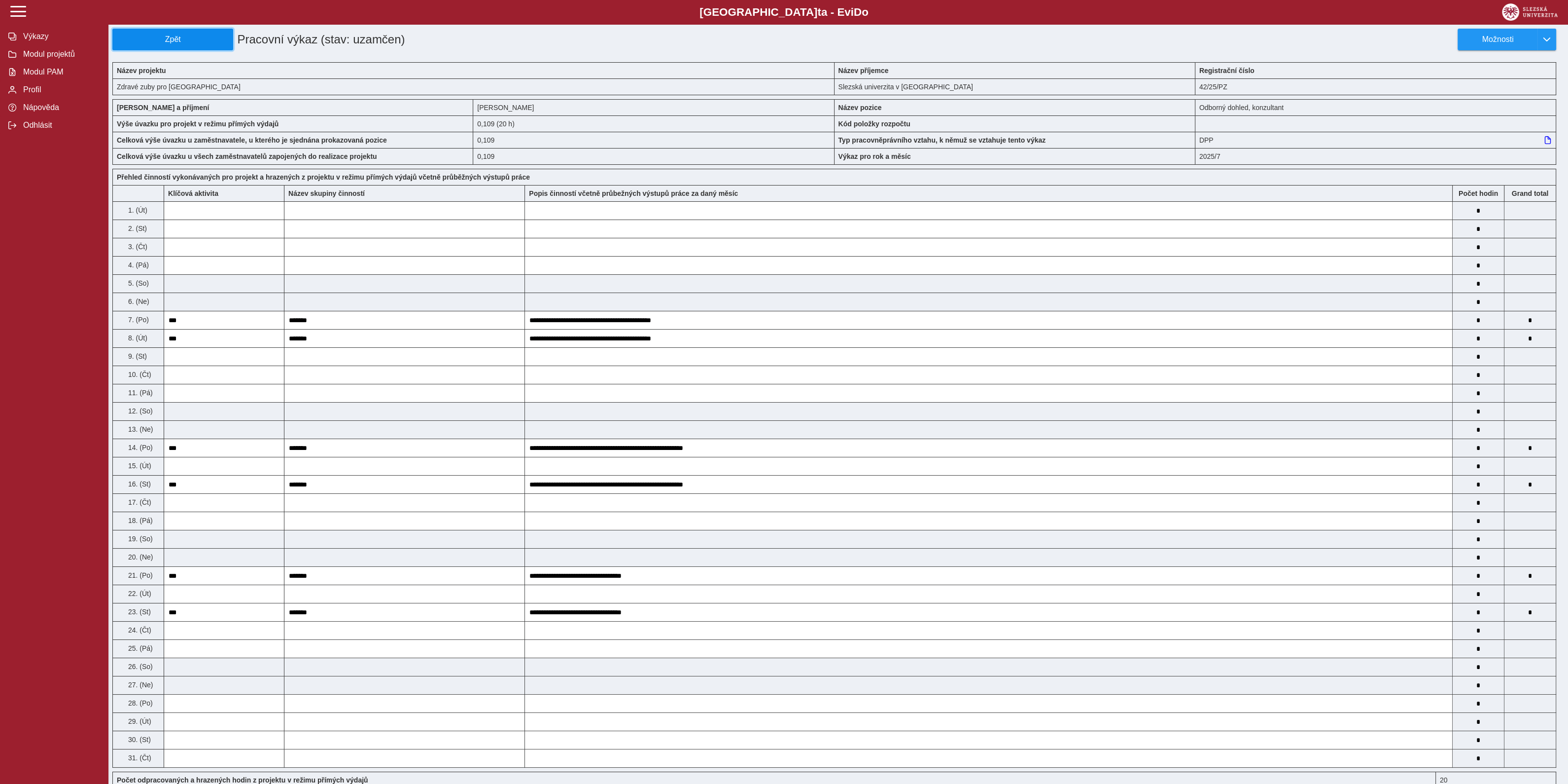
click at [162, 39] on span "Zpět" at bounding box center [172, 39] width 112 height 9
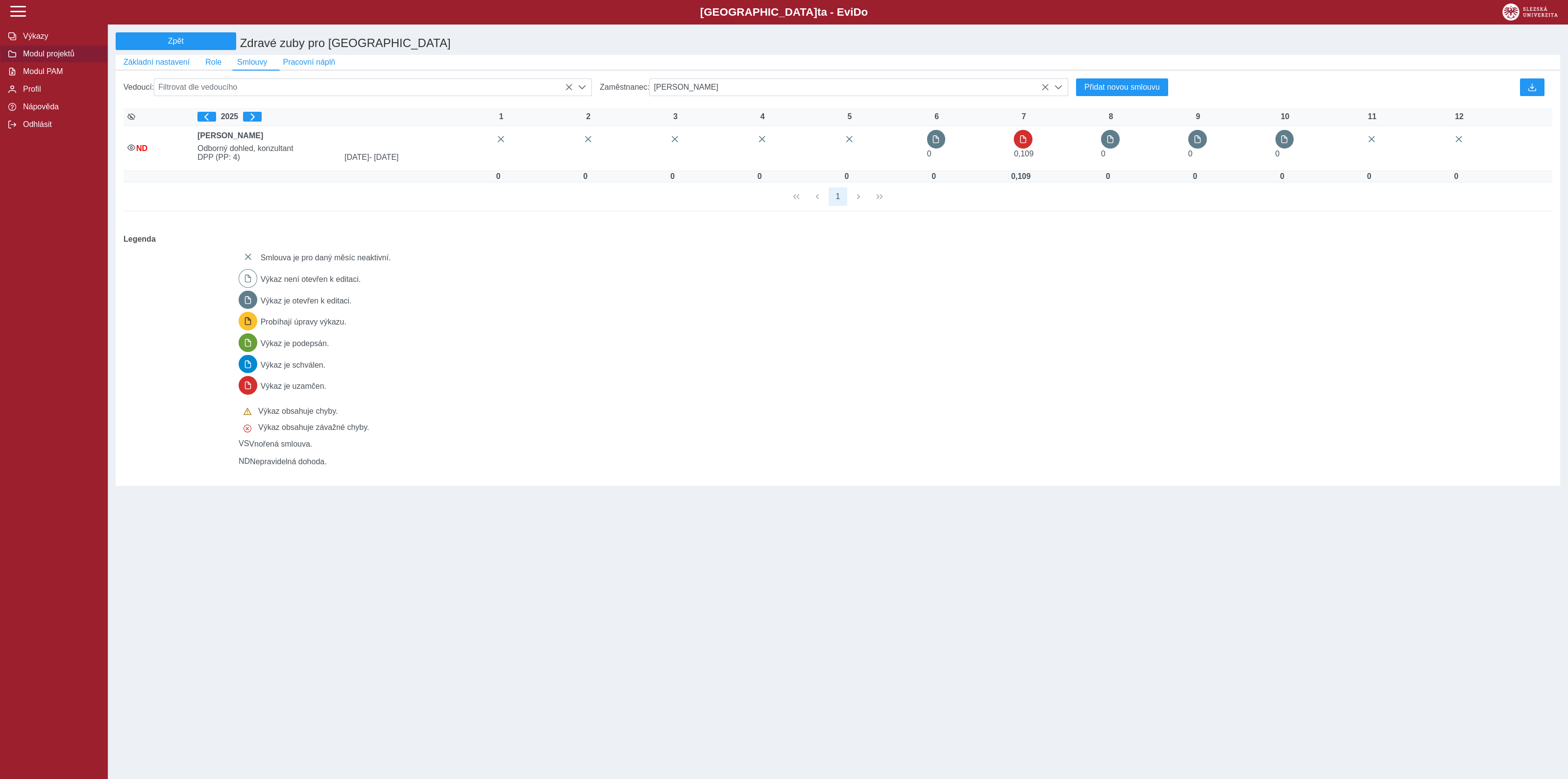
click at [65, 53] on span "Modul projektů" at bounding box center [59, 53] width 80 height 9
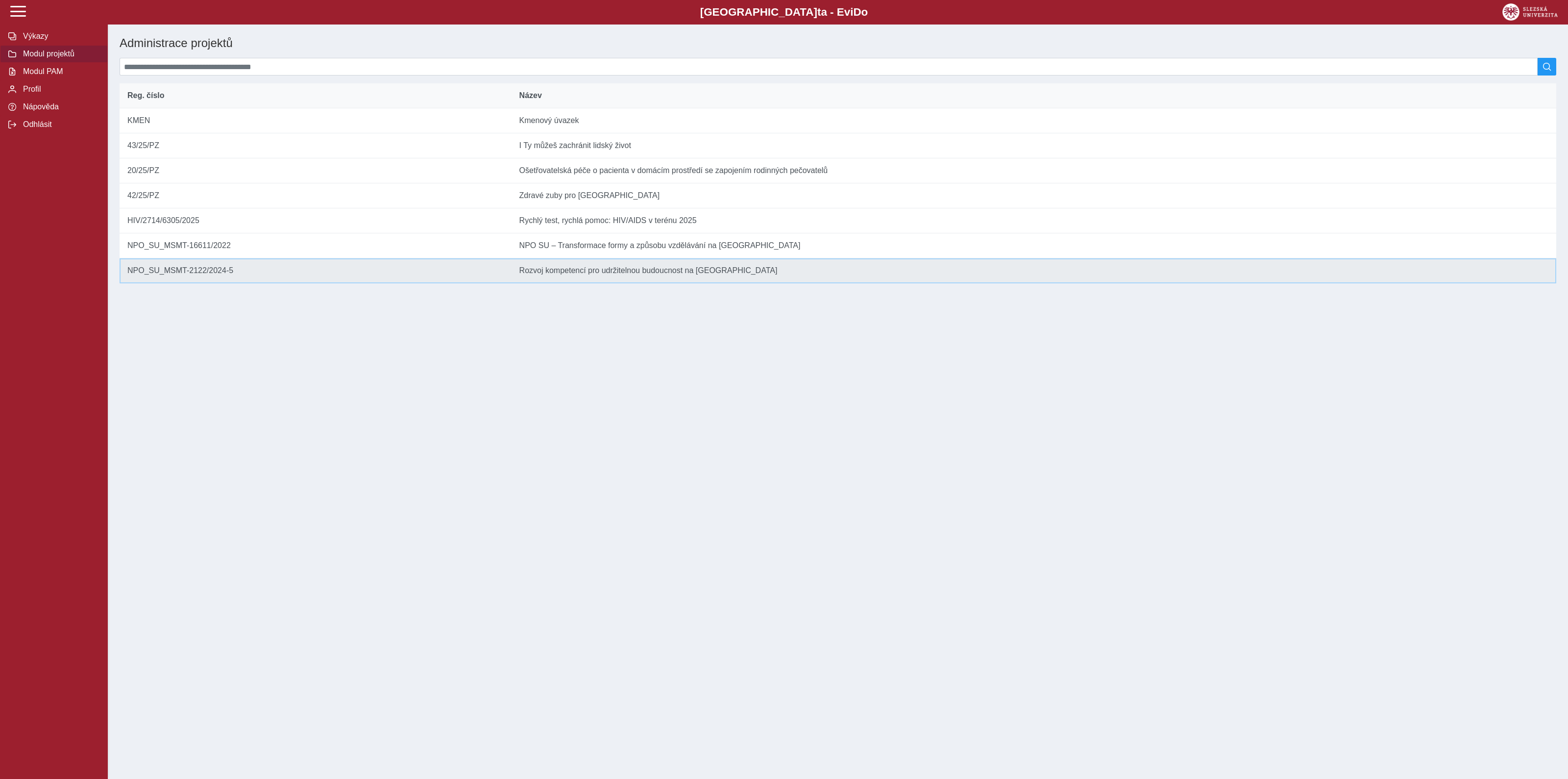
click at [558, 283] on td "Název Rozvoj kompetencí pro udržitelnou budoucnost na Slezské univerzitě v Opavě" at bounding box center [1033, 270] width 1045 height 25
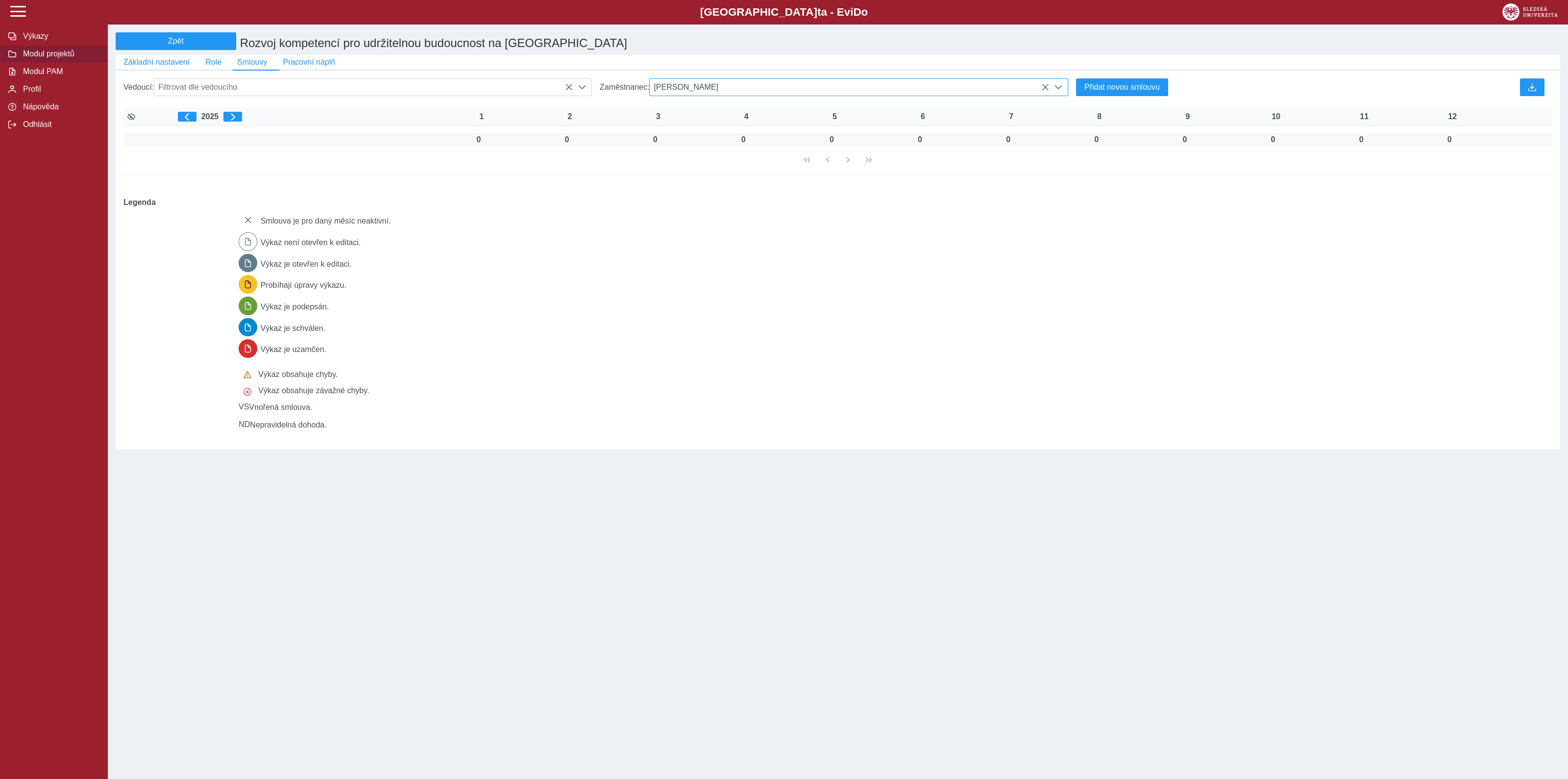
click at [1045, 91] on icon at bounding box center [1045, 88] width 8 height 8
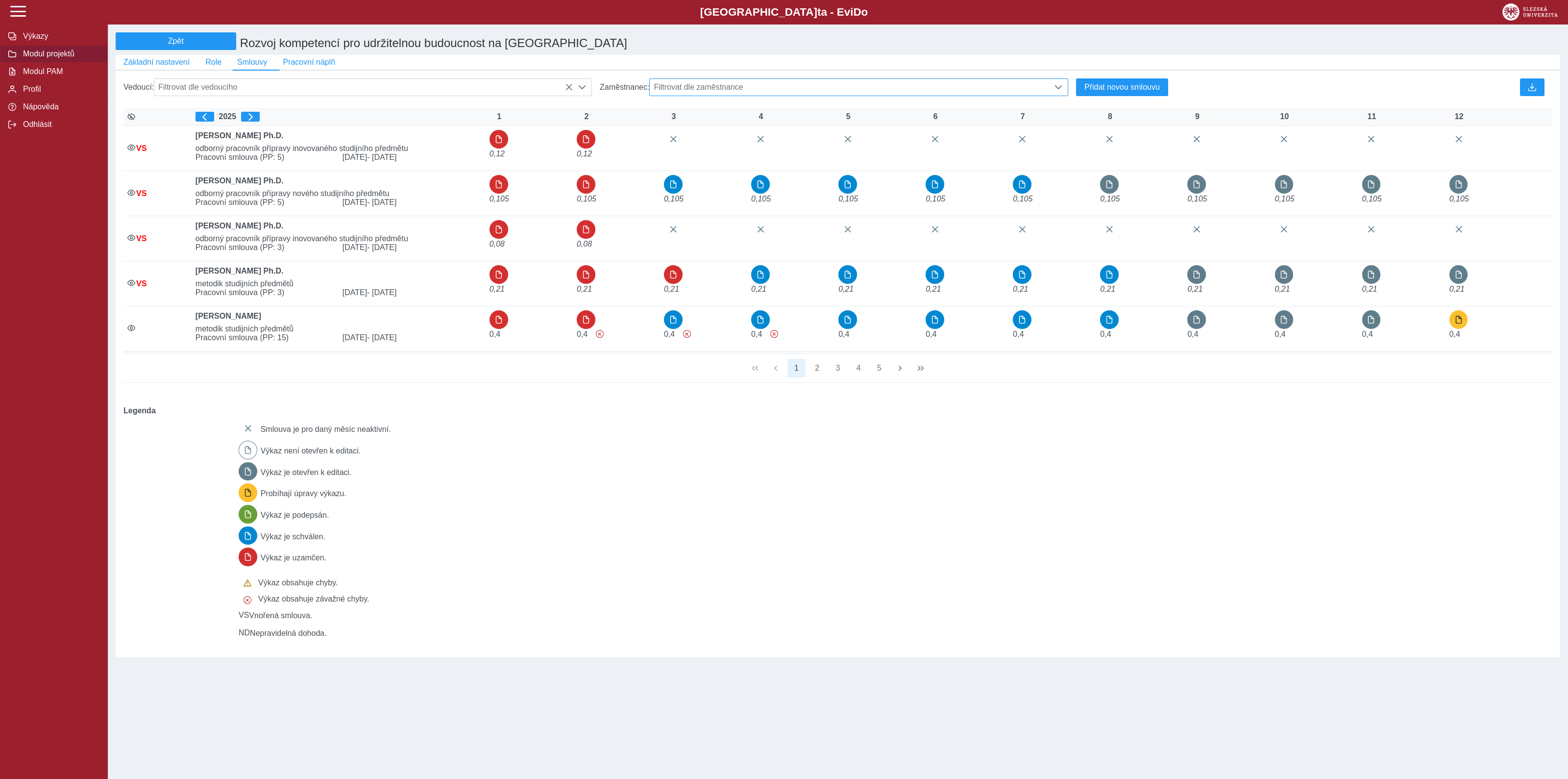
click at [774, 91] on span "Filtrovat dle zaměstnance" at bounding box center [849, 87] width 399 height 17
type input "*****"
click at [774, 91] on span "Filtrovat dle zaměstnance" at bounding box center [849, 87] width 399 height 17
click at [711, 158] on li "Ing. Josef Vícha" at bounding box center [858, 151] width 418 height 17
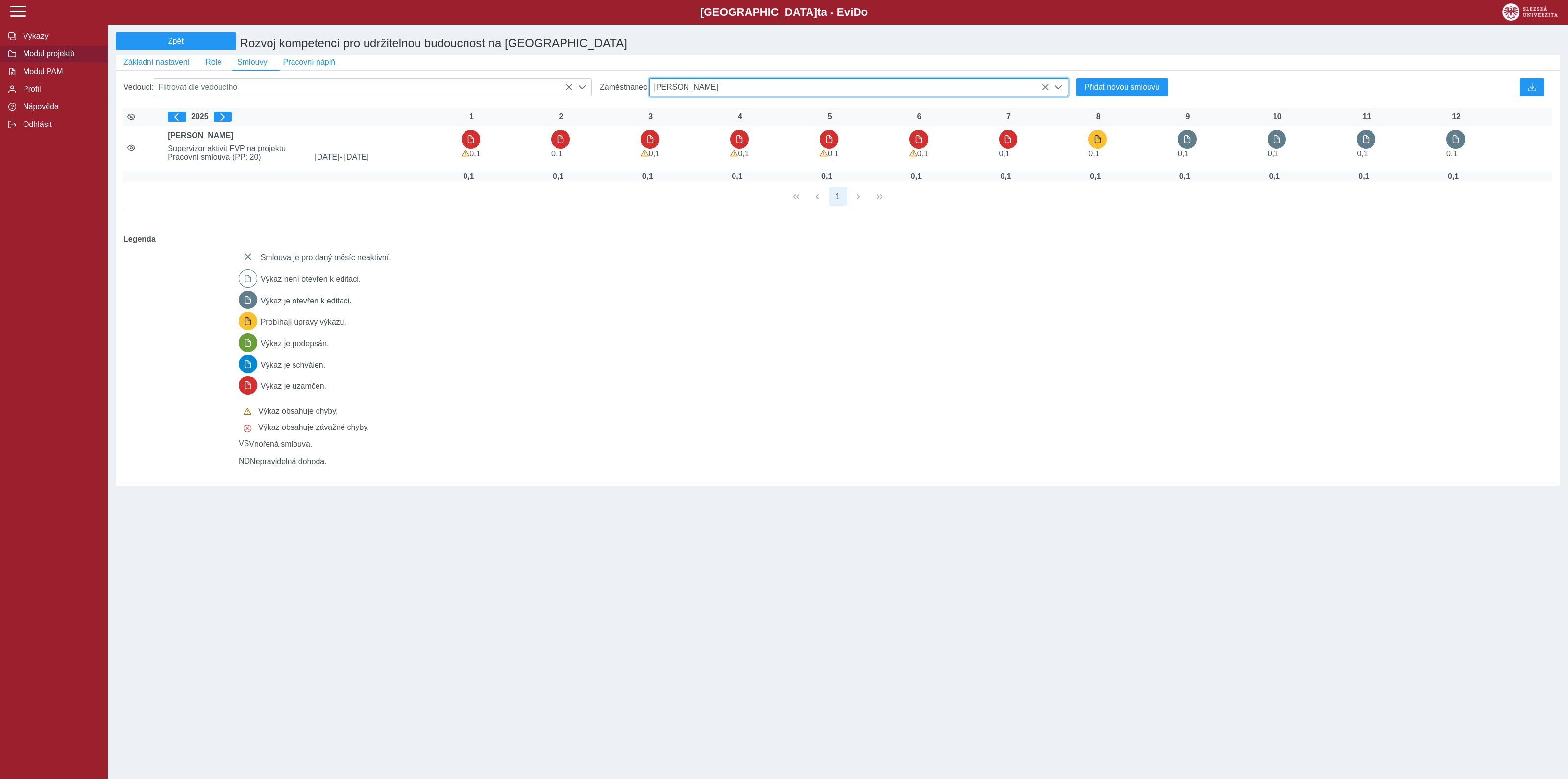
click at [724, 90] on span "Ing. Josef Vícha" at bounding box center [849, 87] width 399 height 17
type input "*"
type input "*****"
click at [682, 138] on li "Yvona Mladá" at bounding box center [858, 135] width 418 height 17
click at [1046, 90] on icon at bounding box center [1045, 88] width 8 height 8
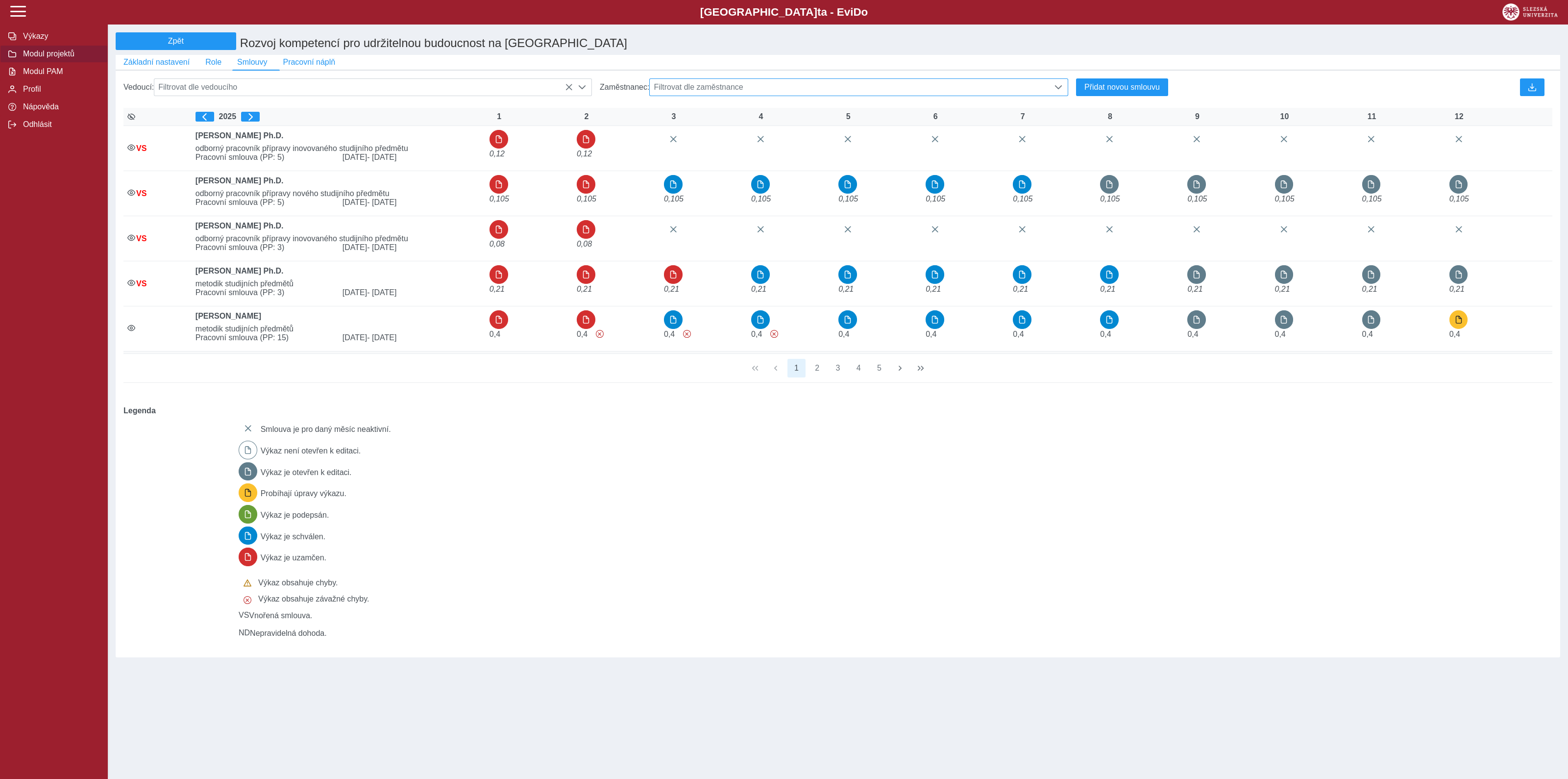
click at [774, 91] on span "Filtrovat dle zaměstnance" at bounding box center [849, 87] width 399 height 17
type input "*"
click at [920, 518] on div "Smlouva je pro daný měsíc neaktivní. Výkaz není otevřen k editaci. Výkaz je ote…" at bounding box center [890, 528] width 1309 height 226
click at [36, 129] on span "Odhlásit" at bounding box center [59, 124] width 80 height 9
